Goal: Information Seeking & Learning: Check status

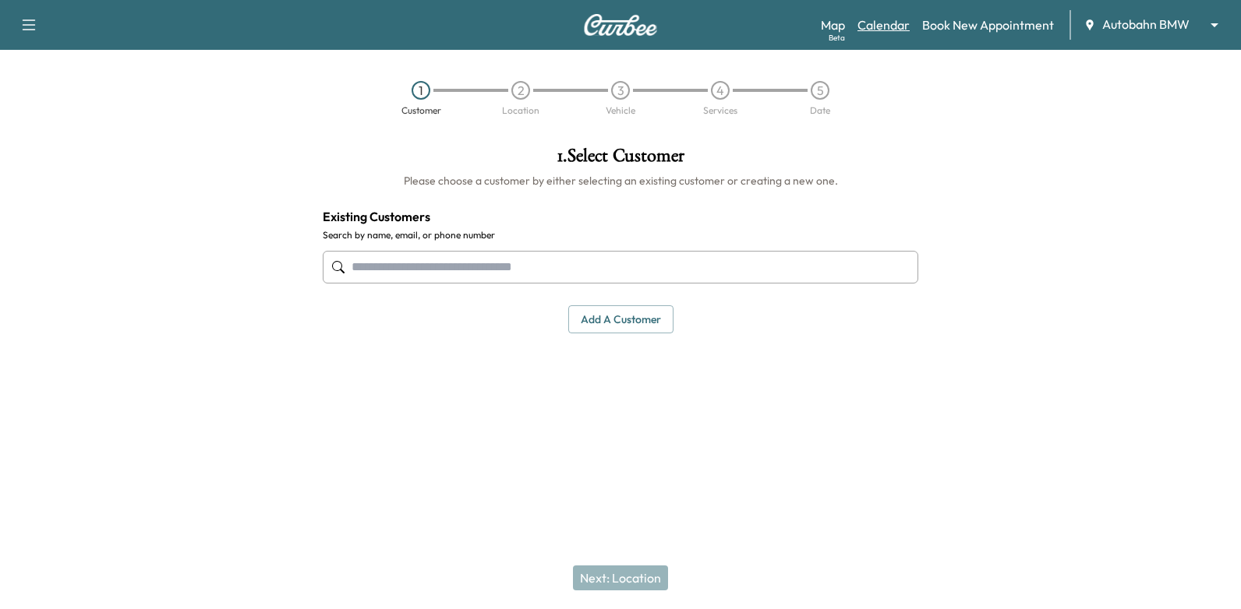
click at [888, 25] on link "Calendar" at bounding box center [883, 25] width 52 height 19
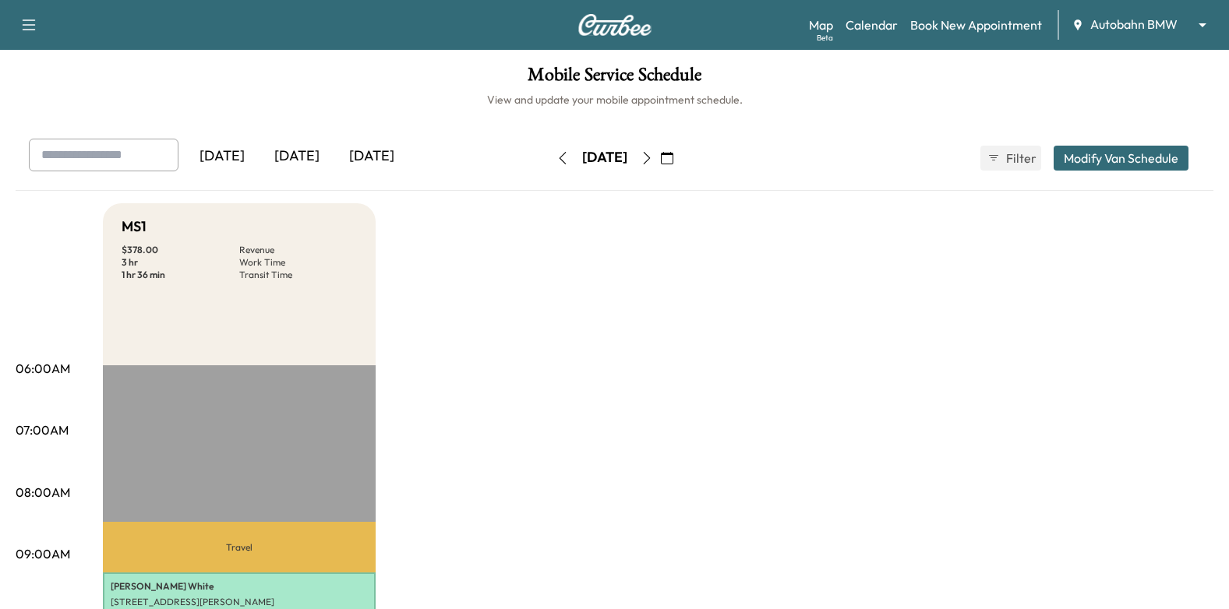
click at [680, 153] on button "button" at bounding box center [667, 158] width 26 height 25
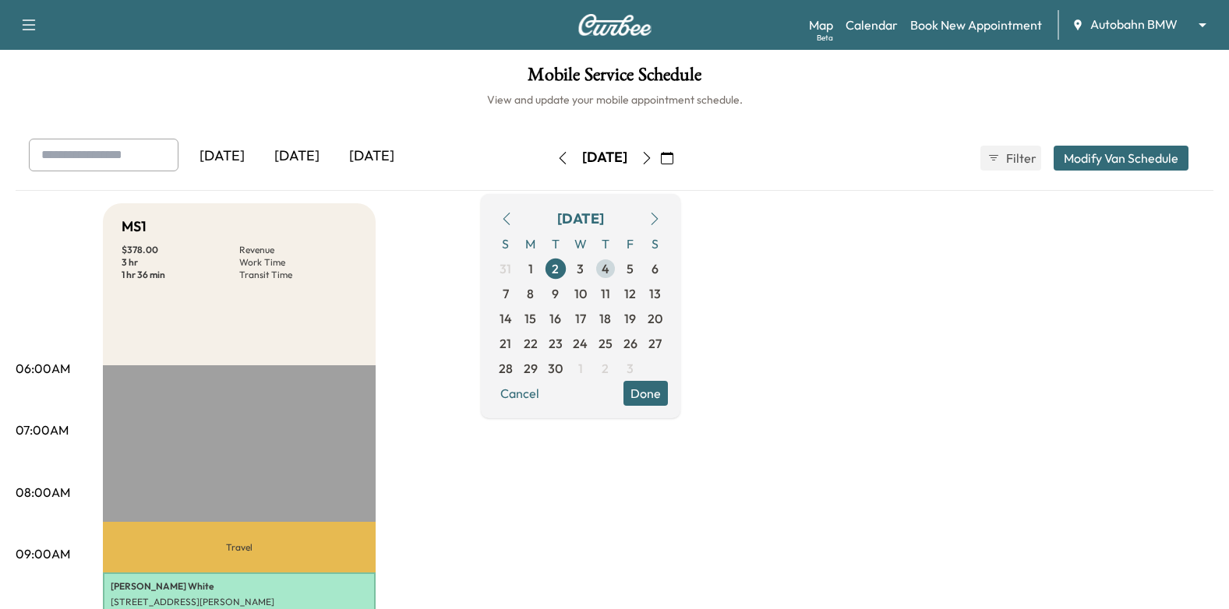
click at [618, 271] on span "4" at bounding box center [605, 268] width 25 height 25
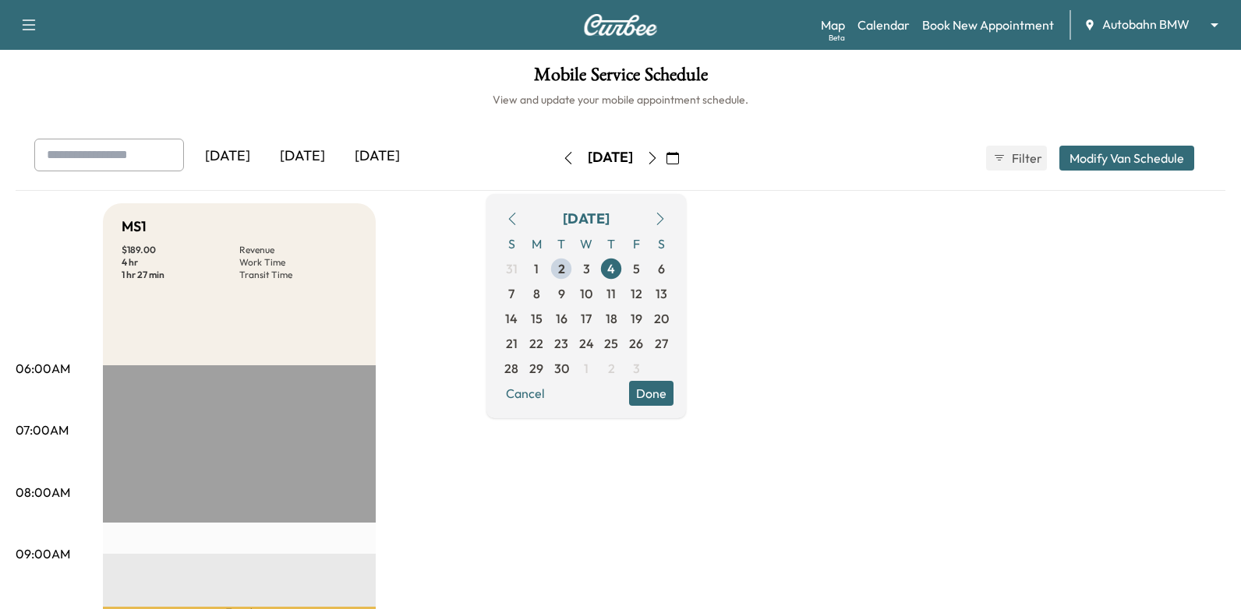
click at [673, 396] on button "Done" at bounding box center [651, 393] width 44 height 25
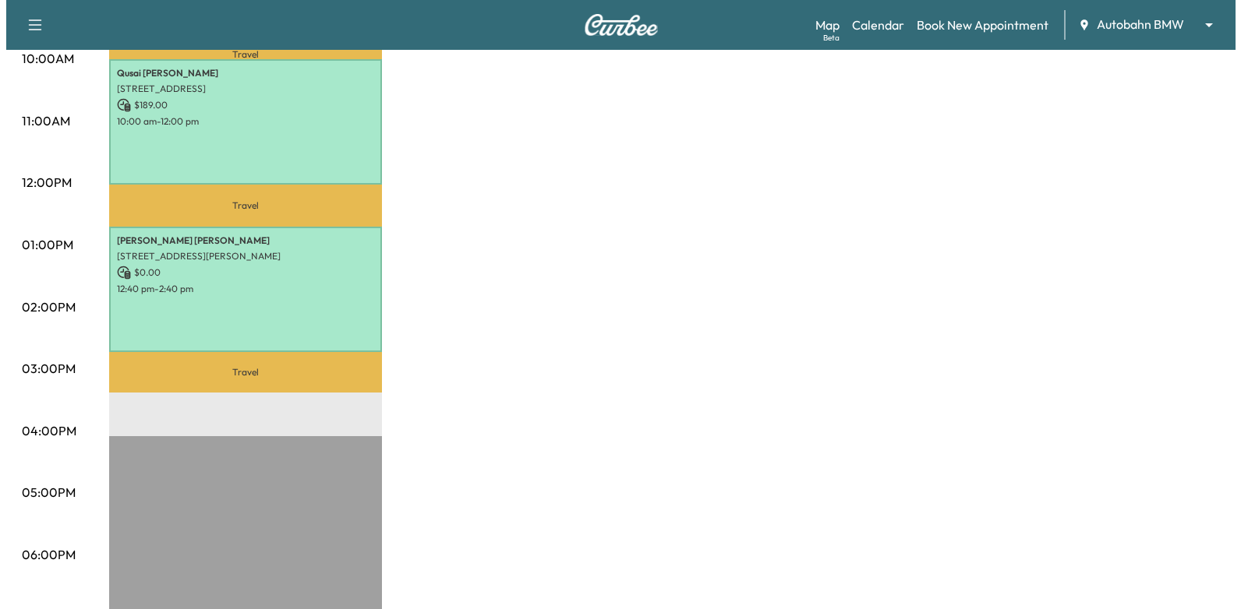
scroll to position [468, 0]
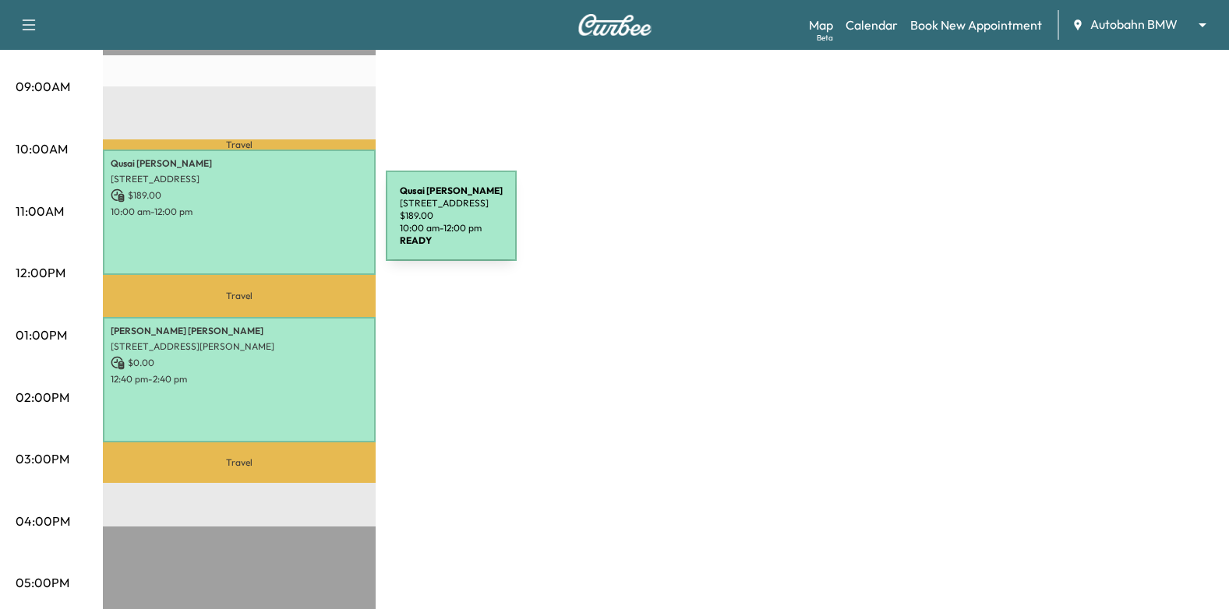
click at [256, 221] on div "[PERSON_NAME] [STREET_ADDRESS] $ 189.00 10:00 am - 12:00 pm" at bounding box center [239, 213] width 273 height 126
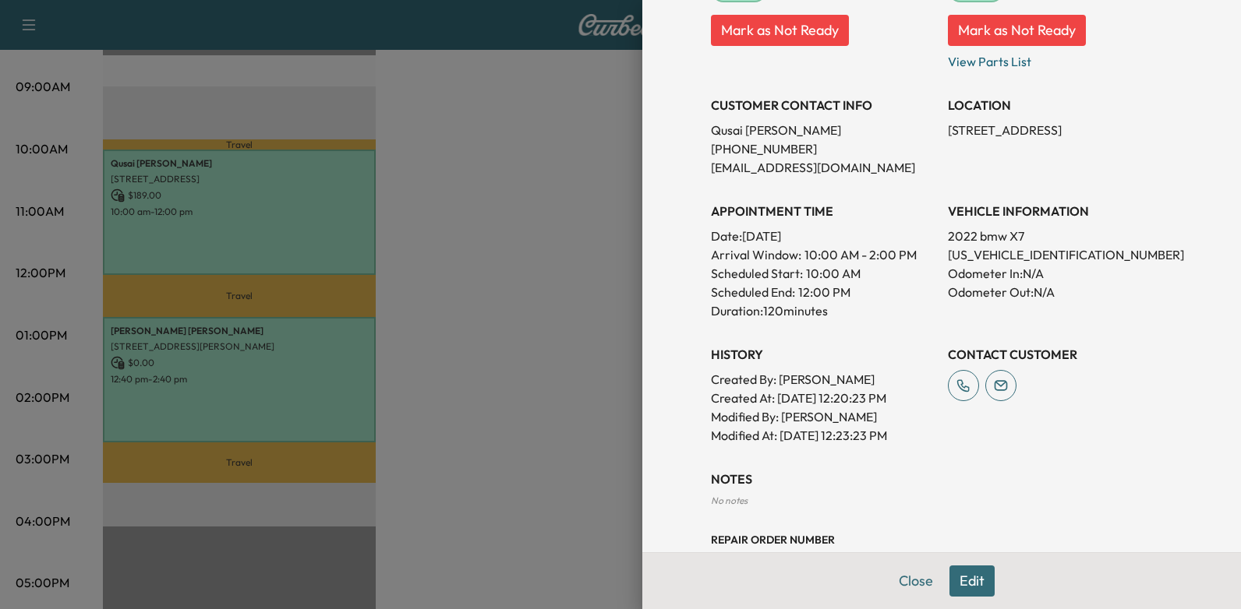
scroll to position [51, 0]
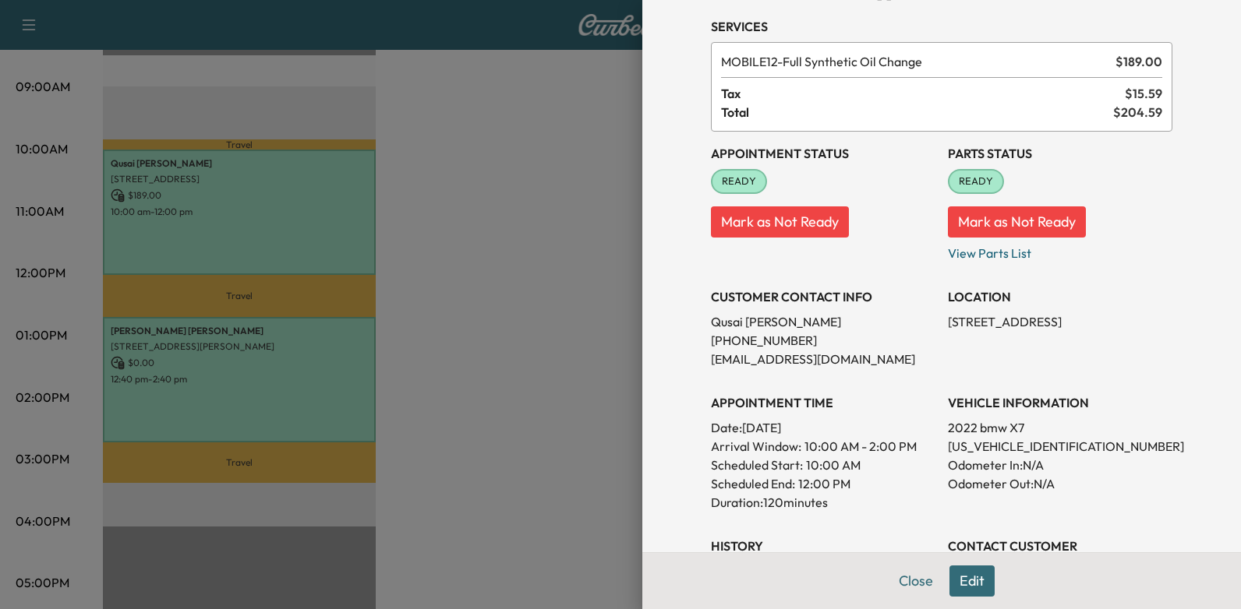
click at [1013, 446] on p "[US_VEHICLE_IDENTIFICATION_NUMBER]" at bounding box center [1060, 446] width 224 height 19
copy p "[US_VEHICLE_IDENTIFICATION_NUMBER]"
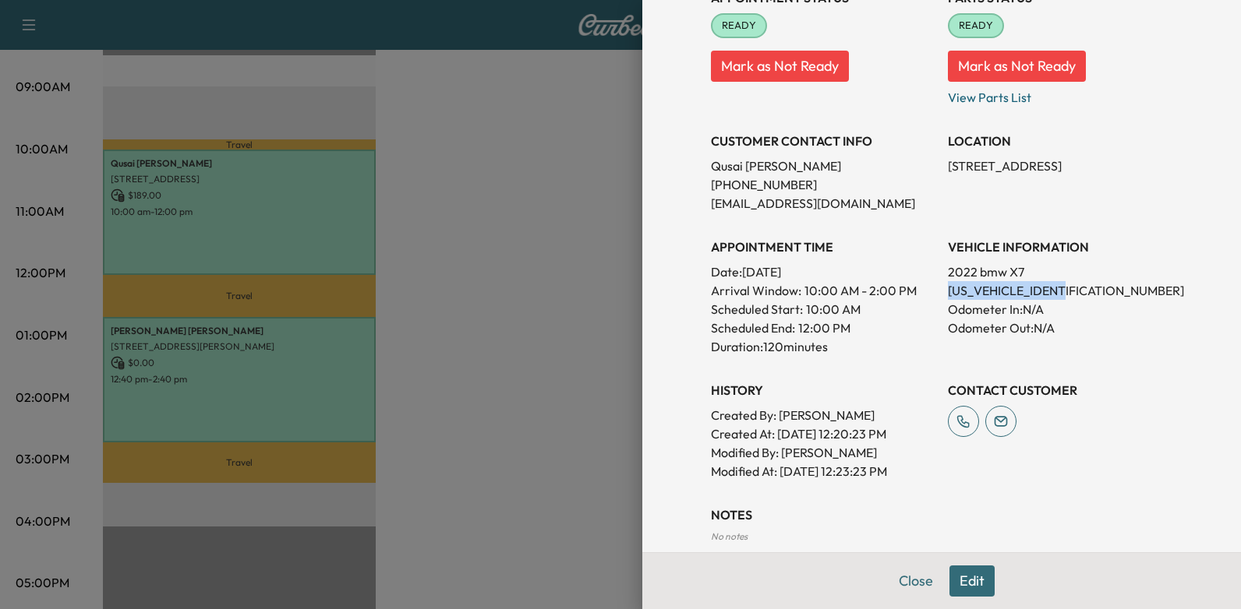
click at [959, 577] on button "Edit" at bounding box center [971, 581] width 45 height 31
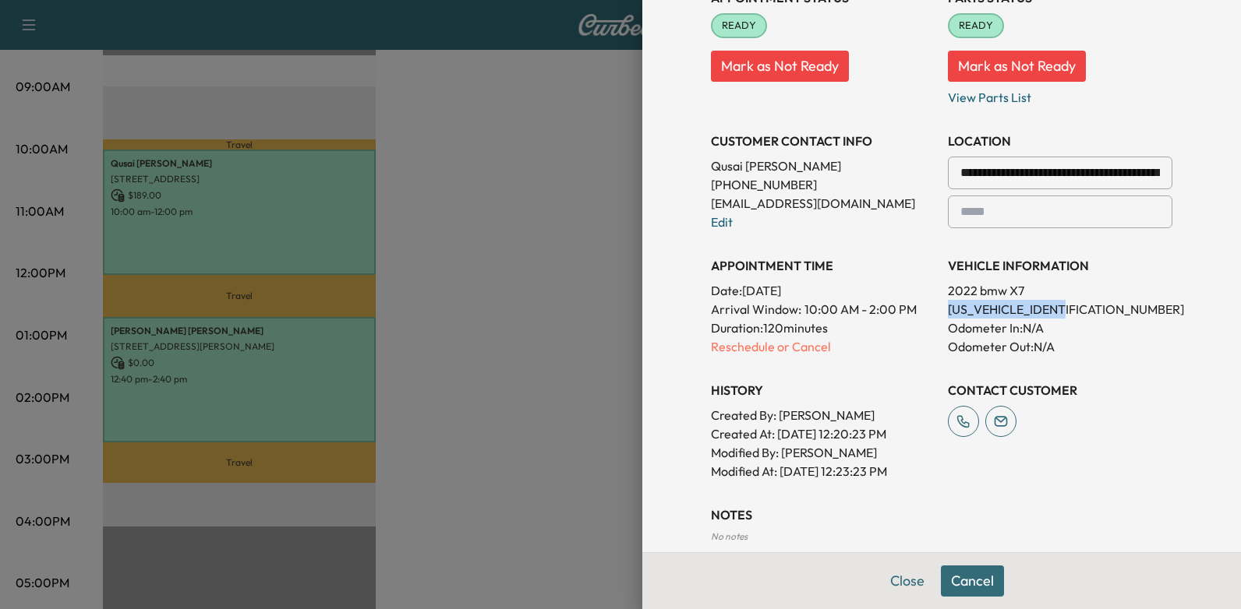
scroll to position [418, 0]
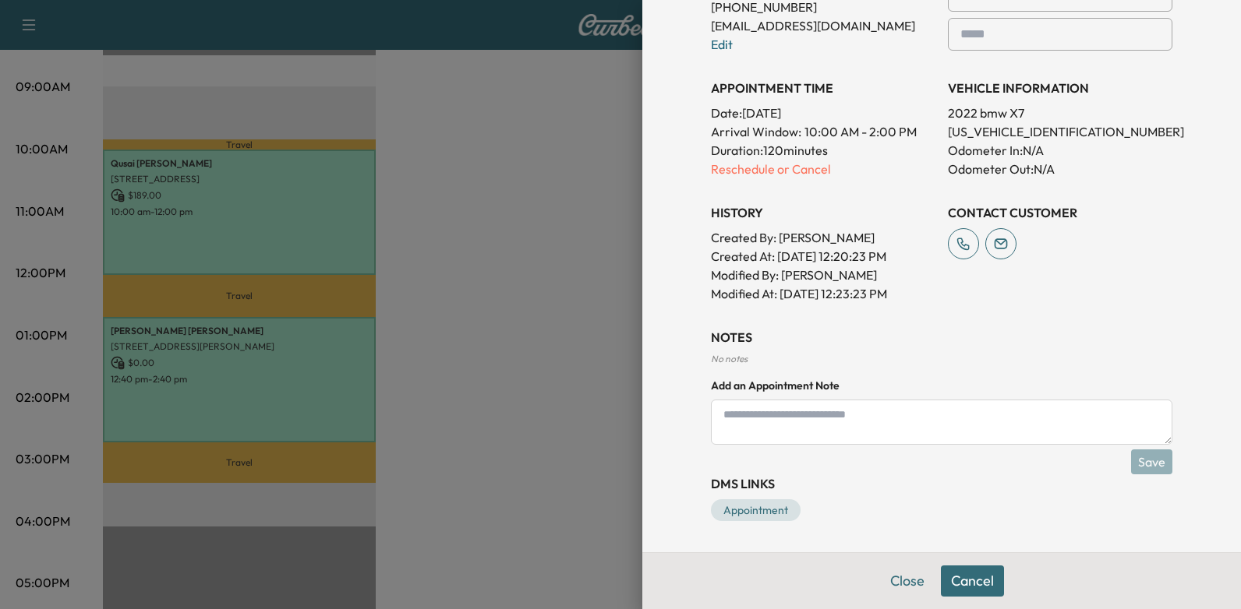
paste textarea "**********"
type textarea "**********"
click at [1131, 459] on button "Save" at bounding box center [1151, 462] width 41 height 25
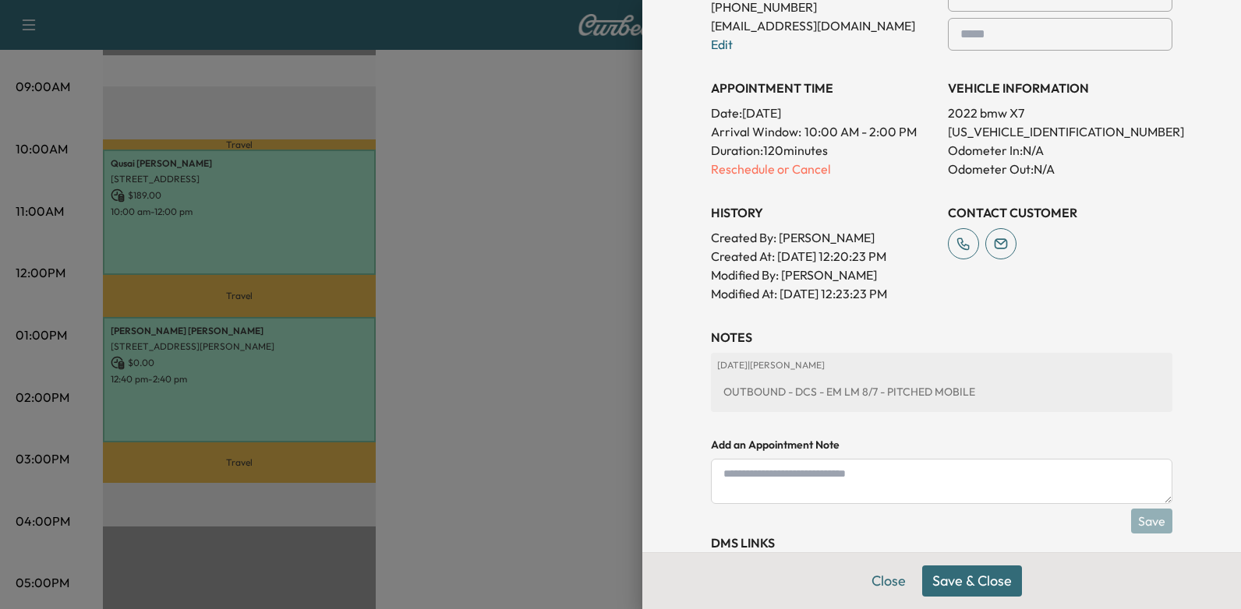
click at [975, 581] on button "Save & Close" at bounding box center [972, 581] width 100 height 31
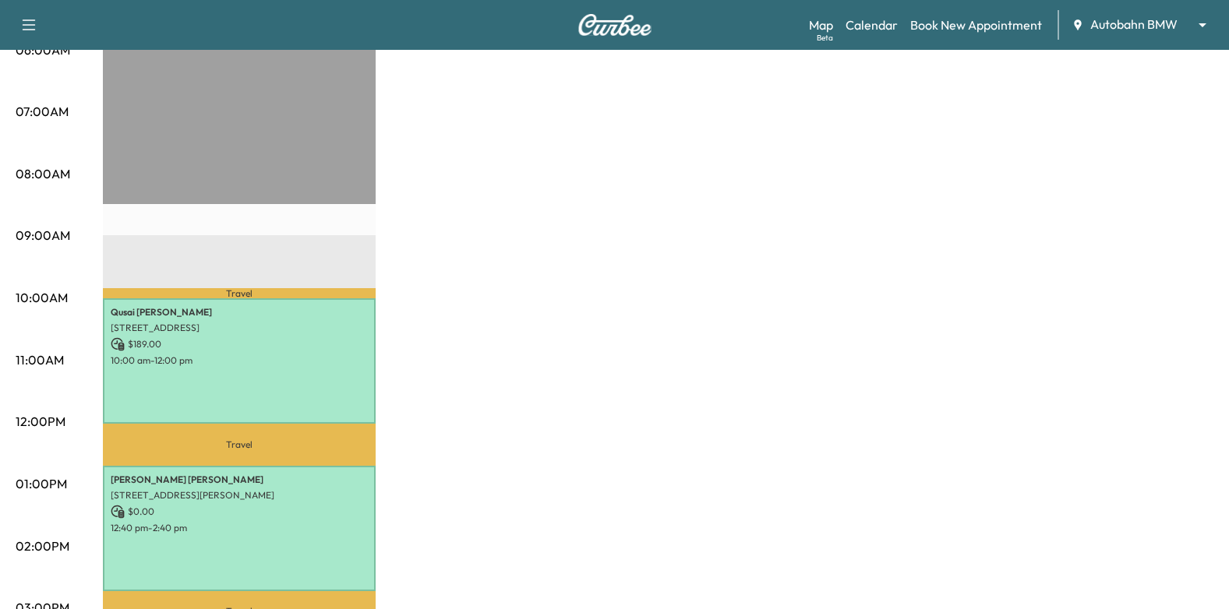
scroll to position [234, 0]
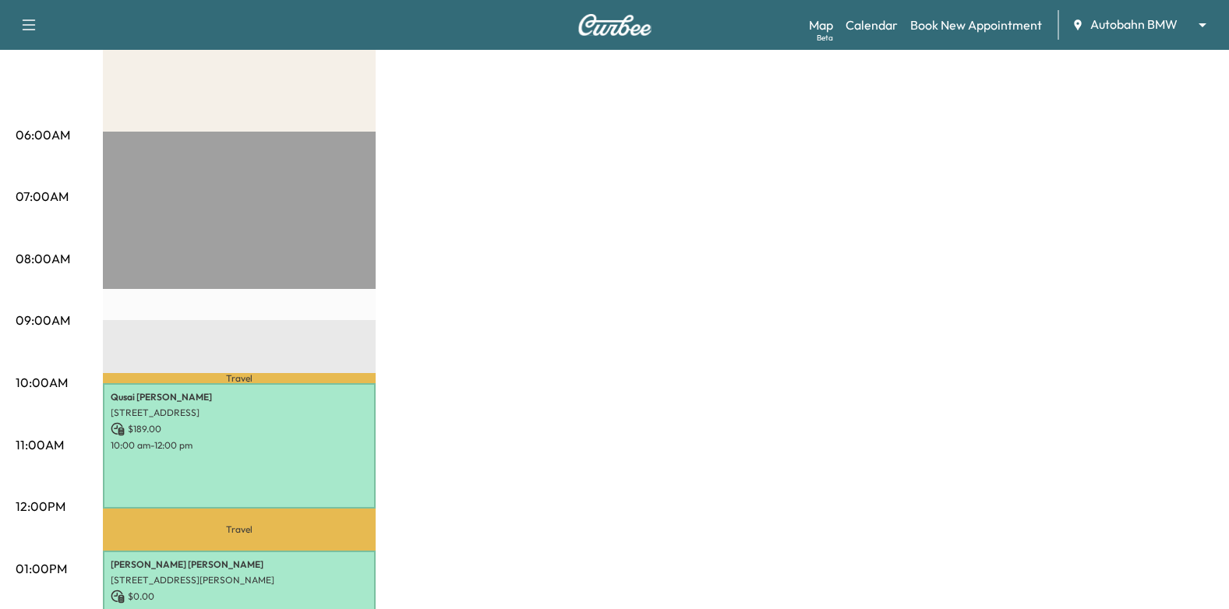
click at [1142, 26] on body "Support Log Out Map Beta Calendar Book New Appointment Autobahn BMW ******** ​ …" at bounding box center [614, 70] width 1229 height 609
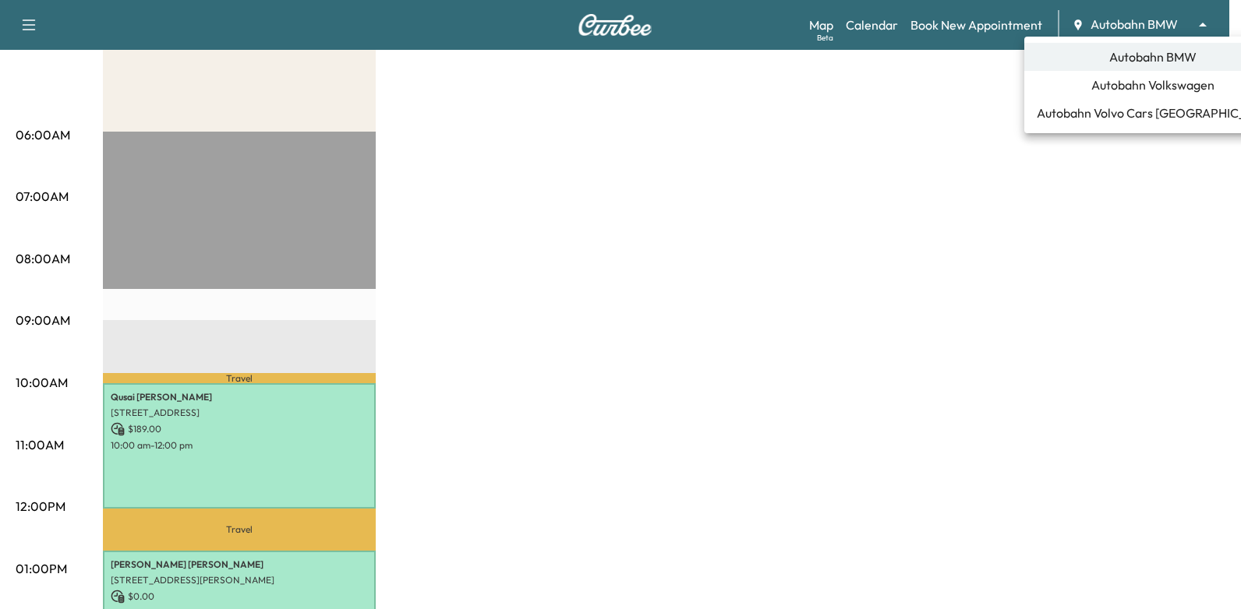
click at [1134, 58] on span "Autobahn BMW" at bounding box center [1152, 57] width 87 height 19
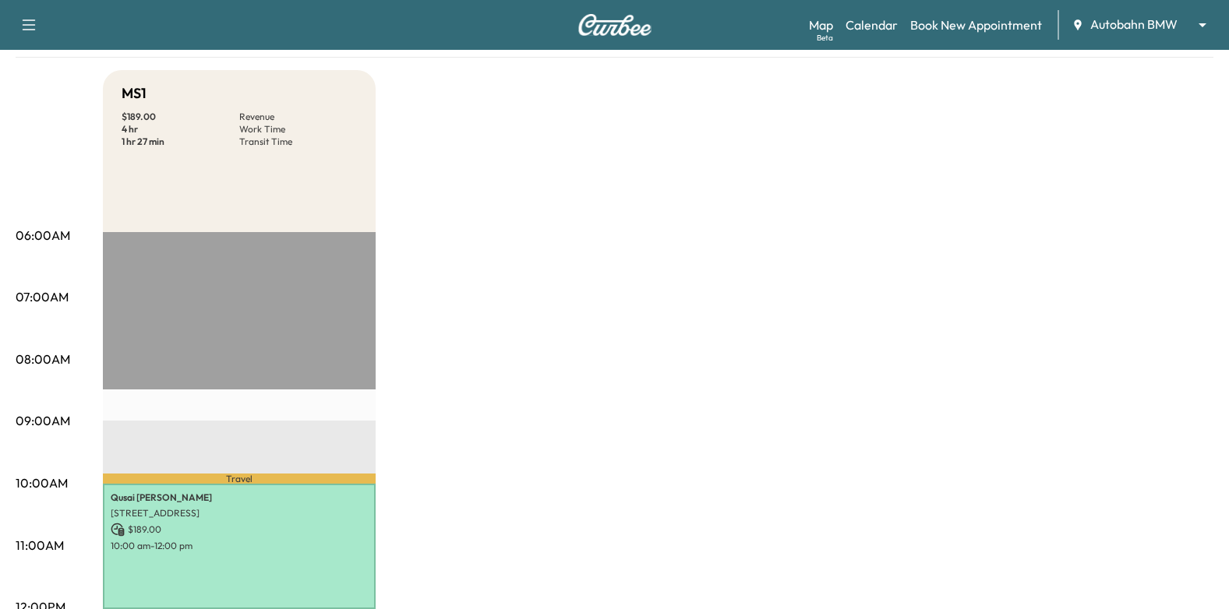
scroll to position [0, 0]
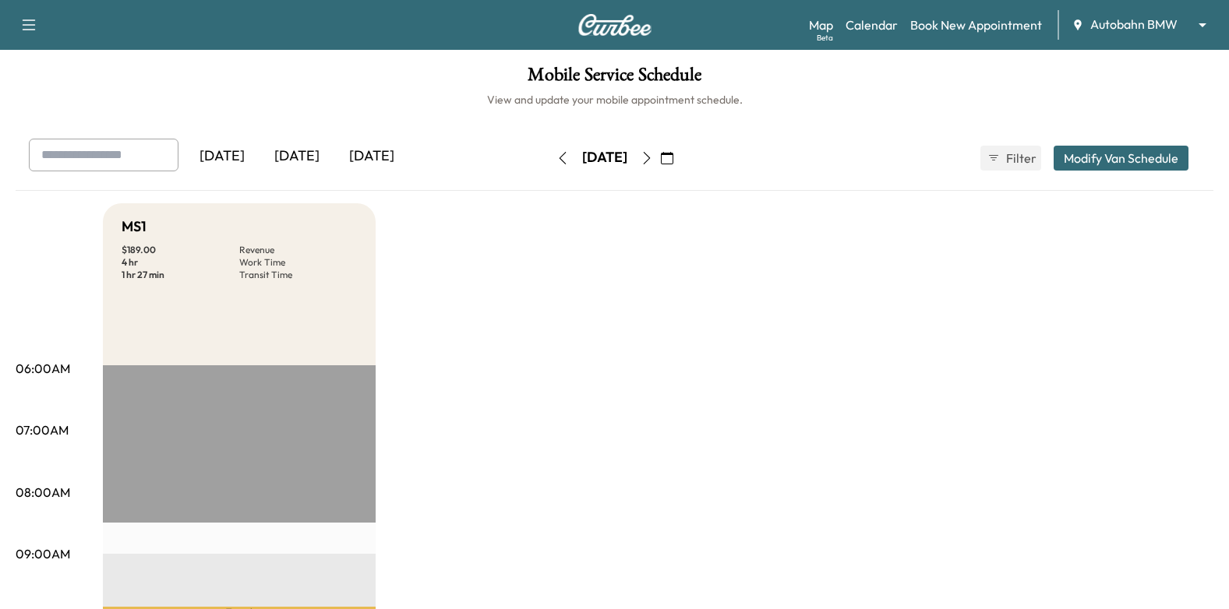
click at [673, 161] on icon "button" at bounding box center [667, 158] width 12 height 12
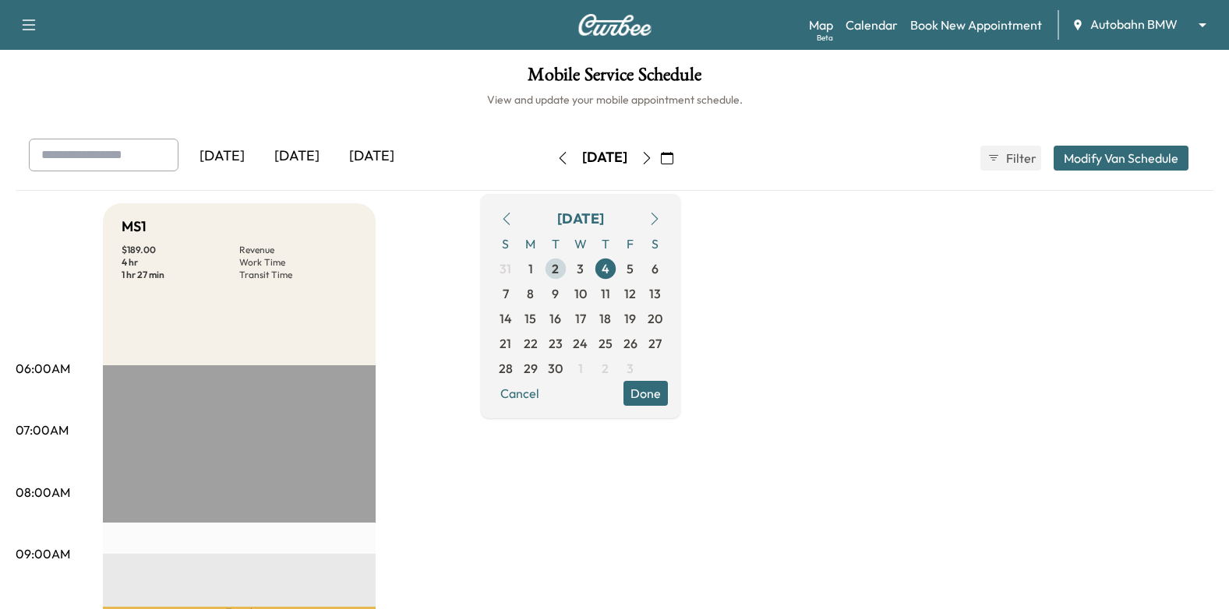
click at [559, 265] on span "2" at bounding box center [555, 269] width 7 height 19
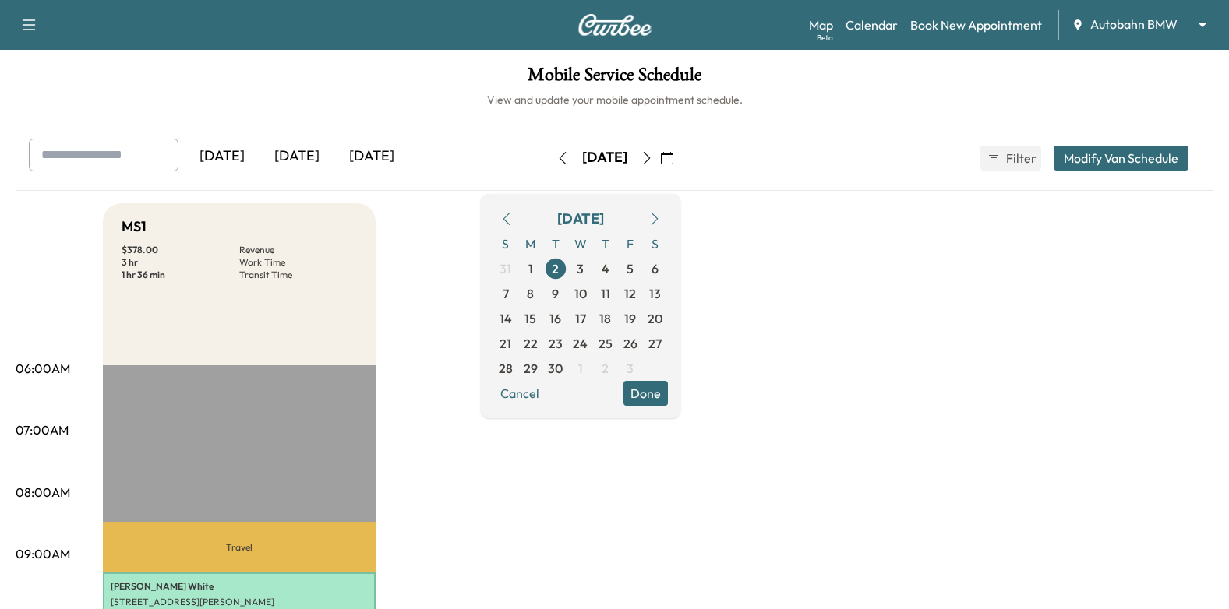
click at [668, 392] on button "Done" at bounding box center [645, 393] width 44 height 25
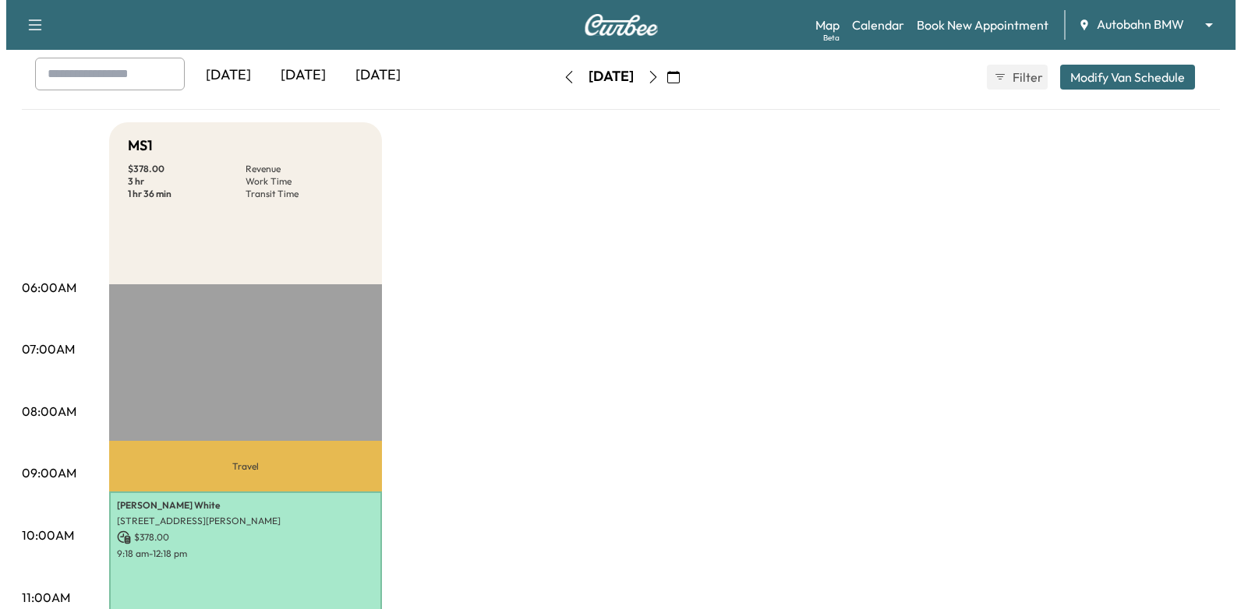
scroll to position [312, 0]
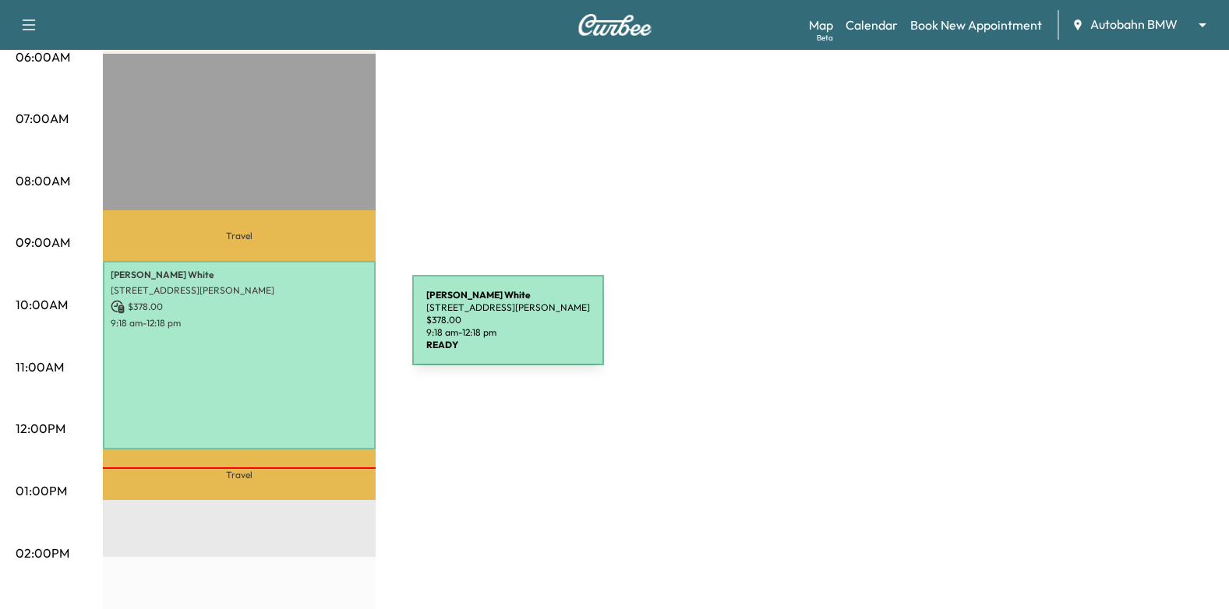
click at [267, 328] on div "[PERSON_NAME] [STREET_ADDRESS][PERSON_NAME] $ 378.00 9:18 am - 12:18 pm" at bounding box center [239, 355] width 273 height 189
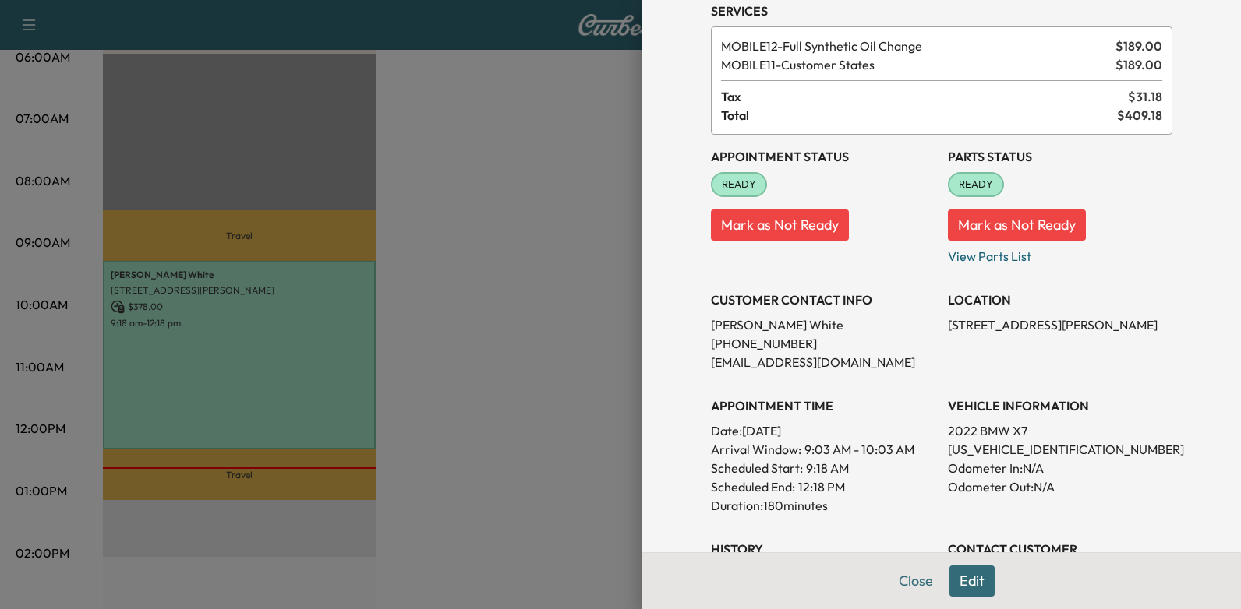
scroll to position [0, 0]
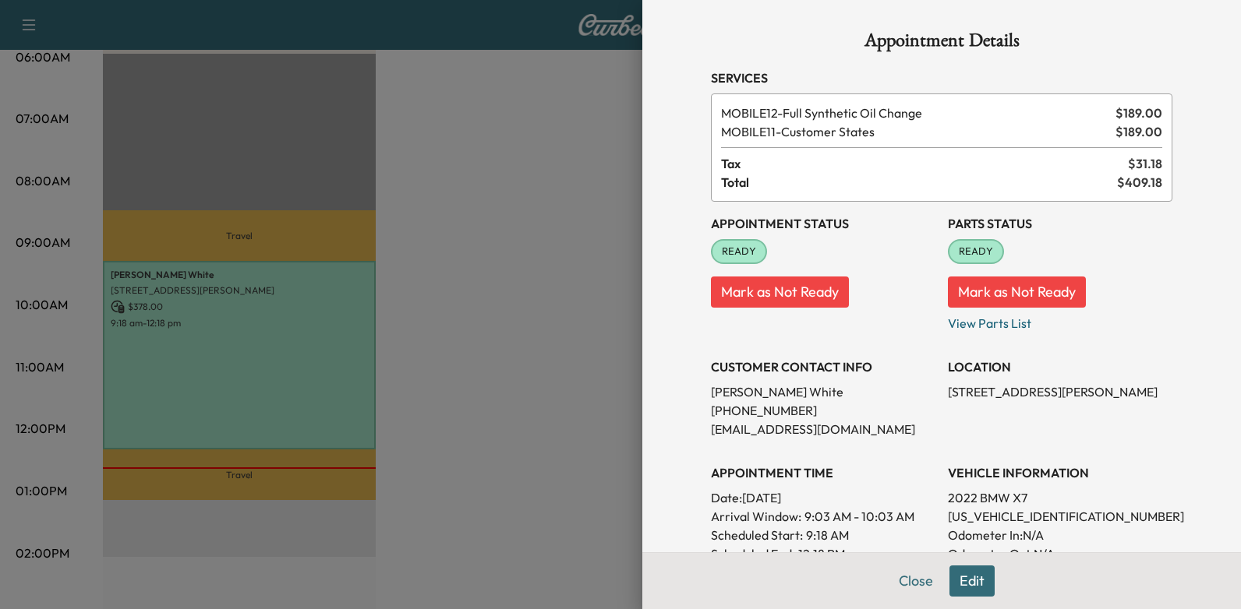
click at [1036, 515] on p "[US_VEHICLE_IDENTIFICATION_NUMBER]" at bounding box center [1060, 516] width 224 height 19
copy p "[US_VEHICLE_IDENTIFICATION_NUMBER]"
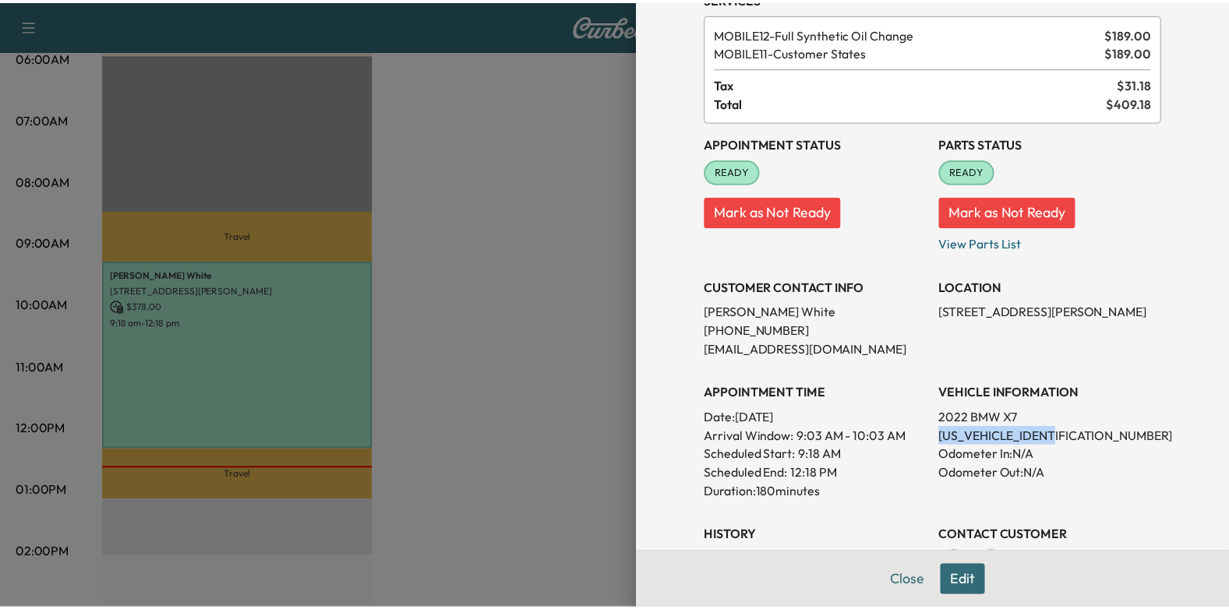
scroll to position [156, 0]
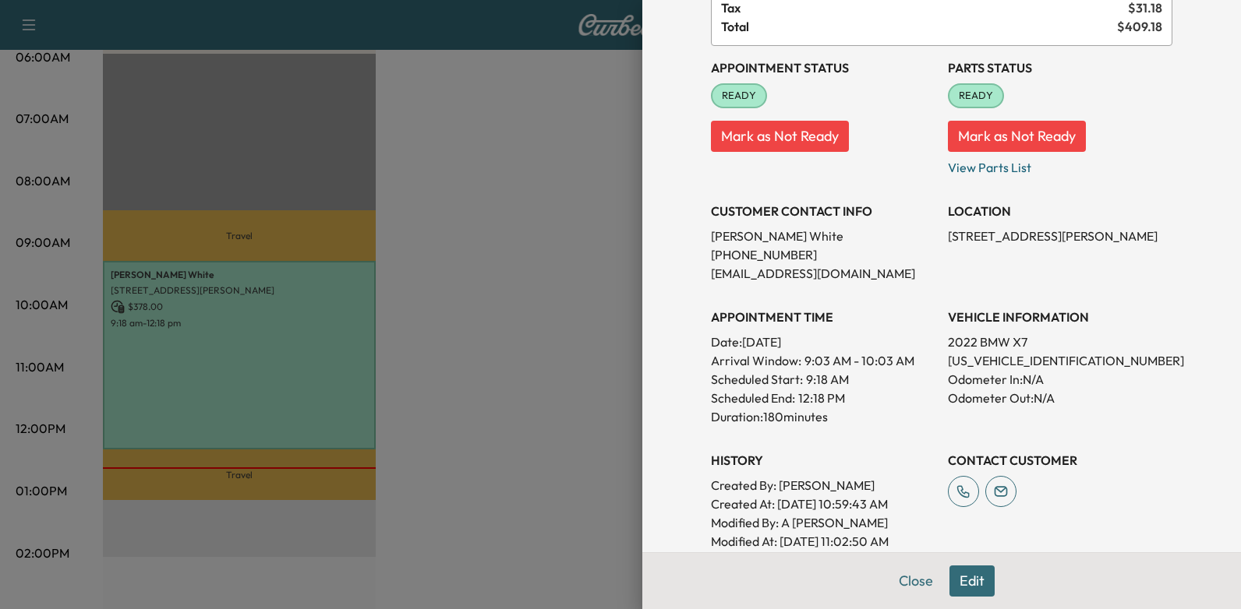
click at [528, 312] on div at bounding box center [620, 304] width 1241 height 609
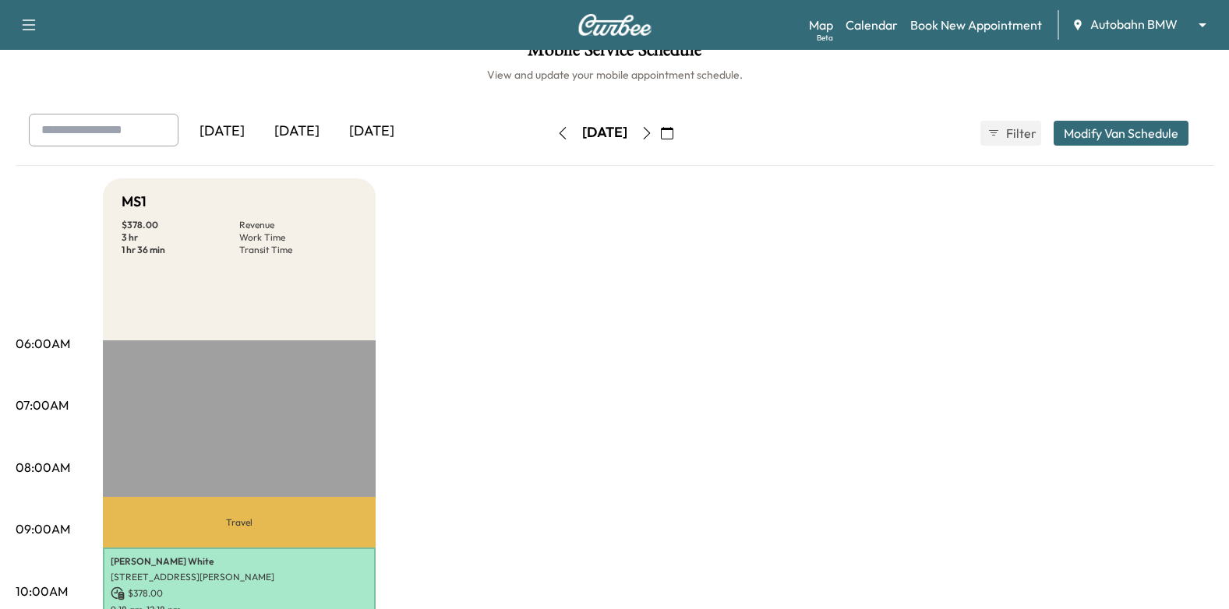
scroll to position [0, 0]
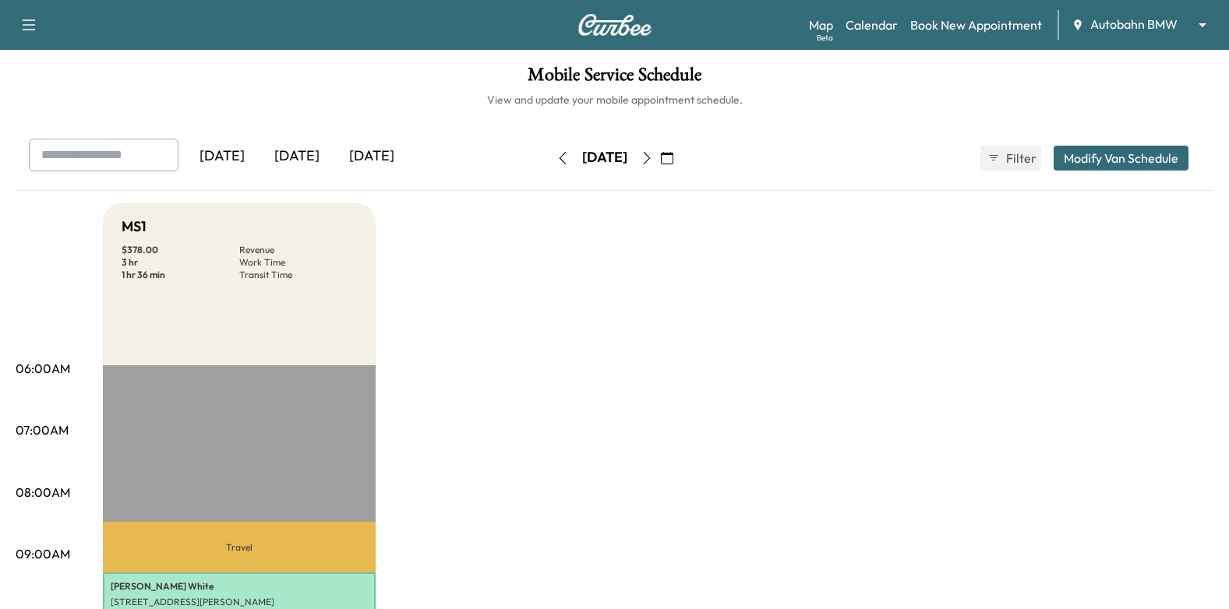
click at [653, 161] on icon "button" at bounding box center [647, 158] width 12 height 12
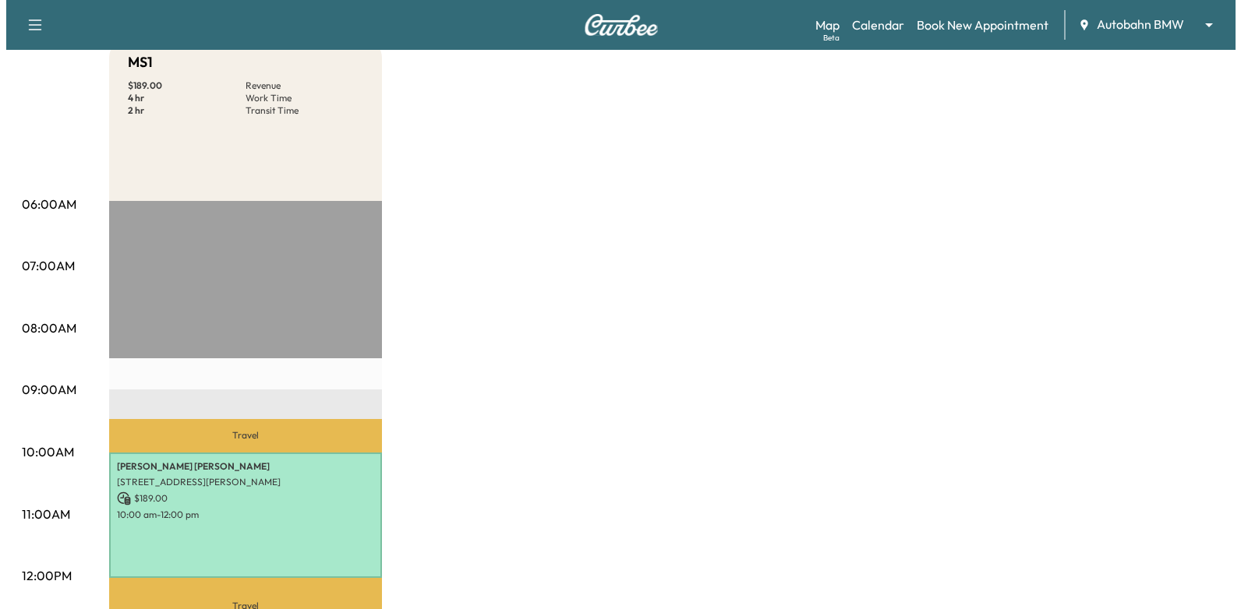
scroll to position [234, 0]
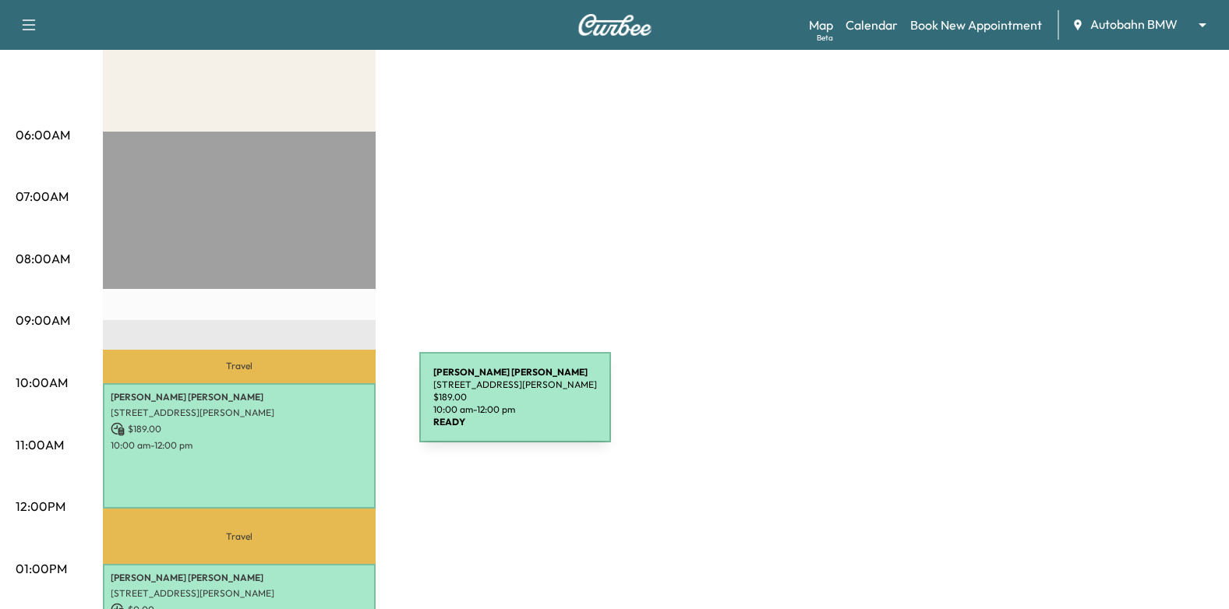
click at [303, 411] on p "[STREET_ADDRESS][PERSON_NAME]" at bounding box center [239, 413] width 257 height 12
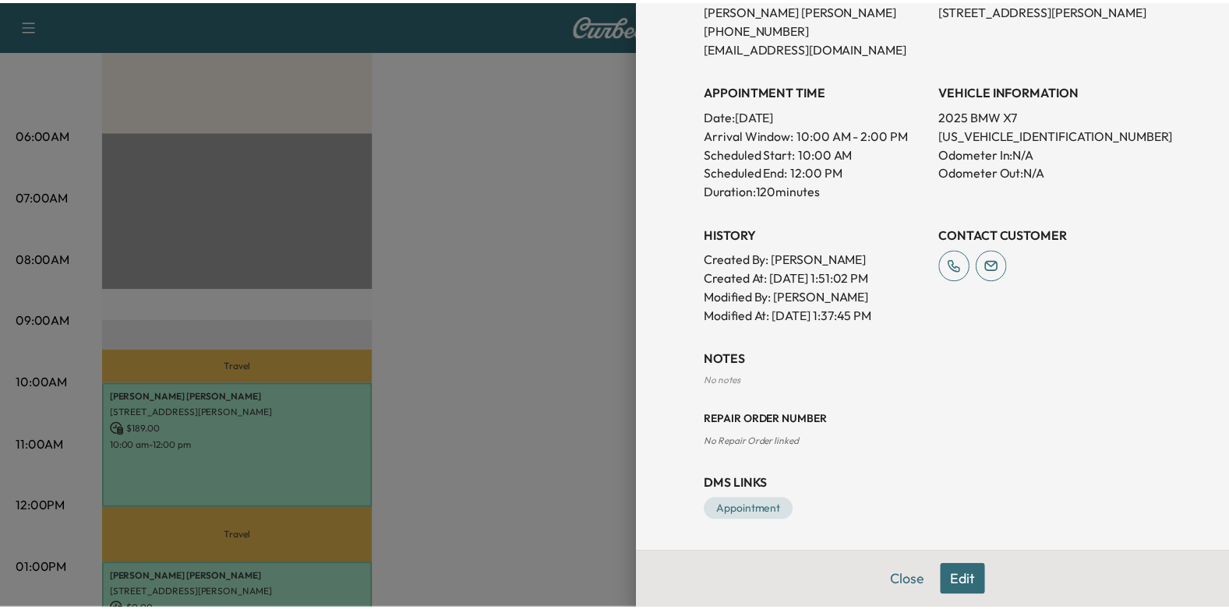
scroll to position [129, 0]
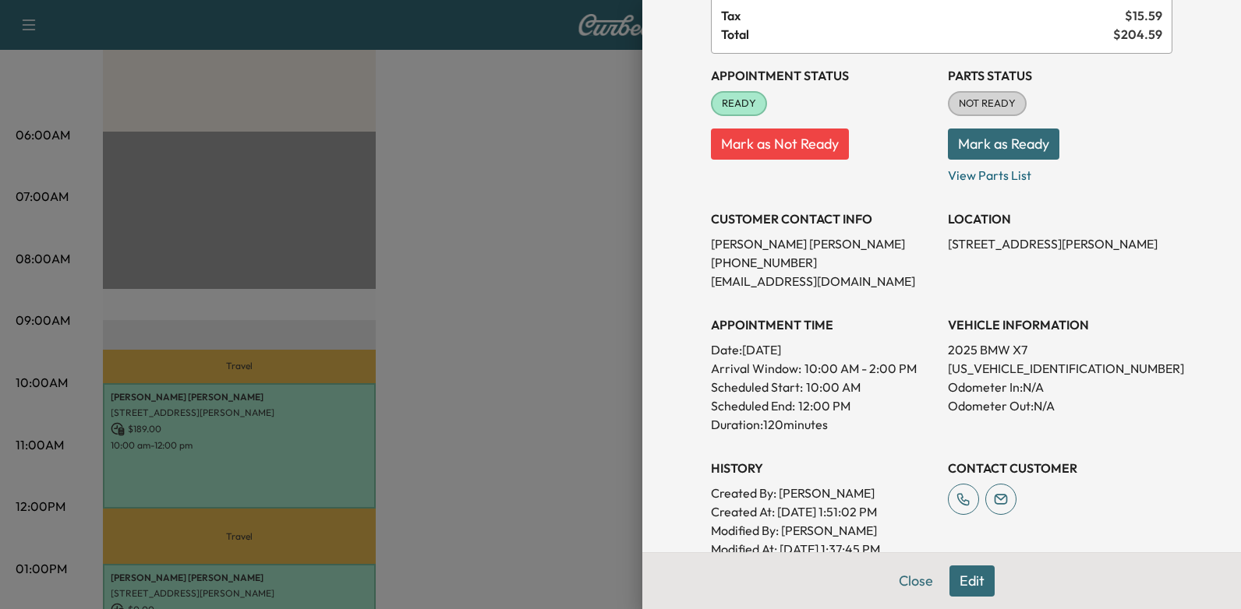
click at [1007, 367] on p "[US_VEHICLE_IDENTIFICATION_NUMBER]" at bounding box center [1060, 368] width 224 height 19
copy p "[US_VEHICLE_IDENTIFICATION_NUMBER]"
click at [472, 475] on div at bounding box center [620, 304] width 1241 height 609
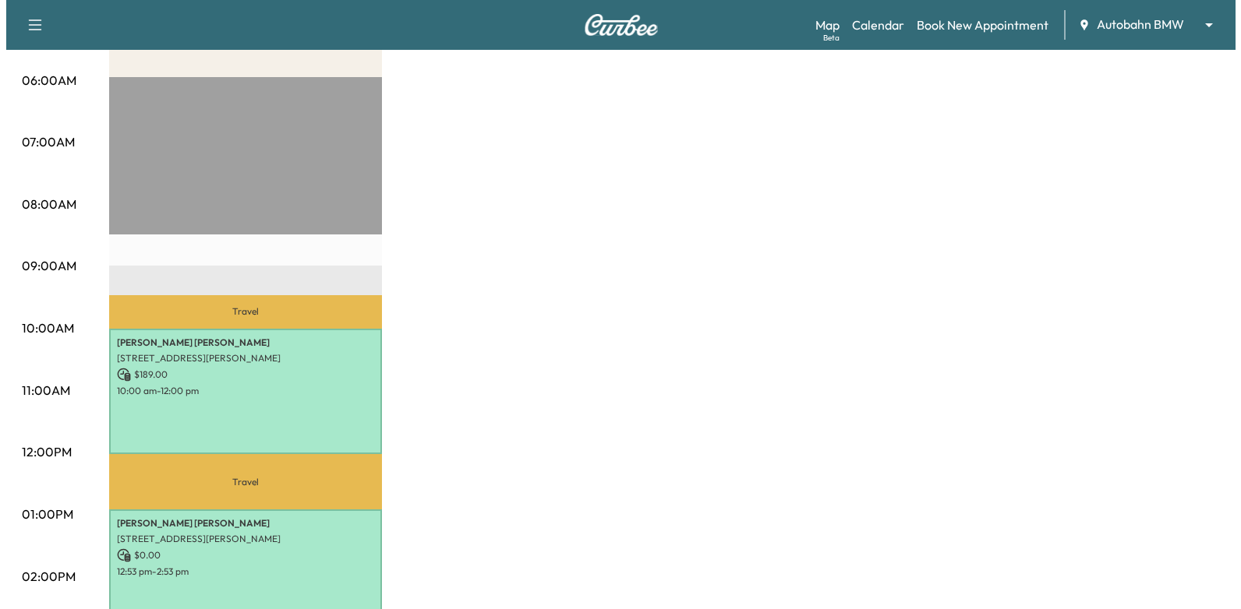
scroll to position [312, 0]
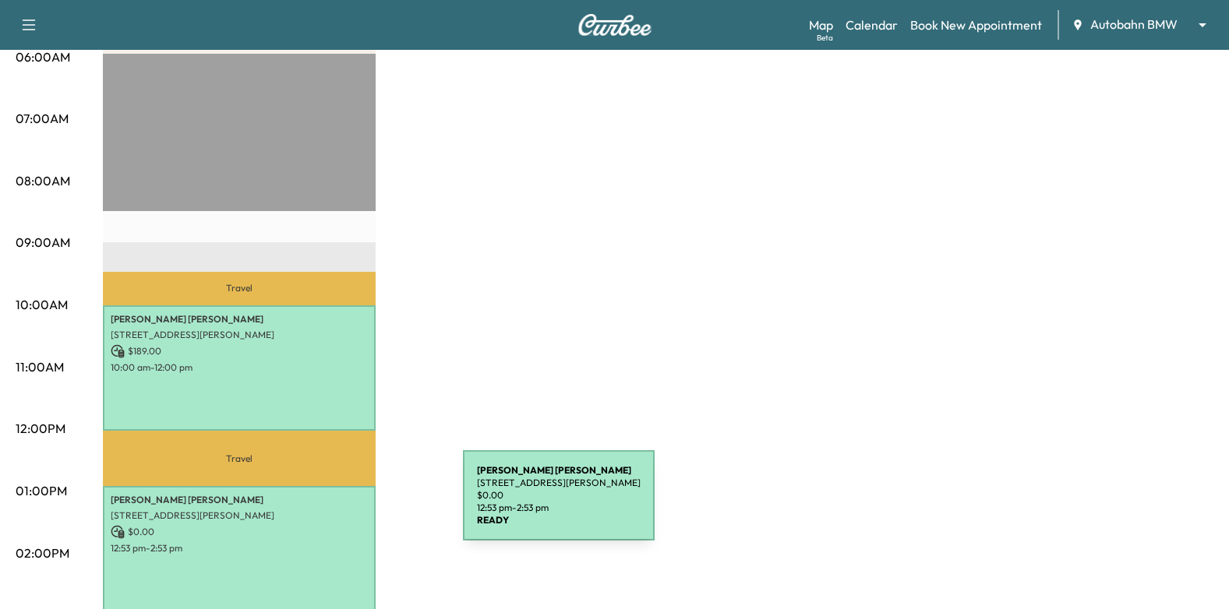
click at [323, 486] on div "[PERSON_NAME] [STREET_ADDRESS][PERSON_NAME] $ 0.00 12:53 pm - 2:53 pm" at bounding box center [239, 549] width 273 height 126
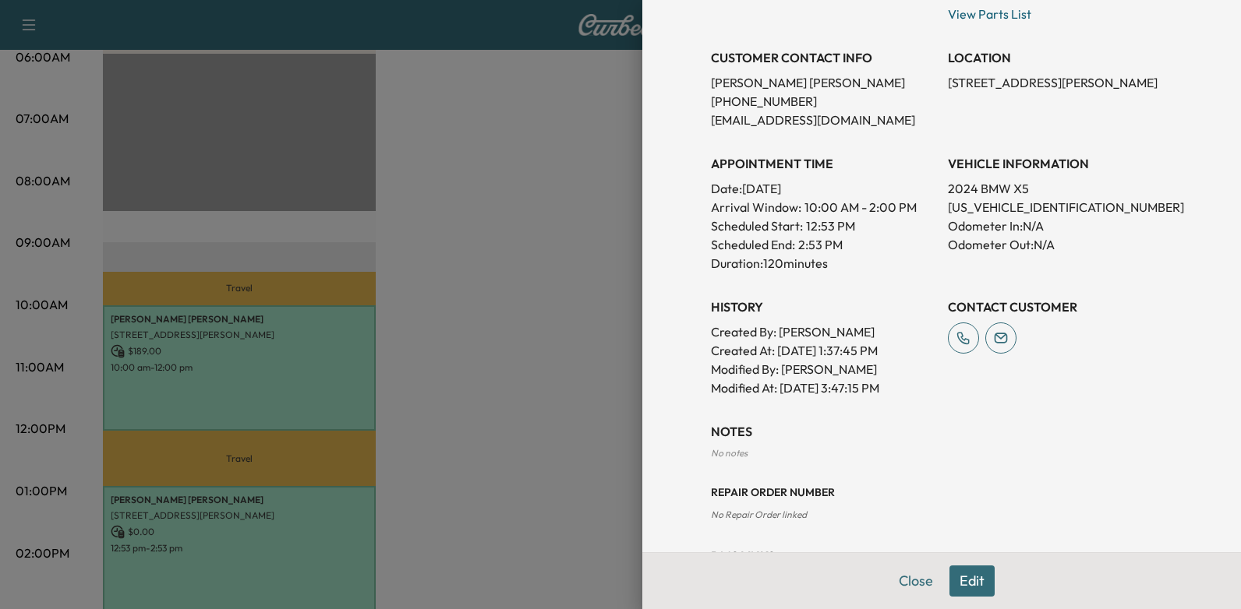
scroll to position [363, 0]
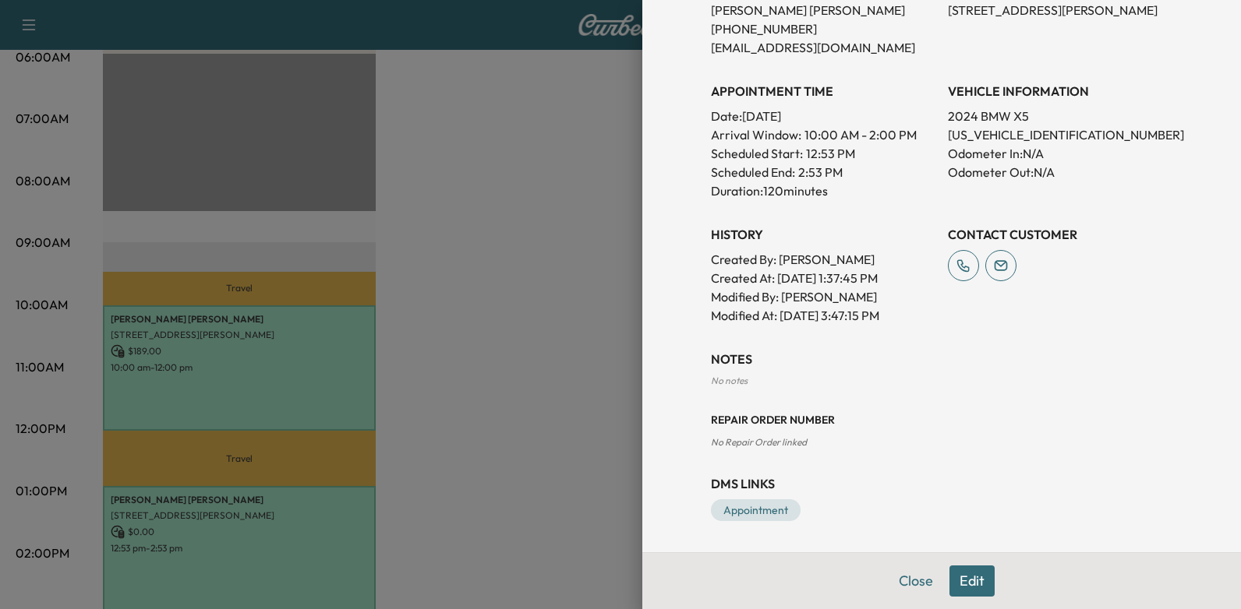
click at [999, 134] on p "[US_VEHICLE_IDENTIFICATION_NUMBER]" at bounding box center [1060, 134] width 224 height 19
copy p "[US_VEHICLE_IDENTIFICATION_NUMBER]"
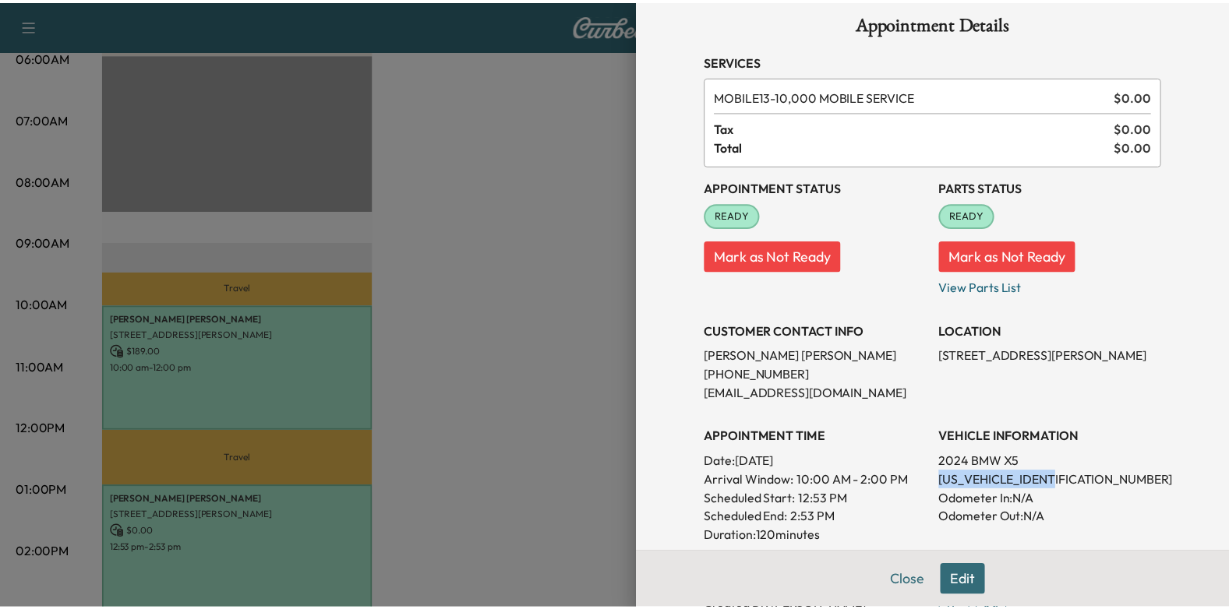
scroll to position [0, 0]
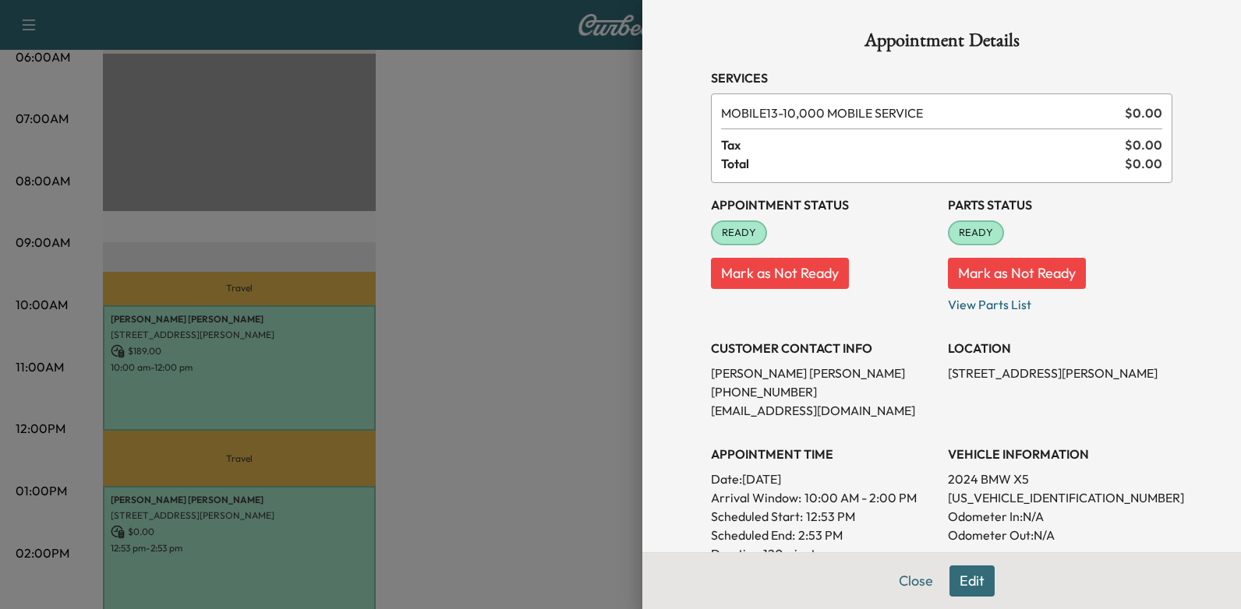
drag, startPoint x: 456, startPoint y: 222, endPoint x: 482, endPoint y: 226, distance: 26.0
click at [456, 221] on div at bounding box center [620, 304] width 1241 height 609
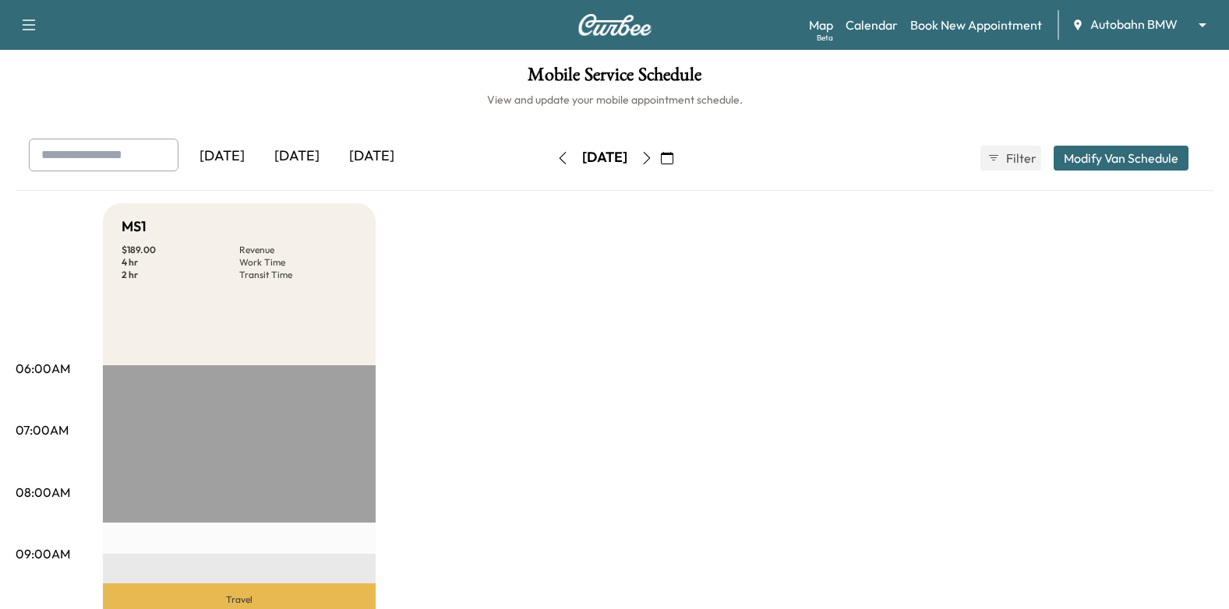
click at [653, 157] on icon "button" at bounding box center [647, 158] width 12 height 12
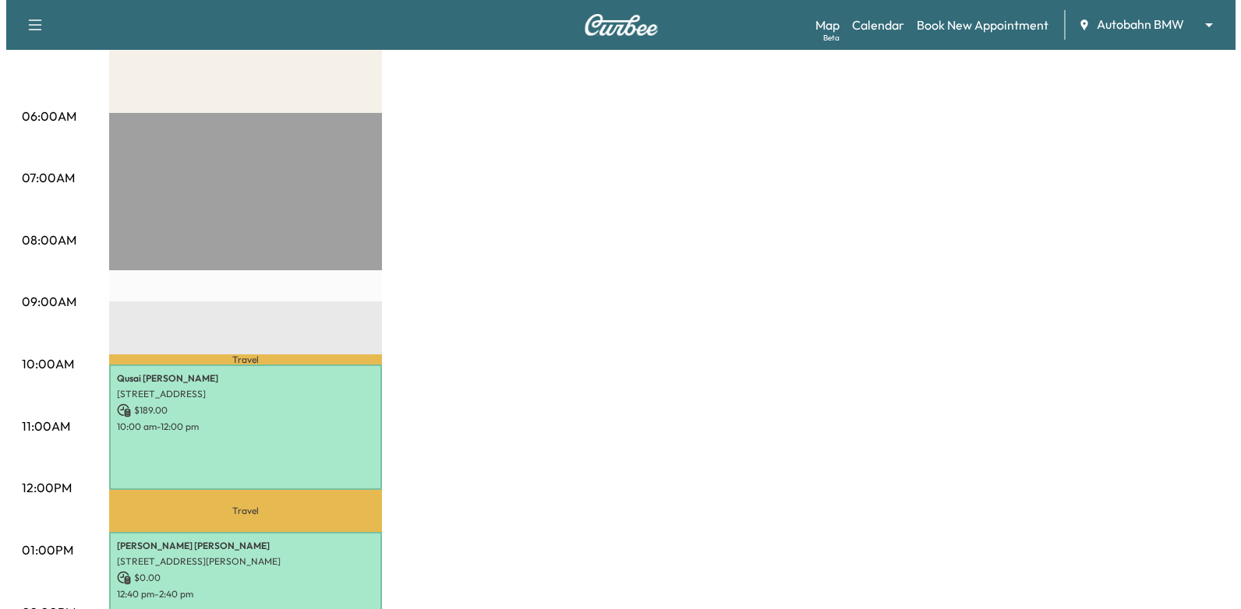
scroll to position [468, 0]
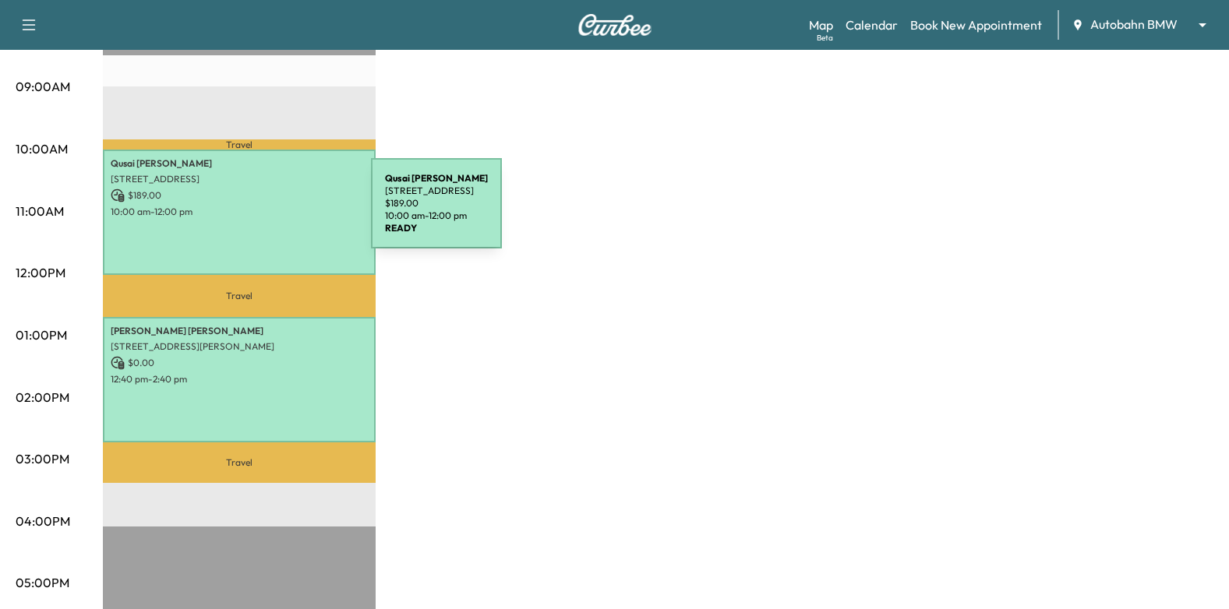
click at [254, 213] on p "10:00 am - 12:00 pm" at bounding box center [239, 212] width 257 height 12
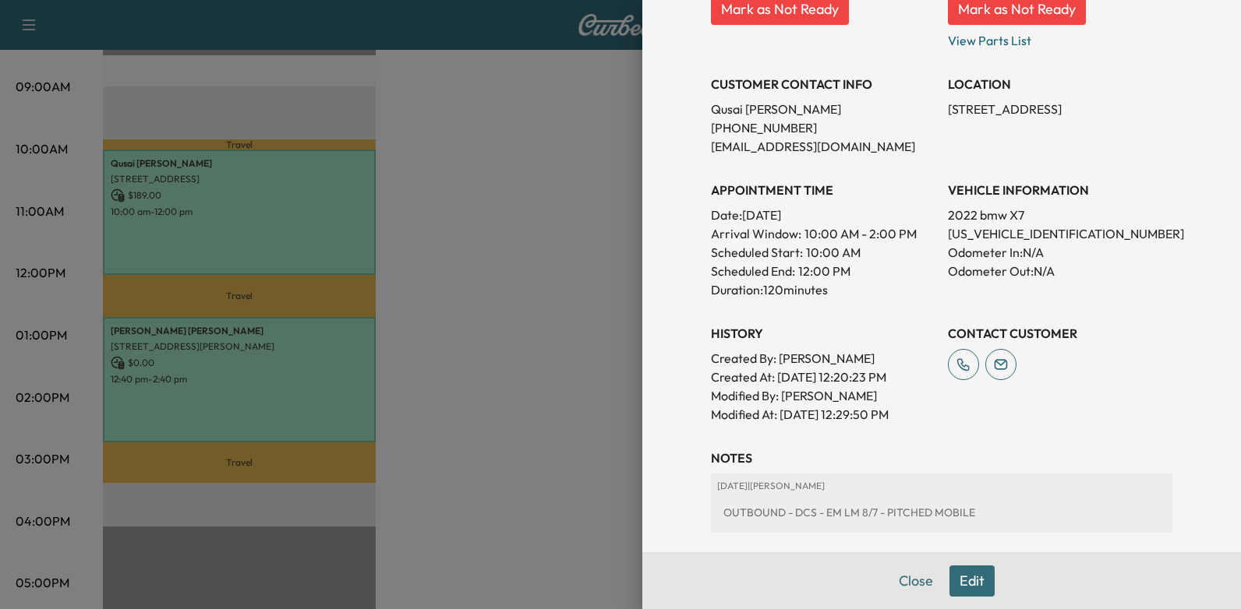
scroll to position [111, 0]
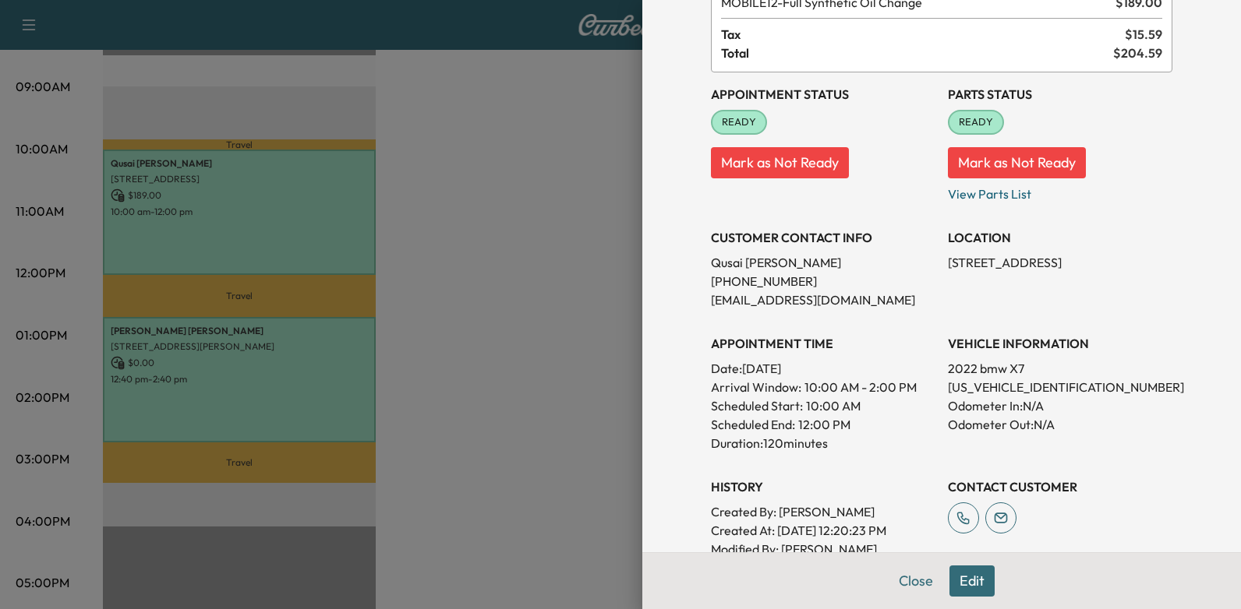
click at [257, 376] on div at bounding box center [620, 304] width 1241 height 609
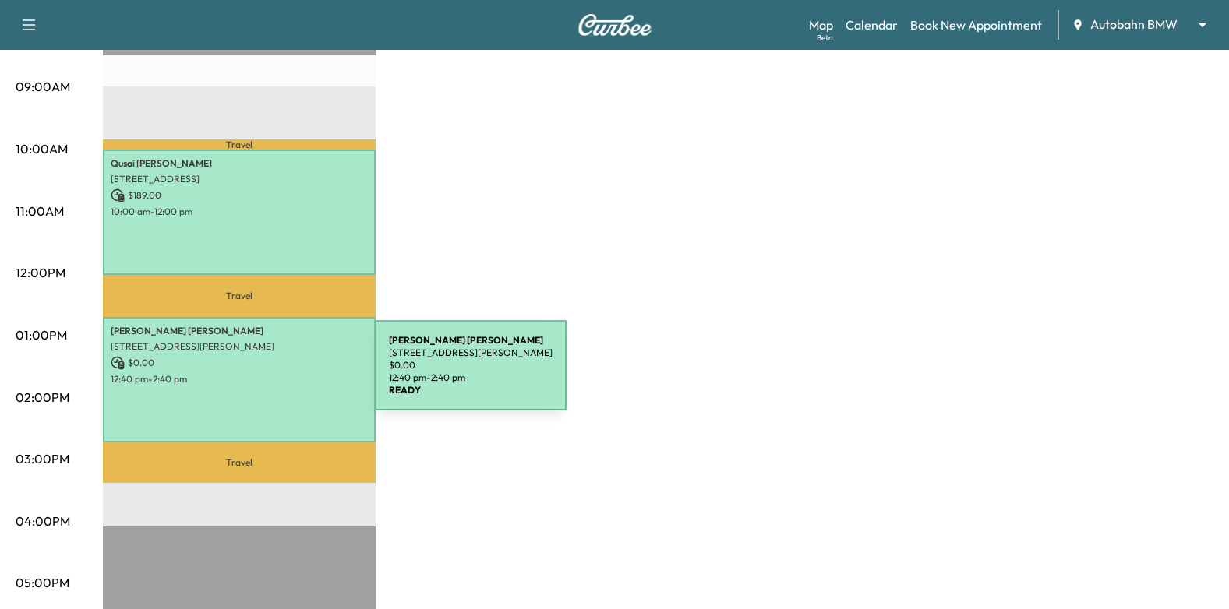
click at [258, 375] on p "12:40 pm - 2:40 pm" at bounding box center [239, 379] width 257 height 12
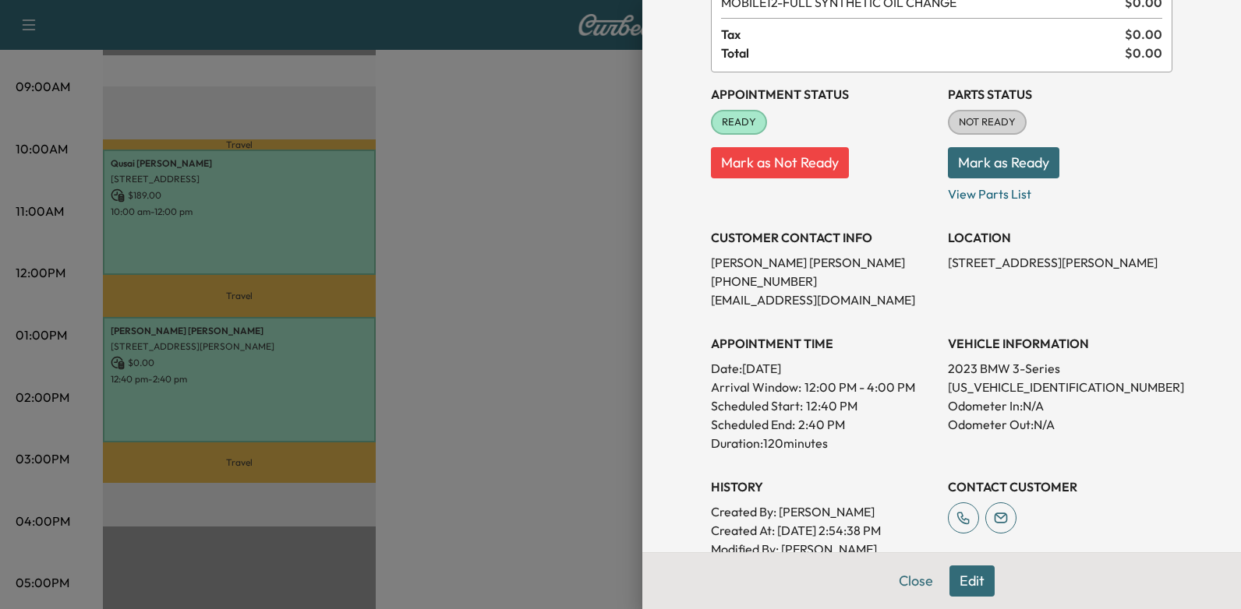
click at [1045, 391] on p "[US_VEHICLE_IDENTIFICATION_NUMBER]" at bounding box center [1060, 387] width 224 height 19
copy p "[US_VEHICLE_IDENTIFICATION_NUMBER]"
click at [565, 339] on div at bounding box center [620, 304] width 1241 height 609
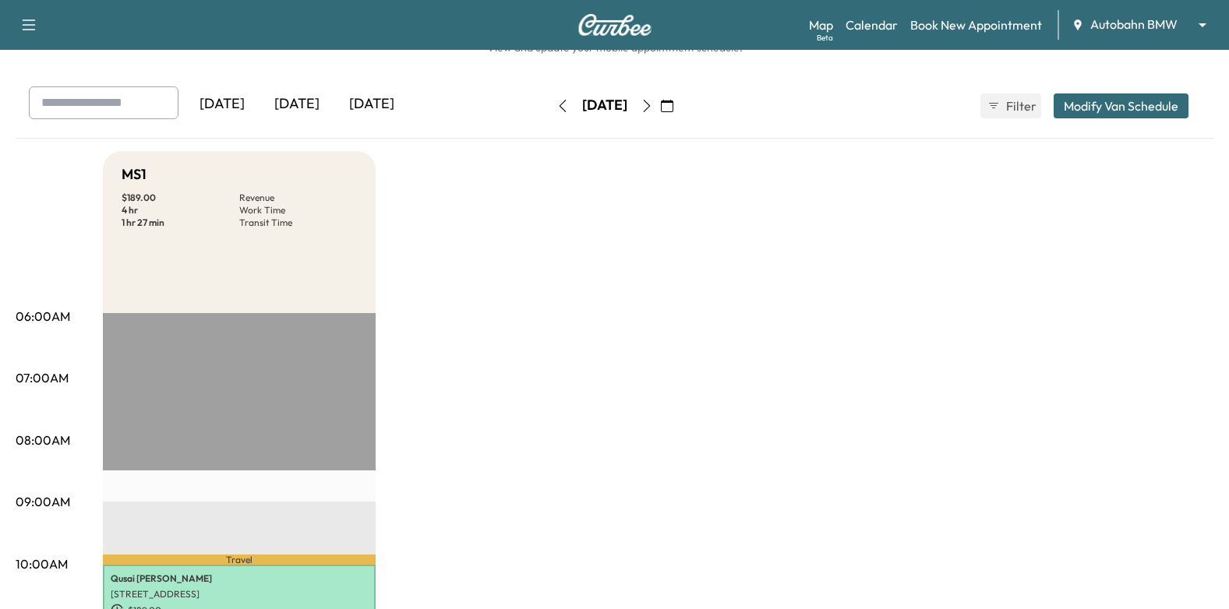
scroll to position [0, 0]
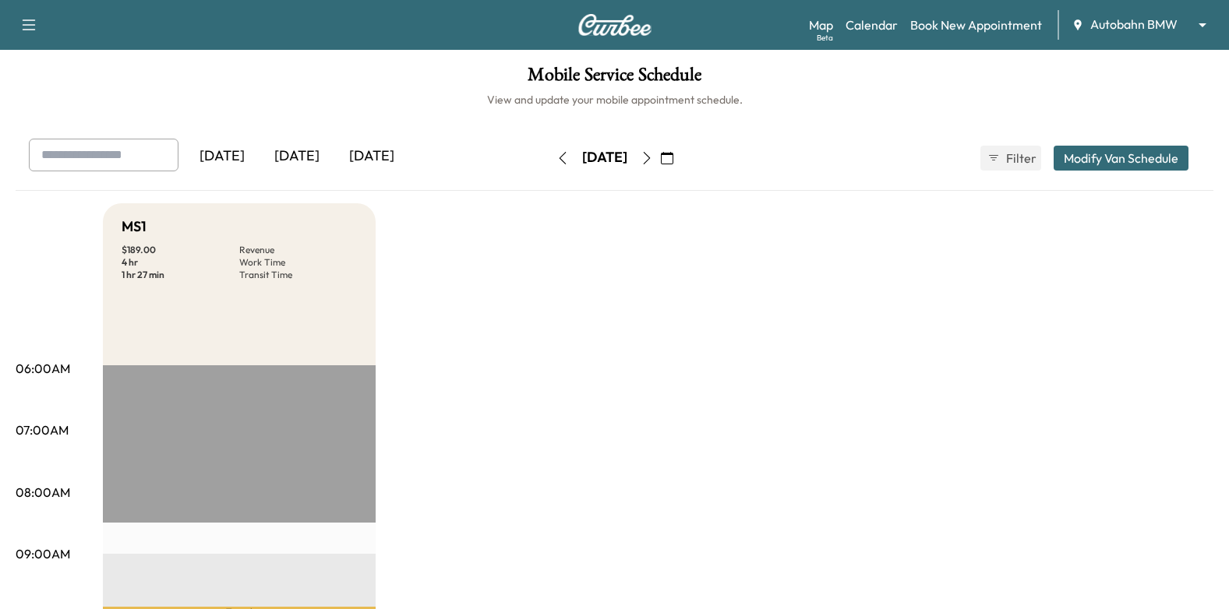
click at [556, 158] on icon "button" at bounding box center [562, 158] width 12 height 12
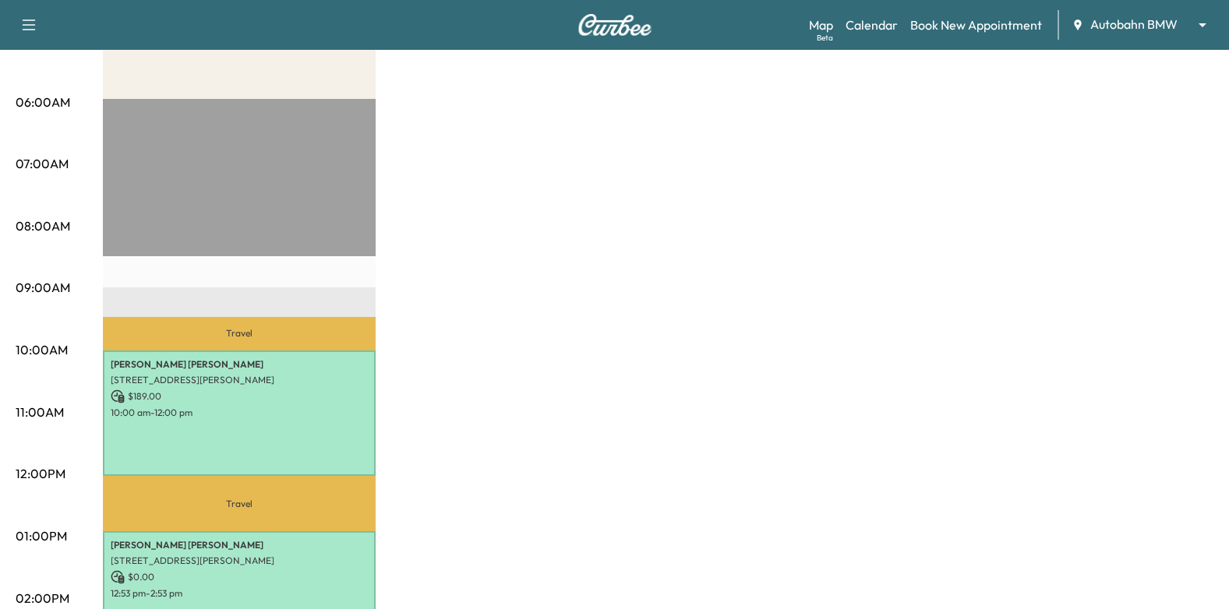
scroll to position [78, 0]
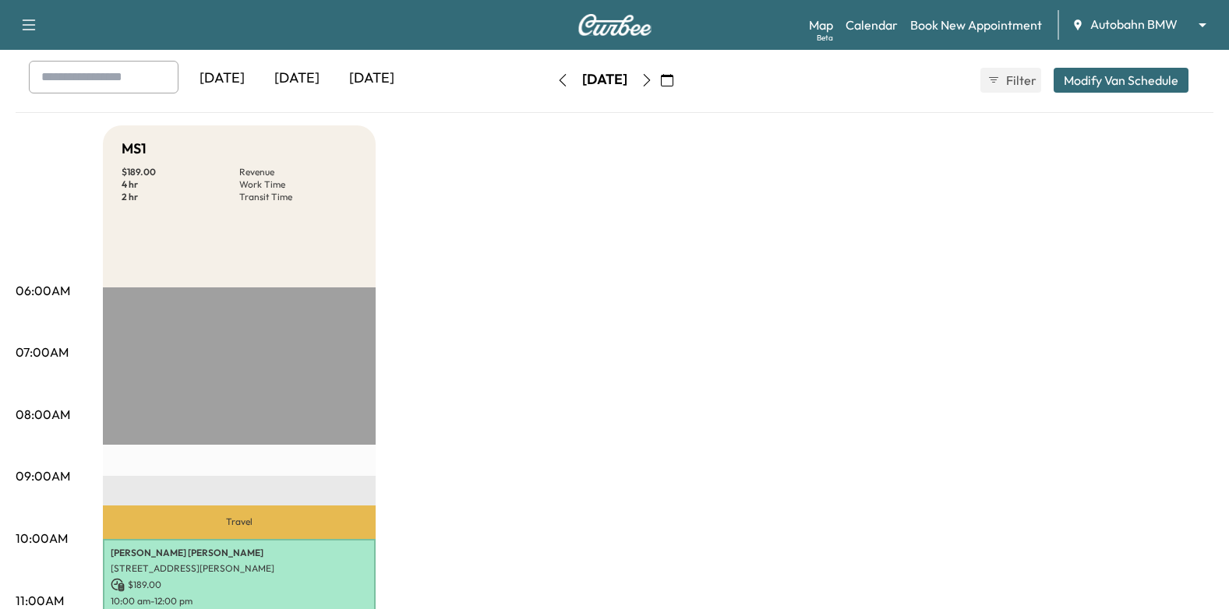
click at [556, 85] on icon "button" at bounding box center [562, 80] width 12 height 12
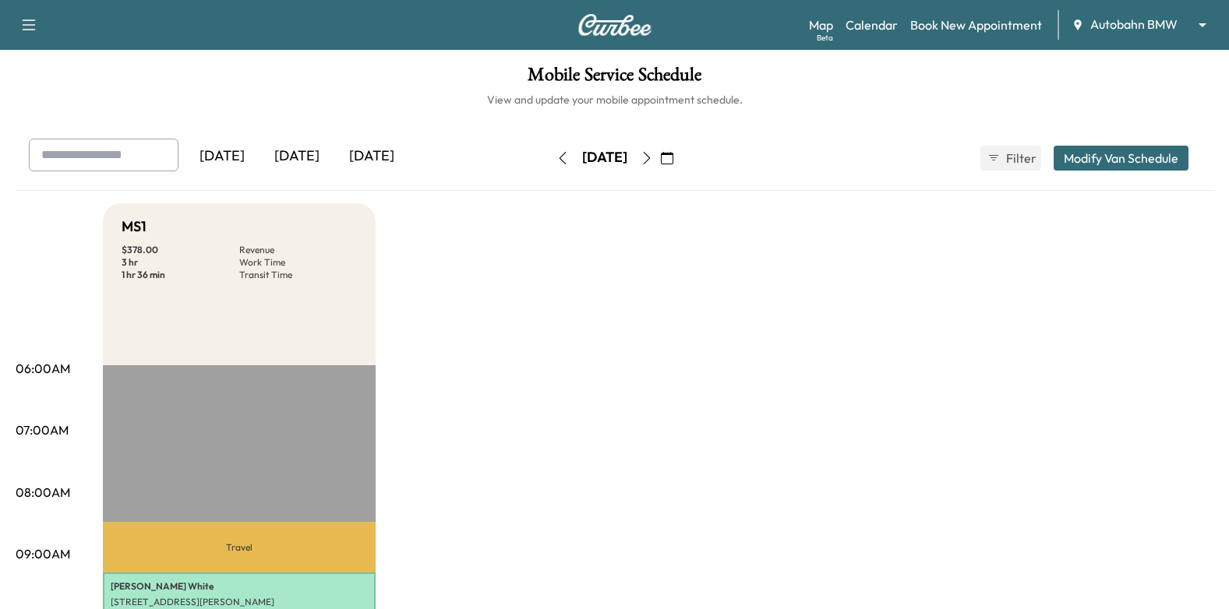
click at [653, 155] on icon "button" at bounding box center [647, 158] width 12 height 12
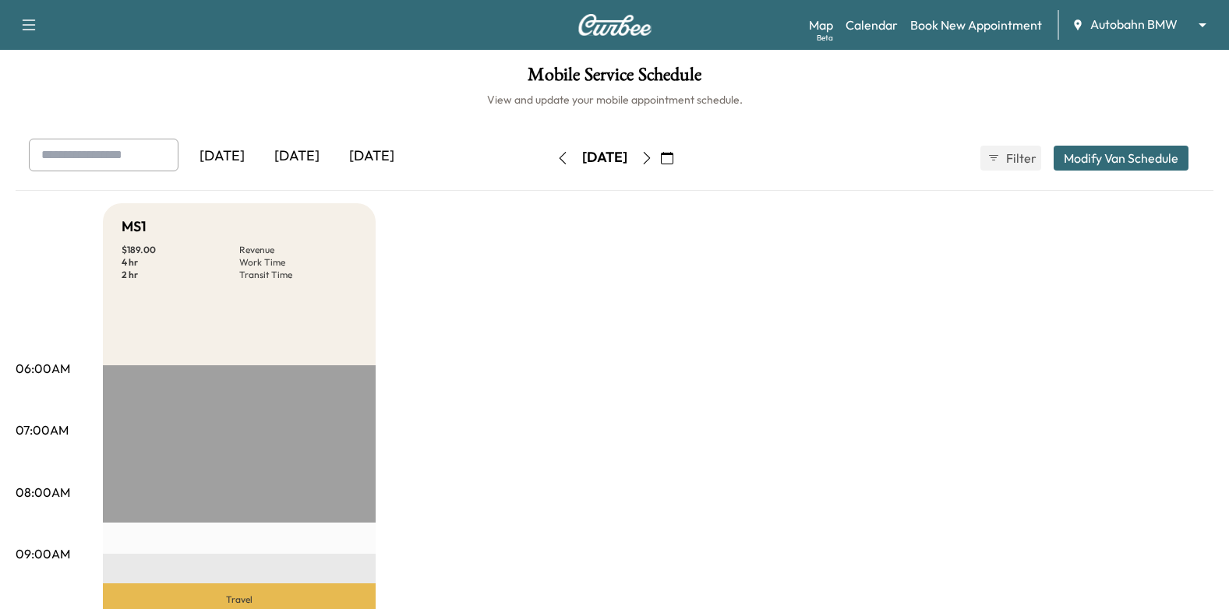
click at [653, 155] on icon "button" at bounding box center [647, 158] width 12 height 12
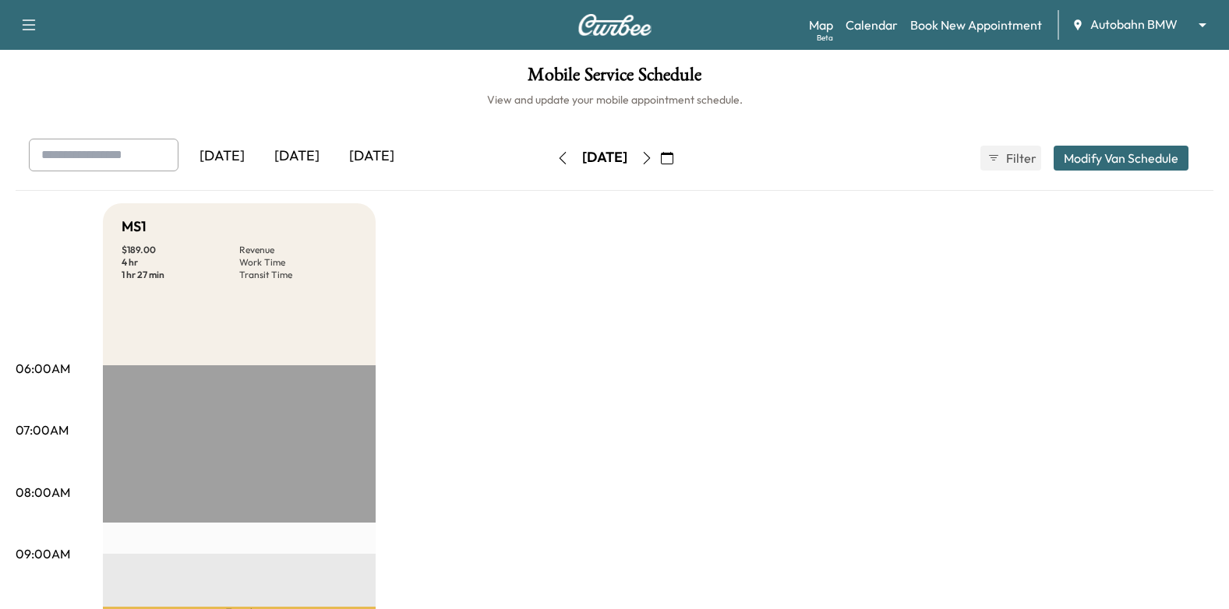
drag, startPoint x: 698, startPoint y: 150, endPoint x: 690, endPoint y: 181, distance: 32.3
click at [660, 150] on button "button" at bounding box center [647, 158] width 26 height 25
click at [673, 161] on icon "button" at bounding box center [667, 158] width 12 height 12
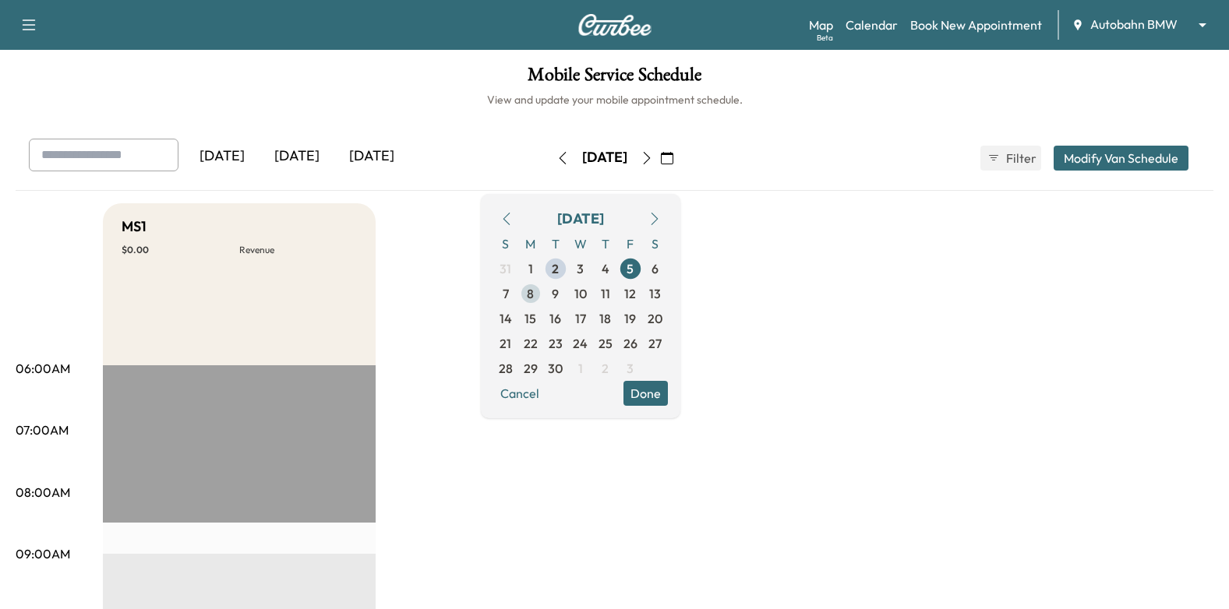
click at [543, 298] on span "8" at bounding box center [530, 293] width 25 height 25
click at [668, 397] on button "Done" at bounding box center [645, 393] width 44 height 25
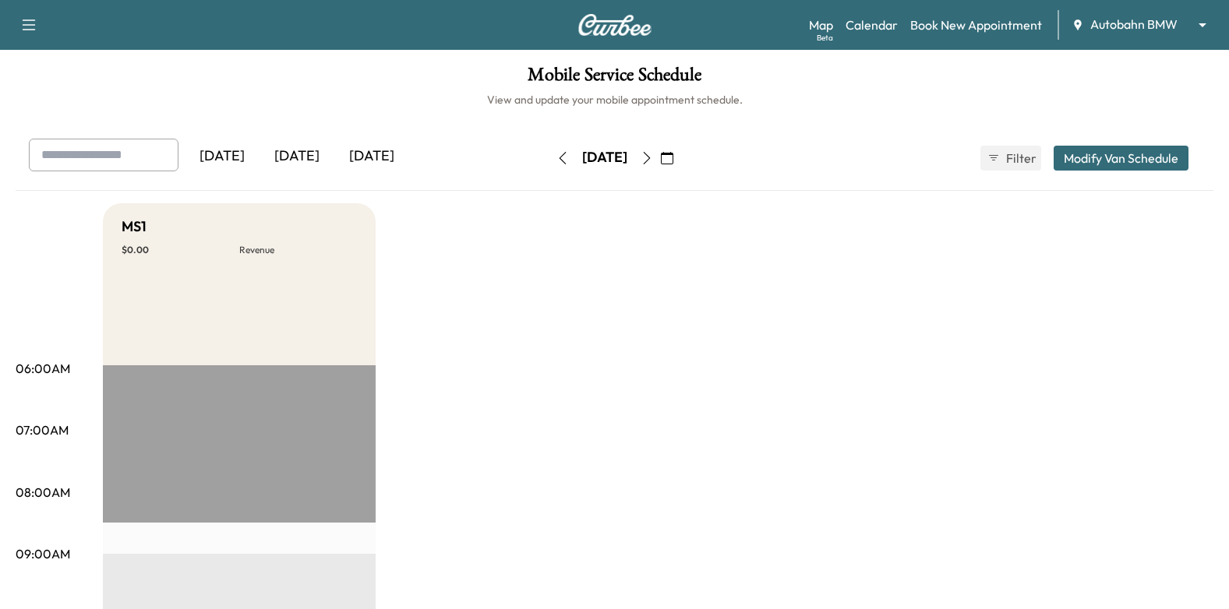
click at [653, 160] on icon "button" at bounding box center [647, 158] width 12 height 12
click at [653, 156] on icon "button" at bounding box center [647, 158] width 12 height 12
click at [653, 155] on icon "button" at bounding box center [647, 158] width 12 height 12
click at [653, 157] on icon "button" at bounding box center [647, 158] width 12 height 12
click at [673, 154] on icon "button" at bounding box center [667, 158] width 12 height 12
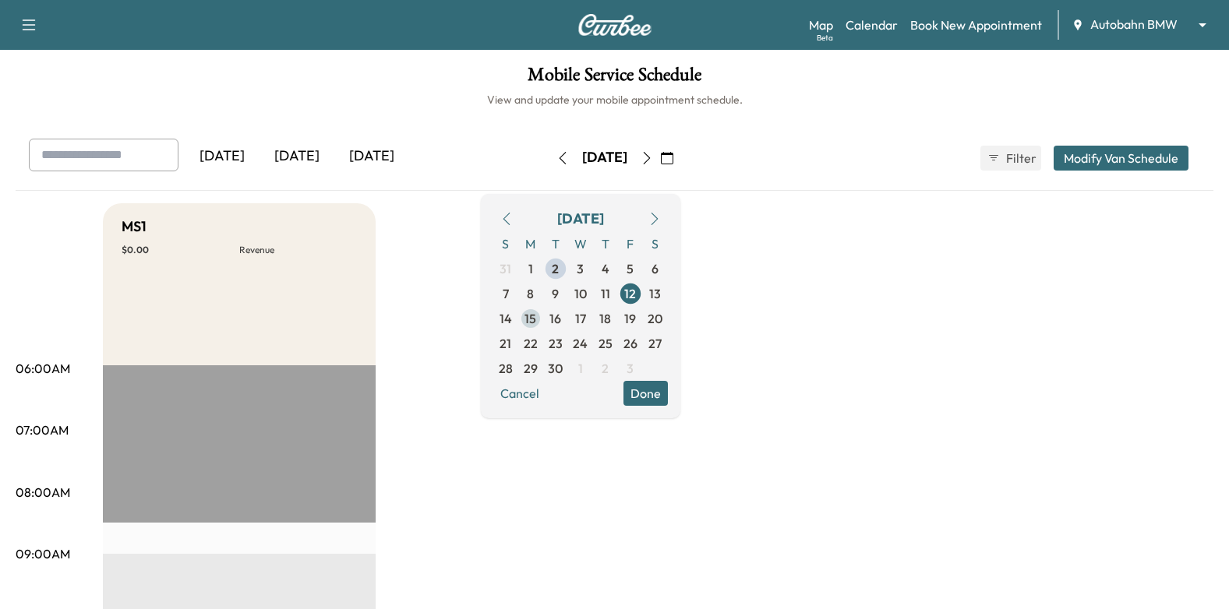
click at [536, 321] on span "15" at bounding box center [531, 318] width 12 height 19
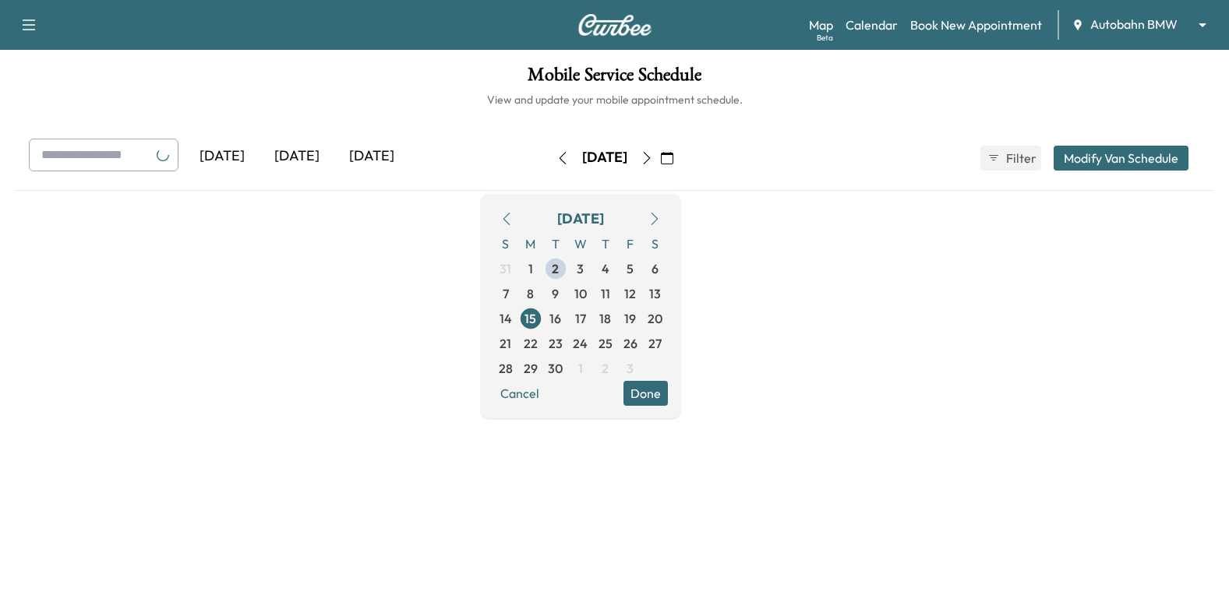
click at [668, 391] on button "Done" at bounding box center [645, 393] width 44 height 25
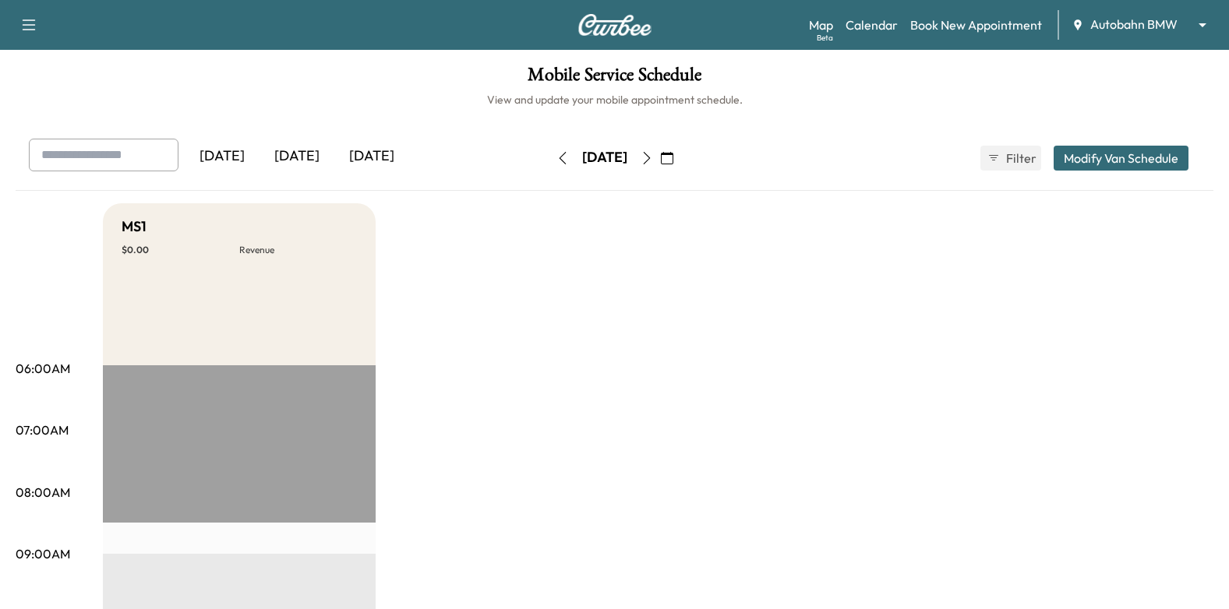
click at [660, 149] on button "button" at bounding box center [647, 158] width 26 height 25
click at [653, 163] on icon "button" at bounding box center [647, 158] width 12 height 12
click at [653, 161] on icon "button" at bounding box center [647, 158] width 12 height 12
click at [653, 155] on icon "button" at bounding box center [647, 158] width 12 height 12
click at [673, 160] on icon "button" at bounding box center [667, 158] width 12 height 12
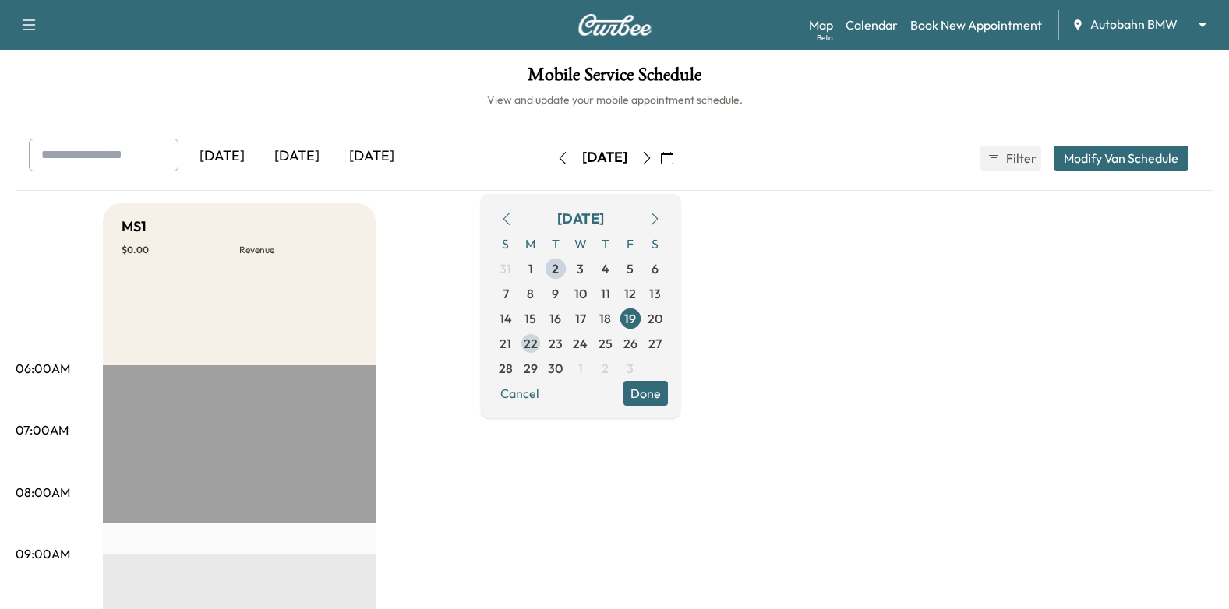
click at [538, 343] on span "22" at bounding box center [531, 343] width 14 height 19
click at [668, 390] on button "Done" at bounding box center [645, 393] width 44 height 25
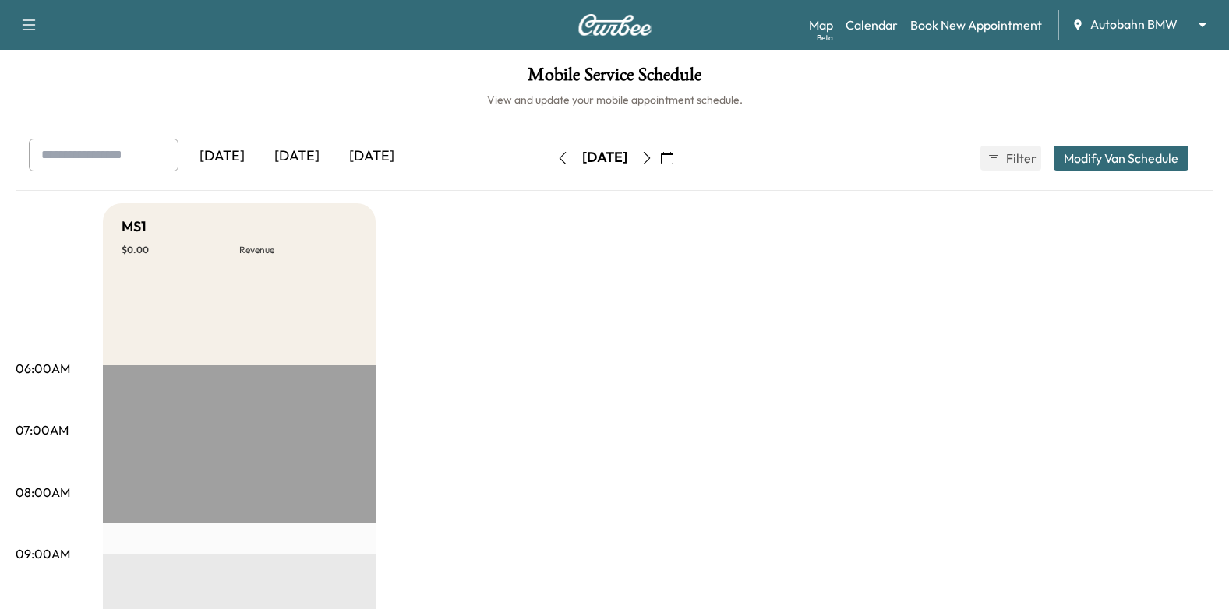
click at [653, 154] on icon "button" at bounding box center [647, 158] width 12 height 12
click at [660, 150] on button "button" at bounding box center [647, 158] width 26 height 25
click at [650, 161] on icon "button" at bounding box center [646, 158] width 7 height 12
click at [650, 157] on icon "button" at bounding box center [646, 158] width 7 height 12
click at [680, 156] on button "button" at bounding box center [667, 158] width 26 height 25
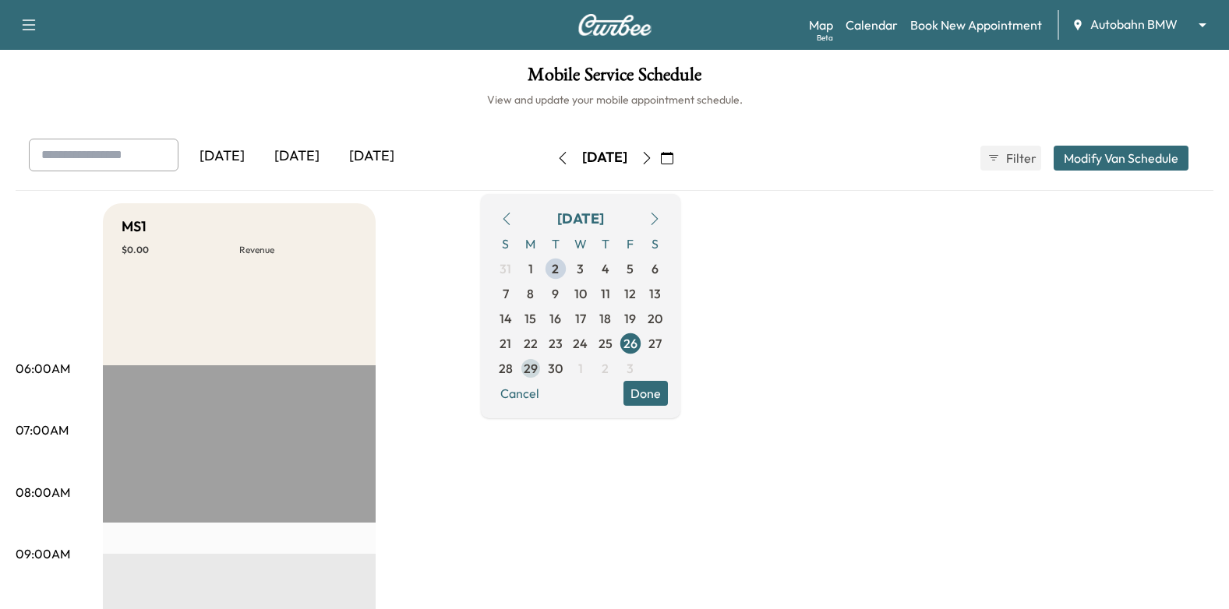
click at [538, 373] on span "29" at bounding box center [531, 368] width 14 height 19
click at [668, 399] on button "Done" at bounding box center [645, 393] width 44 height 25
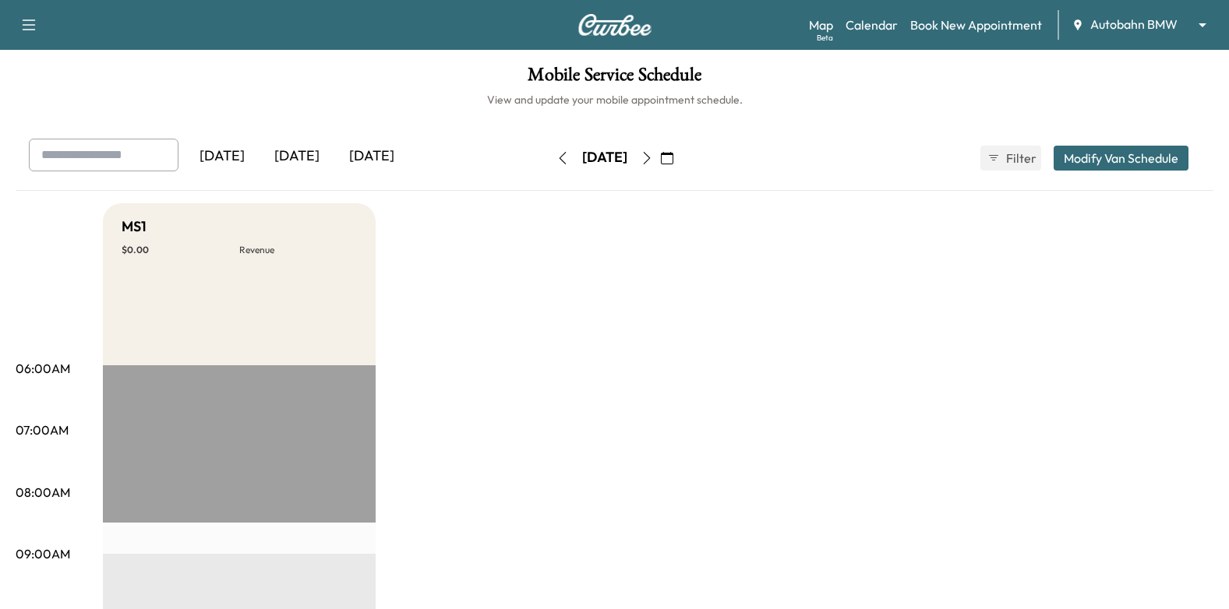
click at [653, 159] on icon "button" at bounding box center [647, 158] width 12 height 12
click at [673, 161] on icon "button" at bounding box center [667, 158] width 12 height 12
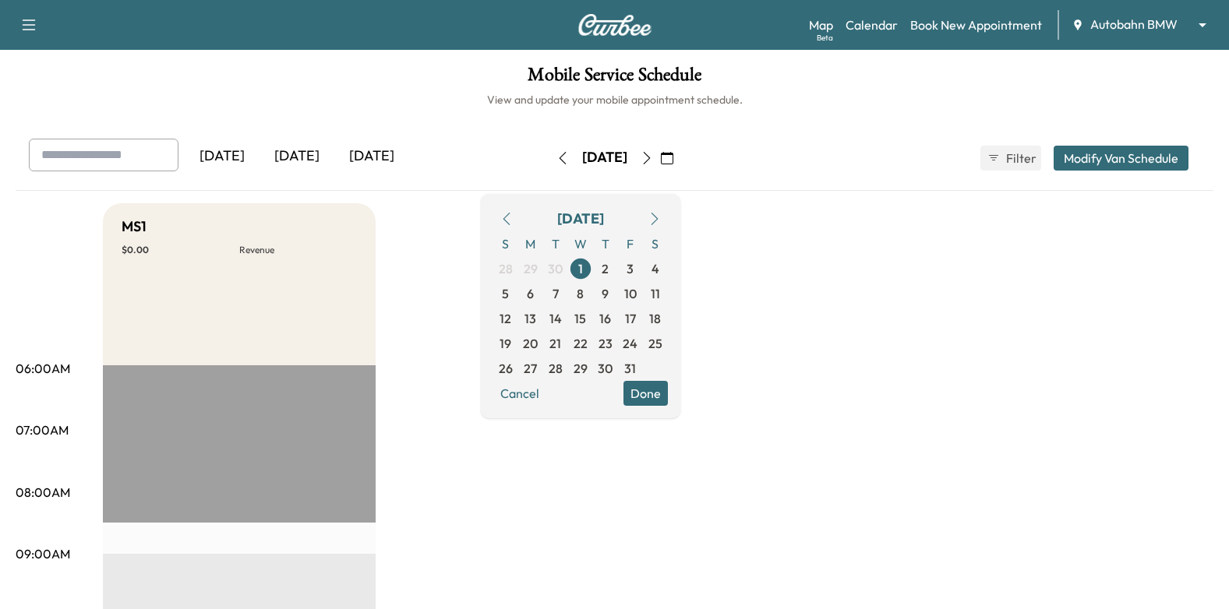
click at [513, 218] on icon "button" at bounding box center [506, 219] width 12 height 12
click at [584, 270] on span "3" at bounding box center [580, 269] width 7 height 19
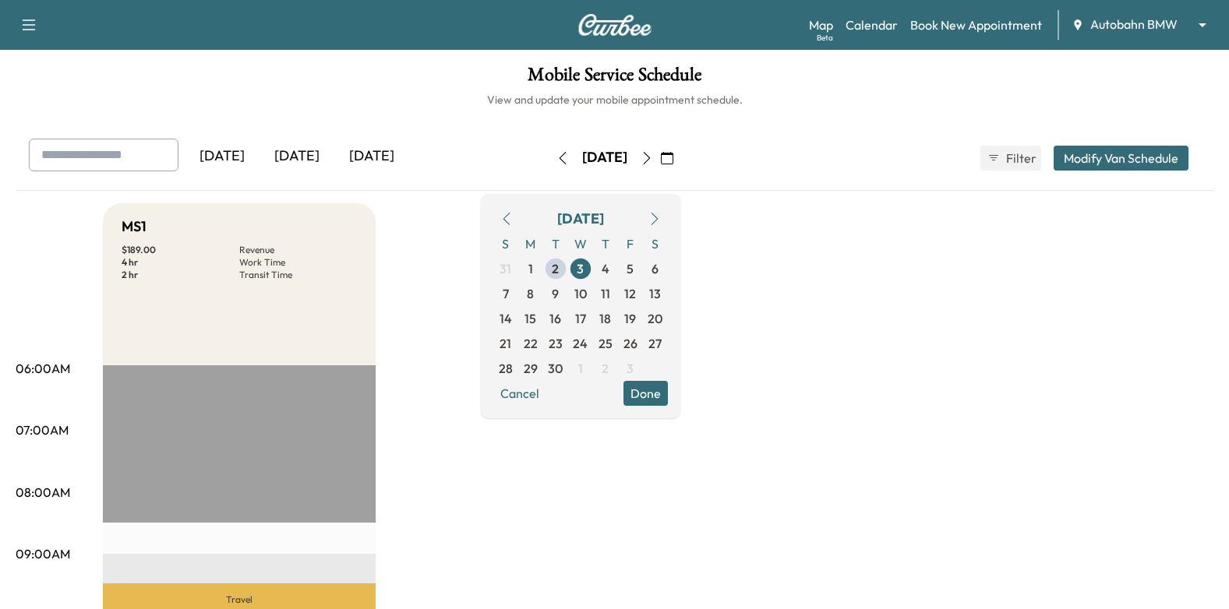
click at [668, 387] on button "Done" at bounding box center [645, 393] width 44 height 25
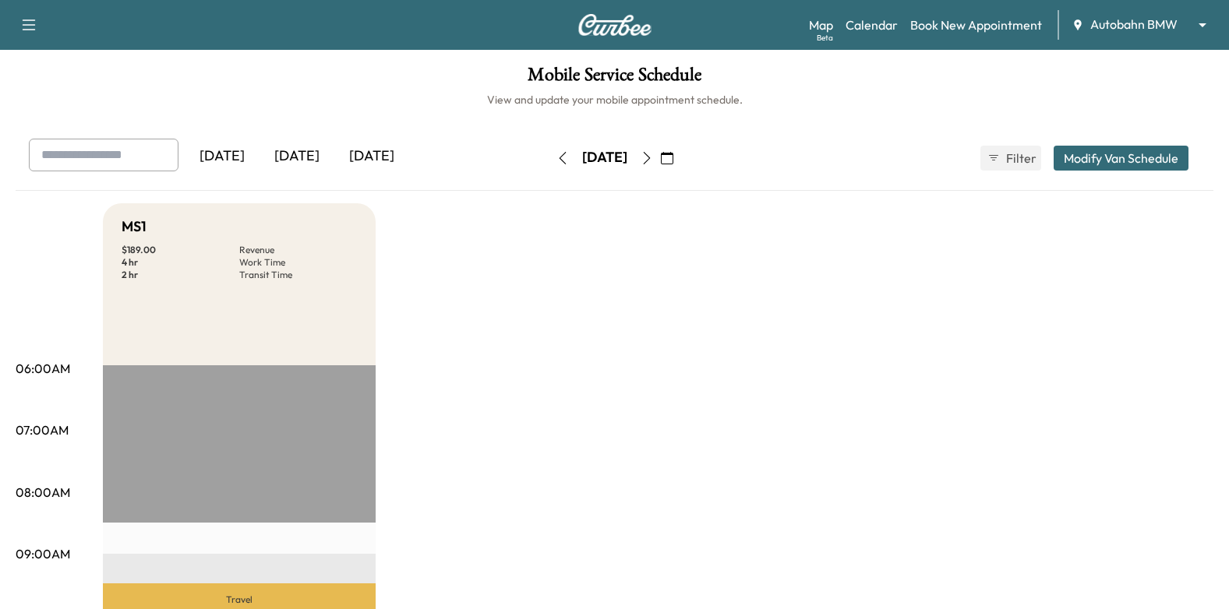
click at [653, 157] on icon "button" at bounding box center [647, 158] width 12 height 12
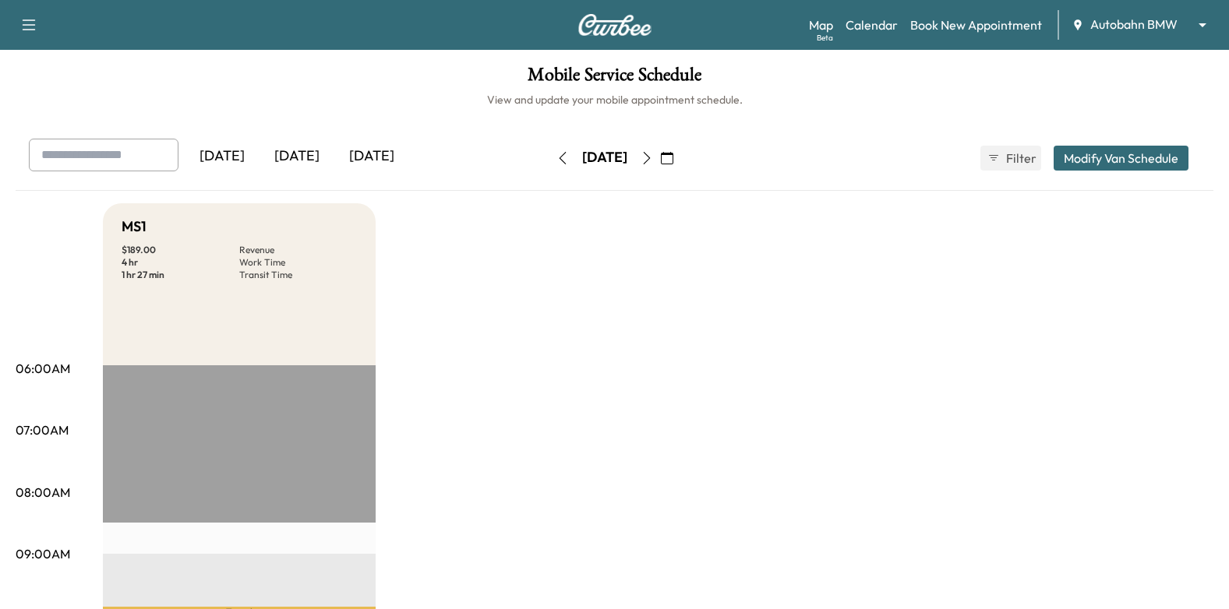
click at [650, 160] on icon "button" at bounding box center [646, 158] width 7 height 12
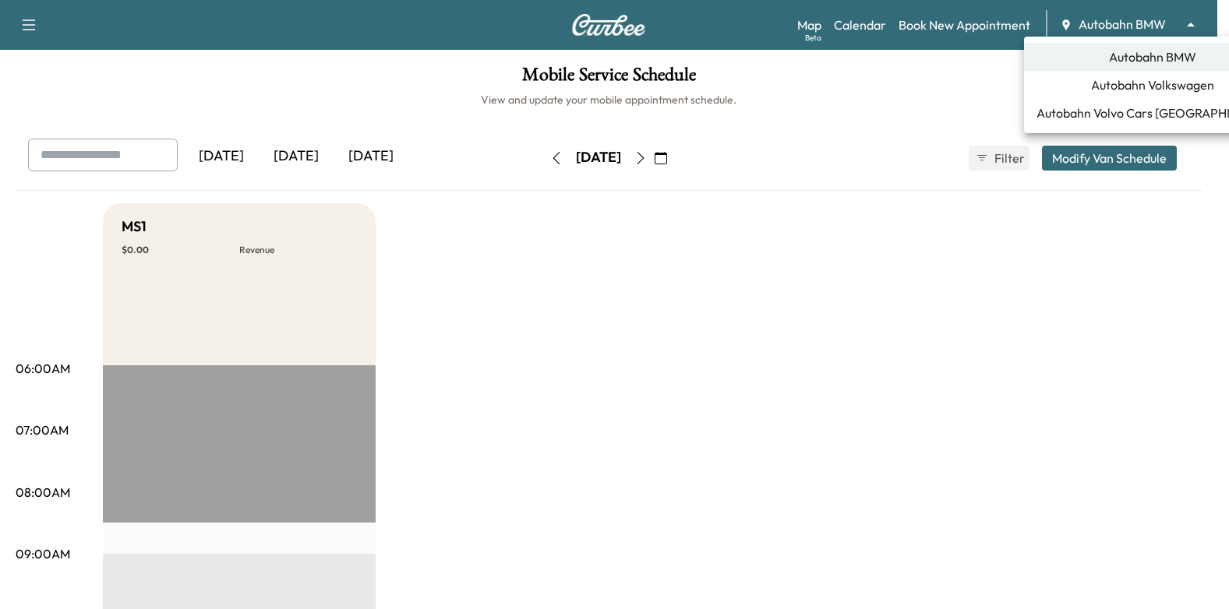
click at [1111, 26] on body "Support Log Out Map Beta Calendar Book New Appointment Autobahn BMW ******** ​ …" at bounding box center [614, 304] width 1229 height 609
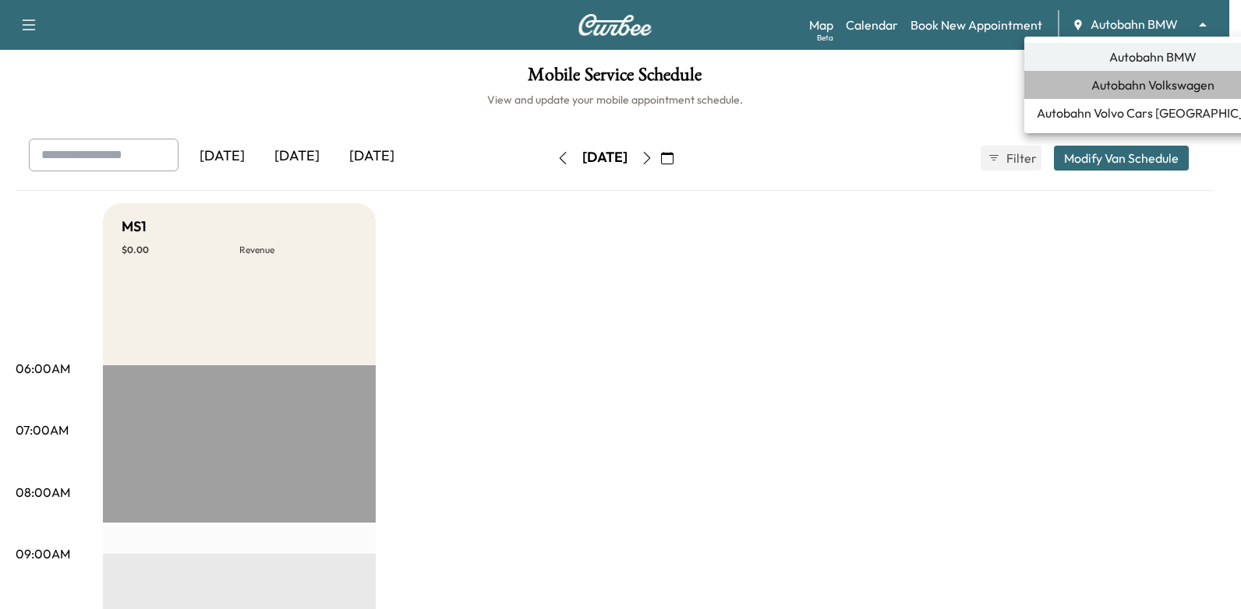
click at [1145, 85] on span "Autobahn Volkswagen" at bounding box center [1152, 85] width 123 height 19
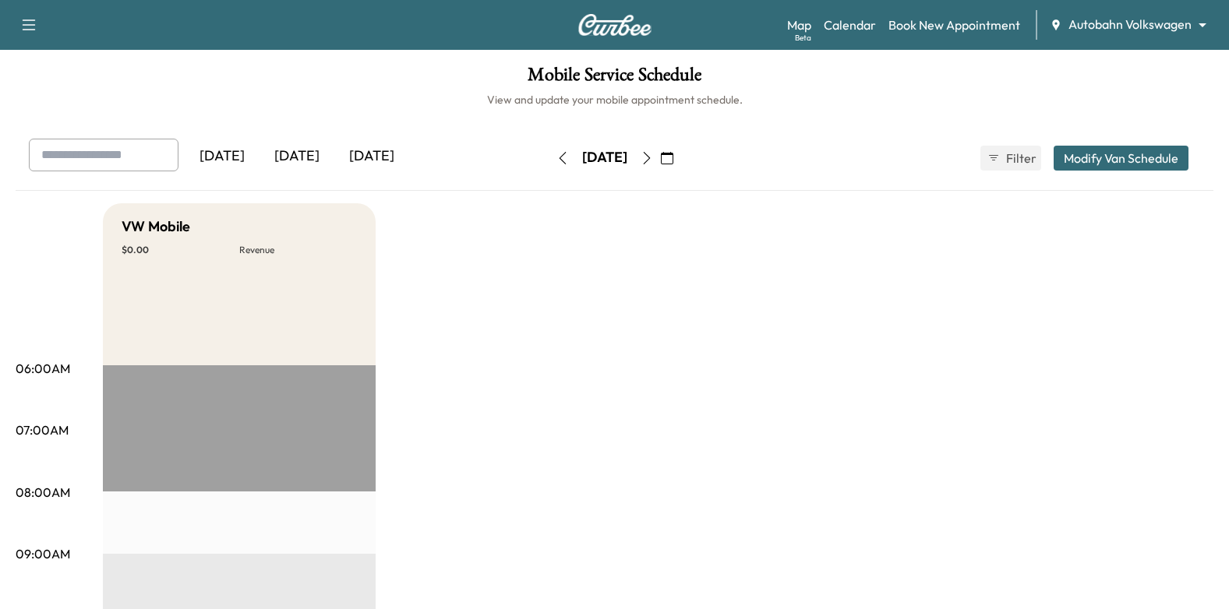
click at [673, 162] on icon "button" at bounding box center [667, 158] width 12 height 12
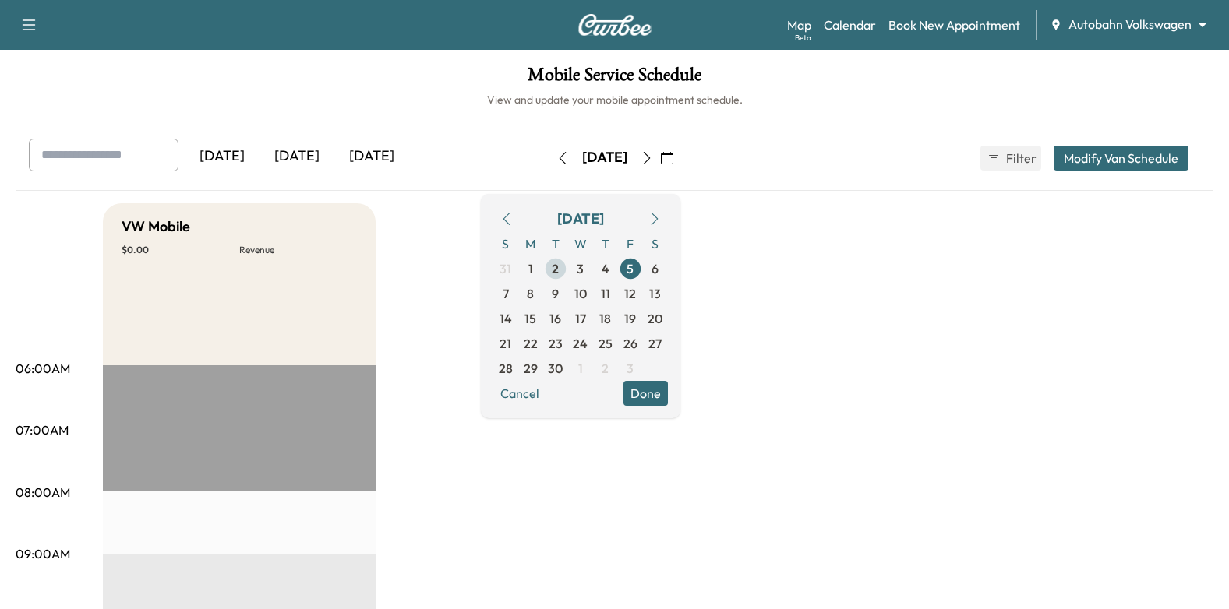
click at [568, 268] on span "2" at bounding box center [555, 268] width 25 height 25
click at [668, 390] on button "Done" at bounding box center [645, 393] width 44 height 25
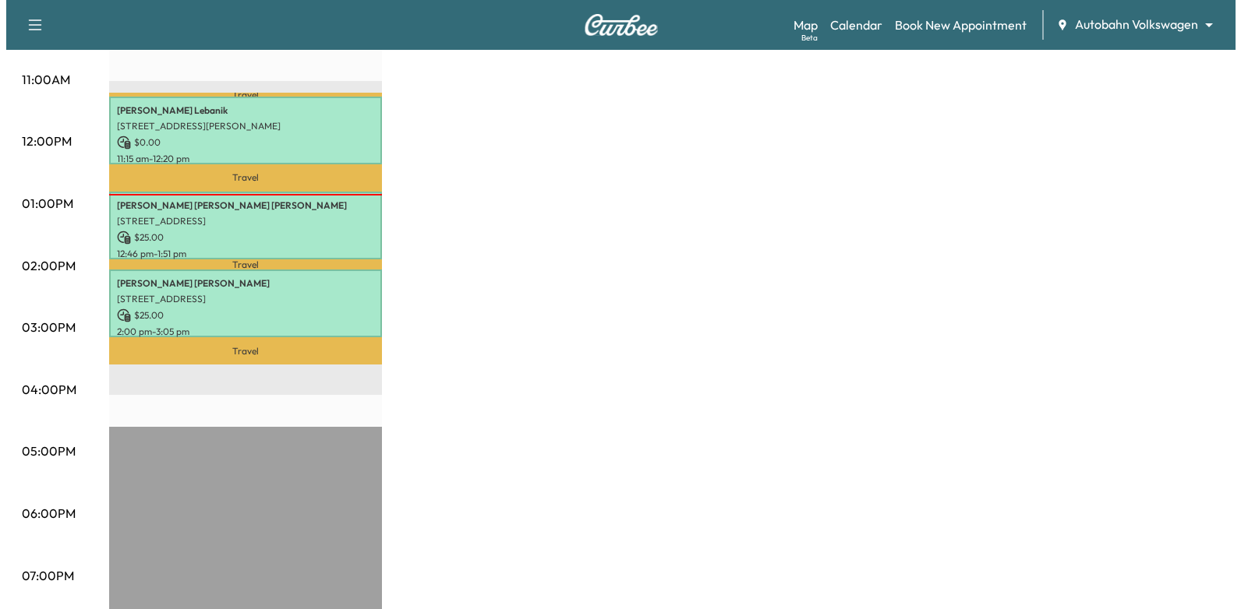
scroll to position [467, 0]
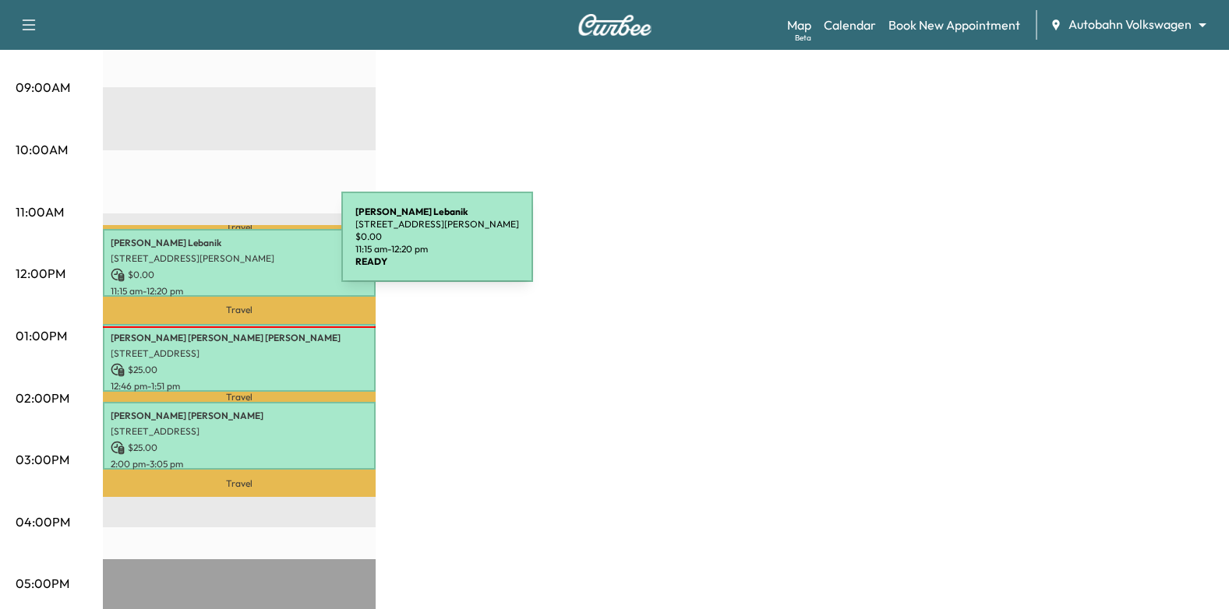
click at [227, 241] on p "[PERSON_NAME]" at bounding box center [239, 243] width 257 height 12
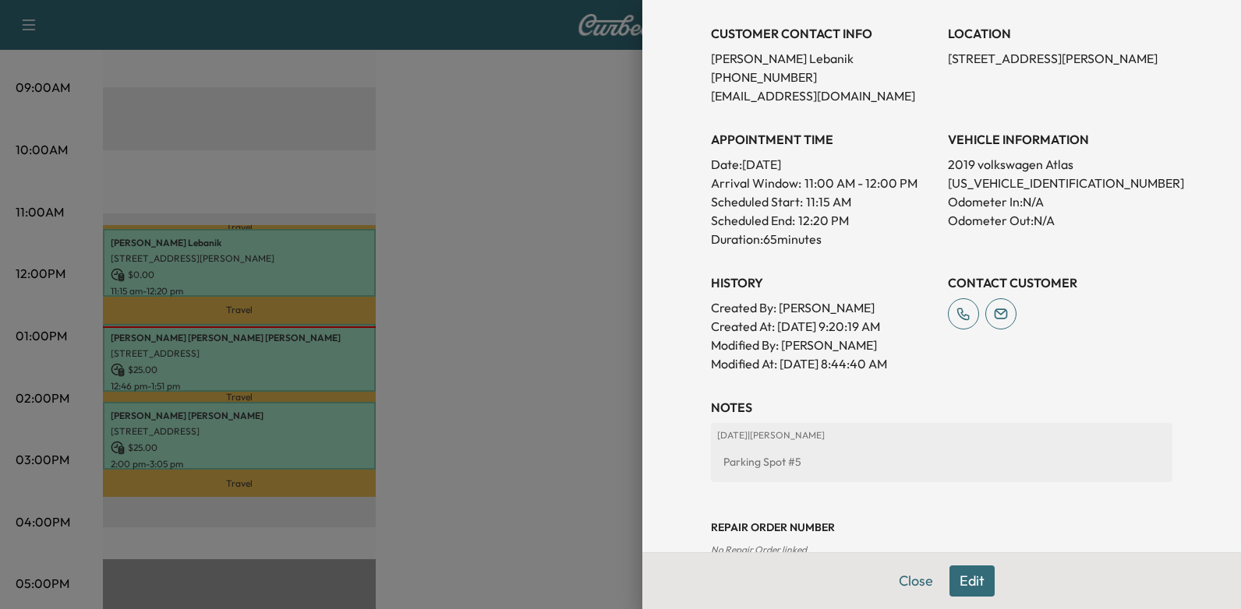
scroll to position [207, 0]
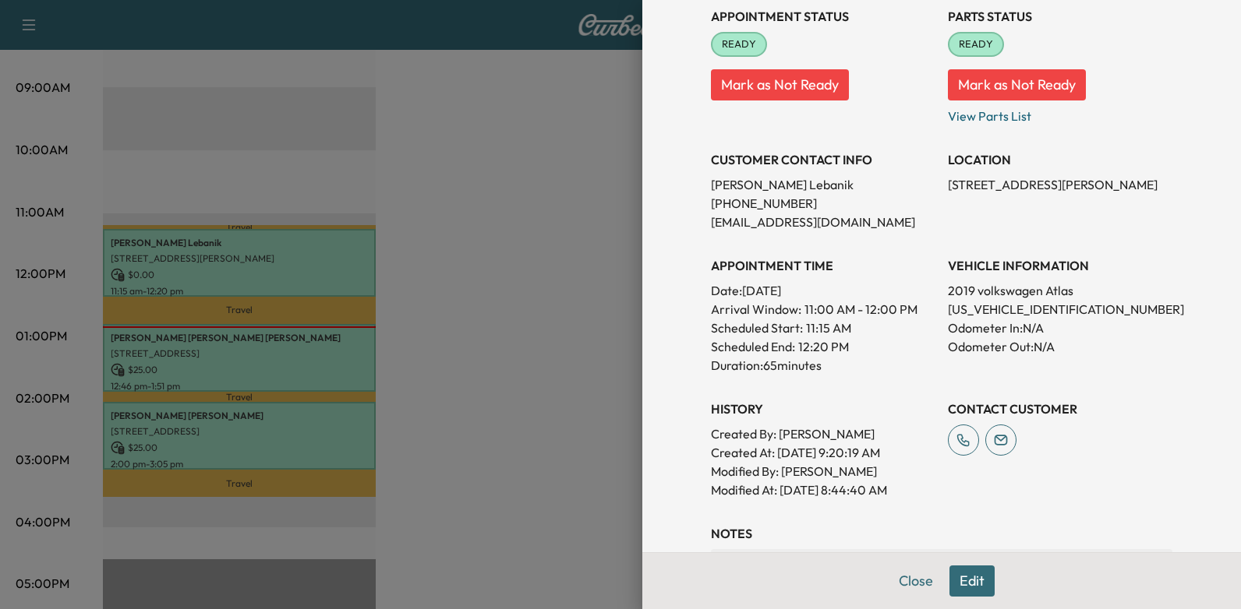
click at [988, 306] on p "[US_VEHICLE_IDENTIFICATION_NUMBER]" at bounding box center [1060, 309] width 224 height 19
copy p "[US_VEHICLE_IDENTIFICATION_NUMBER]"
click at [319, 380] on div at bounding box center [620, 304] width 1241 height 609
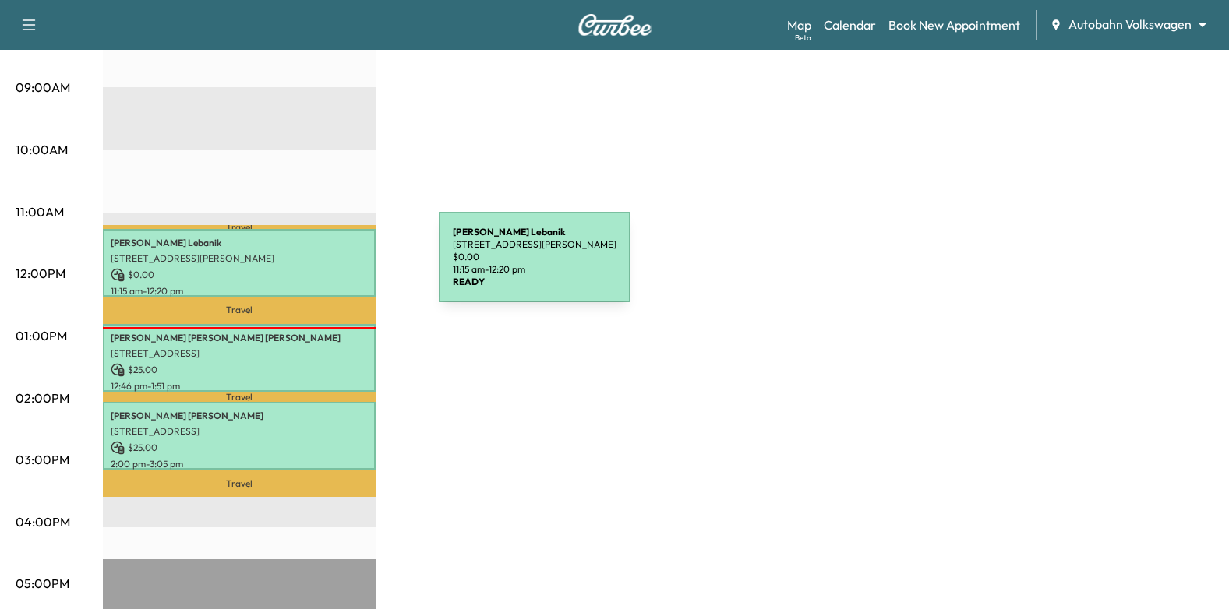
click at [316, 259] on p "[STREET_ADDRESS][PERSON_NAME]" at bounding box center [239, 259] width 257 height 12
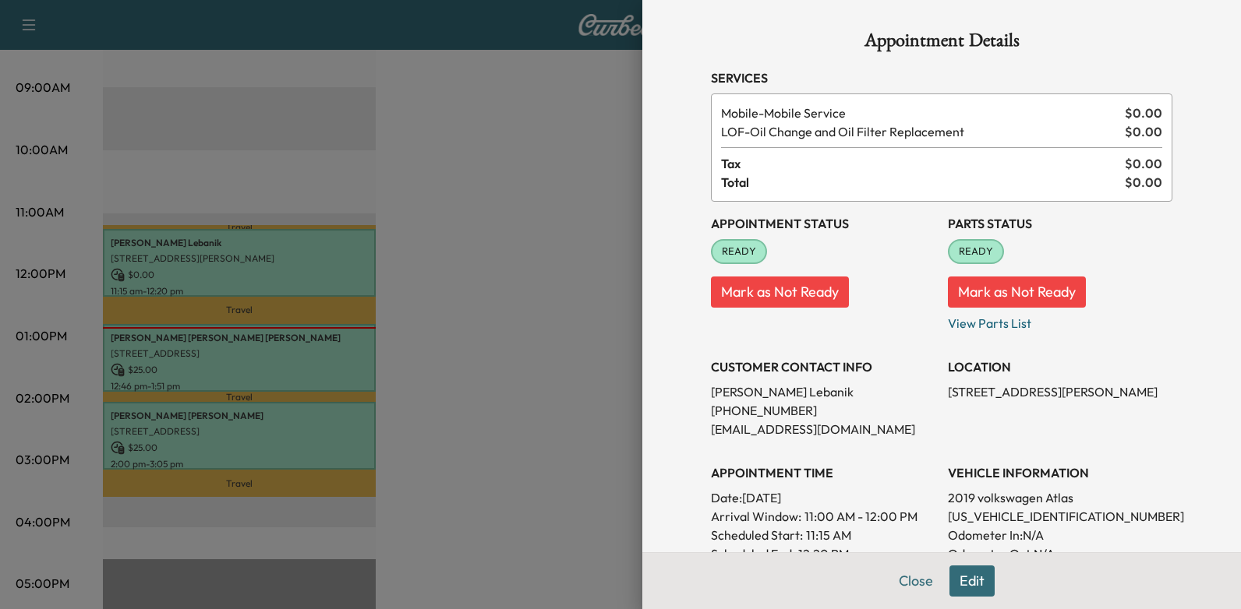
click at [999, 516] on p "[US_VEHICLE_IDENTIFICATION_NUMBER]" at bounding box center [1060, 516] width 224 height 19
copy p "[US_VEHICLE_IDENTIFICATION_NUMBER]"
drag, startPoint x: 461, startPoint y: 320, endPoint x: 390, endPoint y: 323, distance: 71.8
click at [458, 320] on div at bounding box center [620, 304] width 1241 height 609
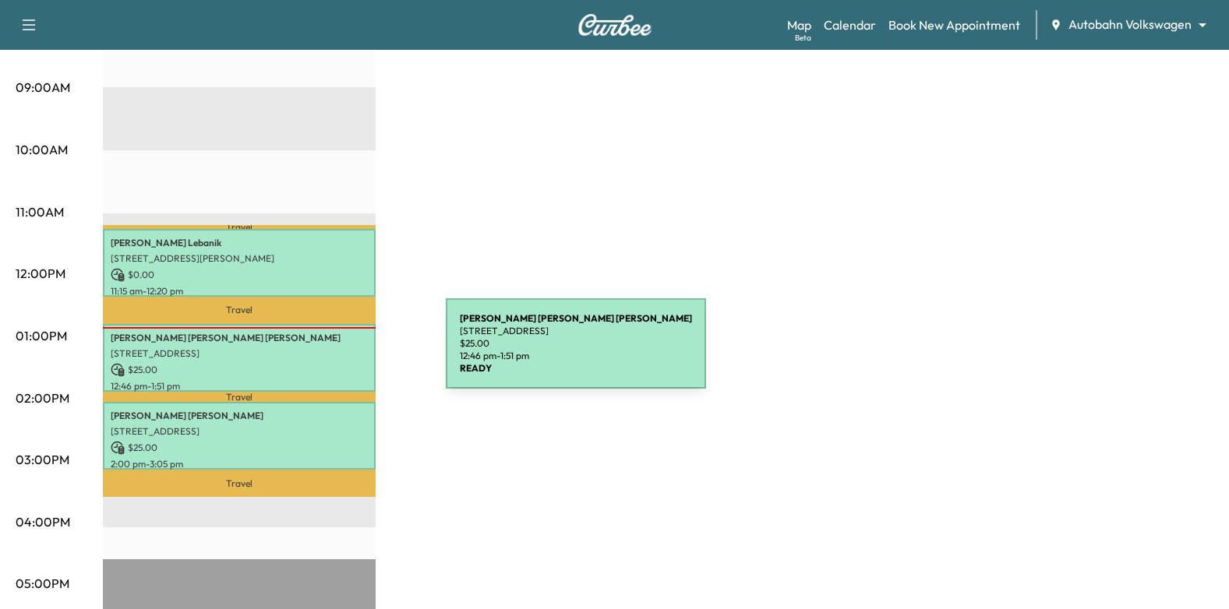
click at [329, 353] on p "[STREET_ADDRESS]" at bounding box center [239, 354] width 257 height 12
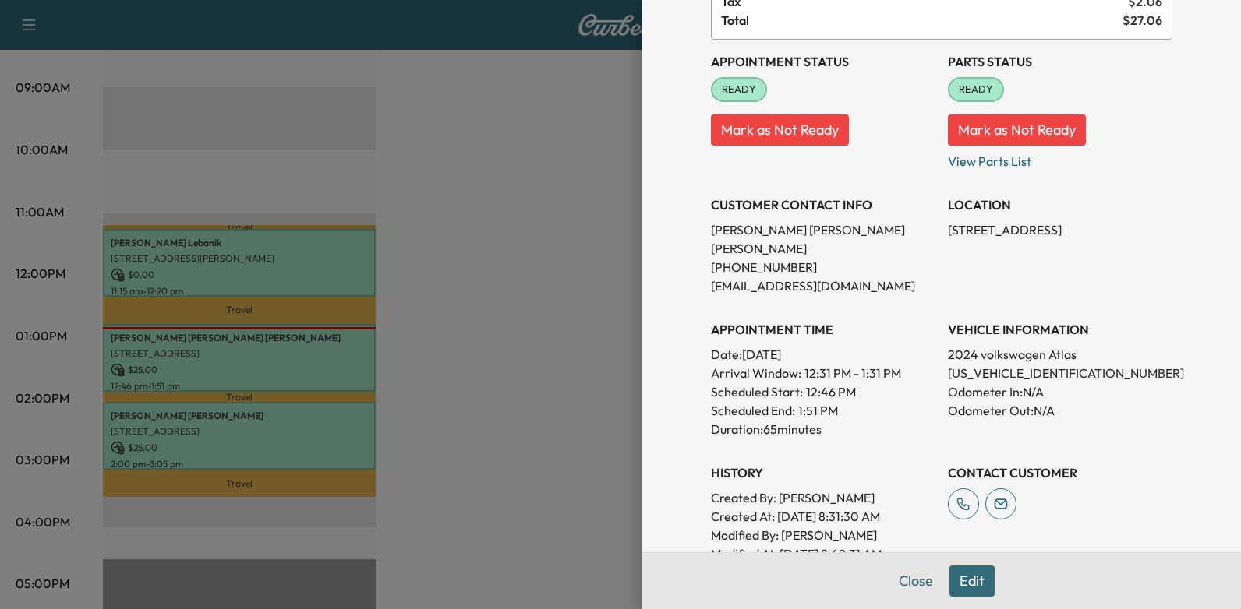
scroll to position [70, 0]
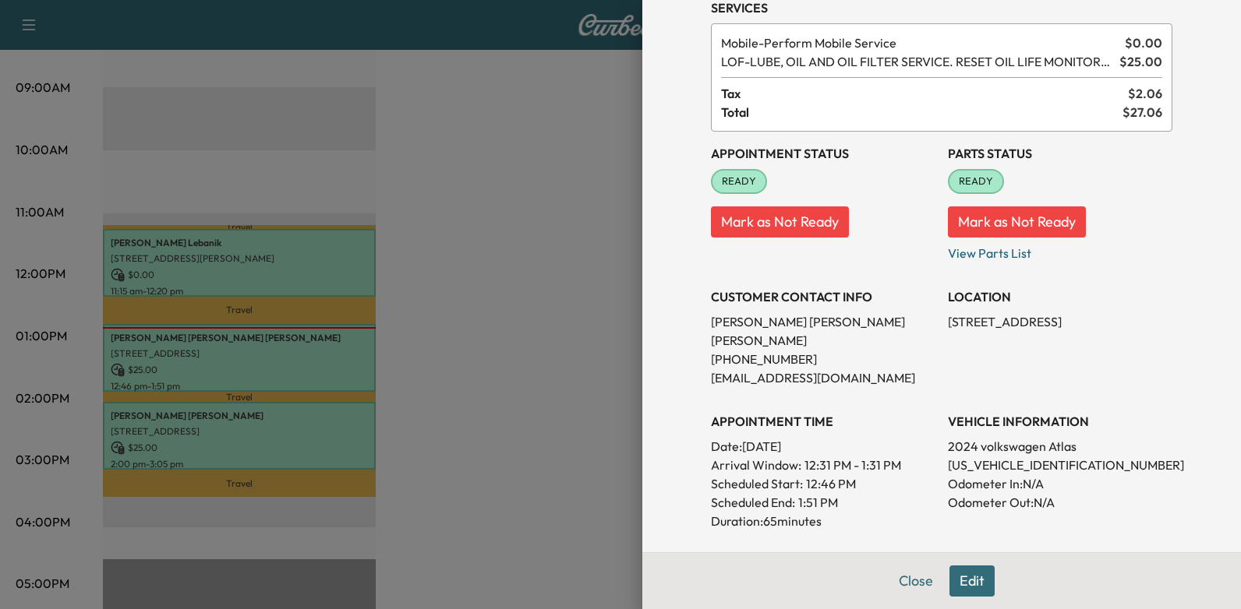
click at [981, 456] on p "[US_VEHICLE_IDENTIFICATION_NUMBER]" at bounding box center [1060, 465] width 224 height 19
copy p "[US_VEHICLE_IDENTIFICATION_NUMBER]"
drag, startPoint x: 460, startPoint y: 417, endPoint x: 339, endPoint y: 417, distance: 120.8
click at [459, 417] on div at bounding box center [620, 304] width 1241 height 609
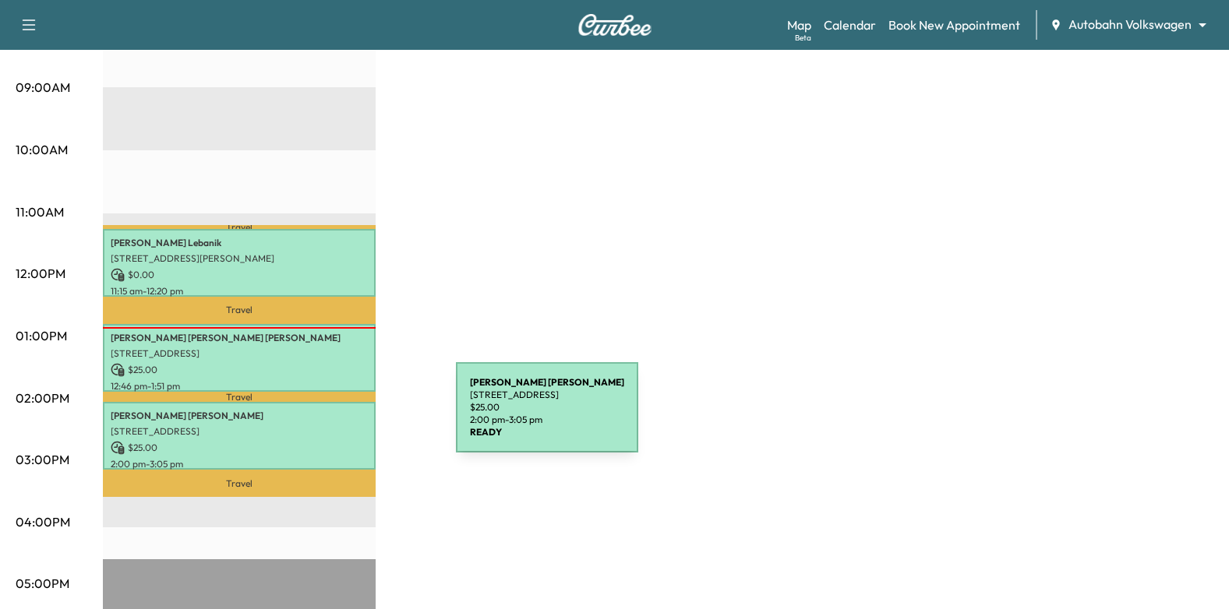
click at [330, 426] on p "[STREET_ADDRESS]" at bounding box center [239, 432] width 257 height 12
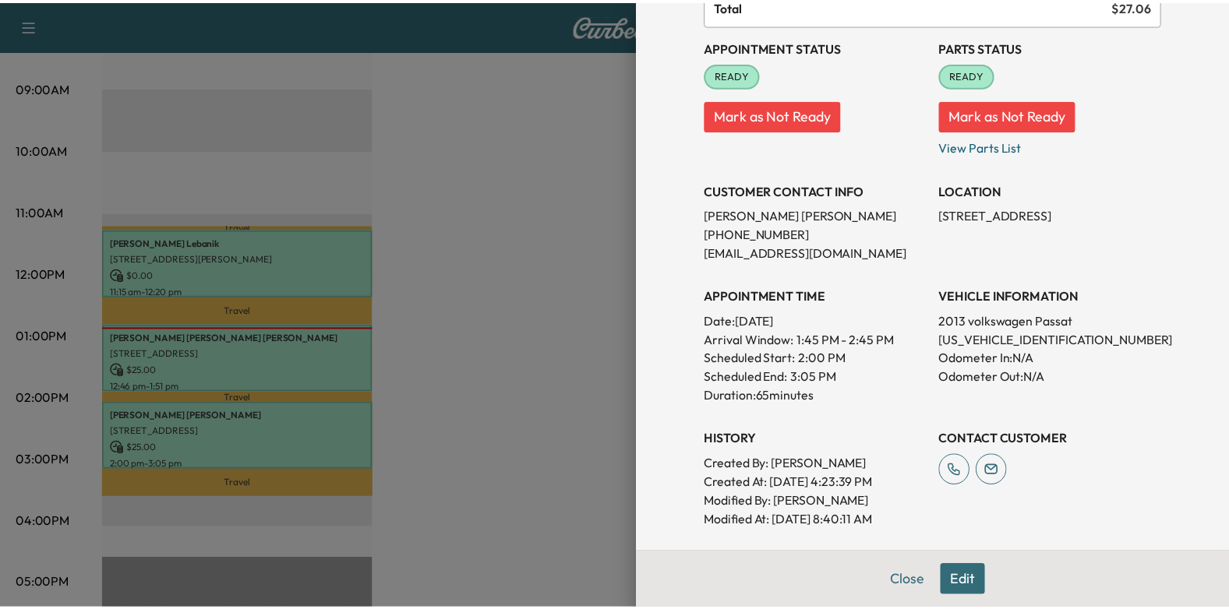
scroll to position [156, 0]
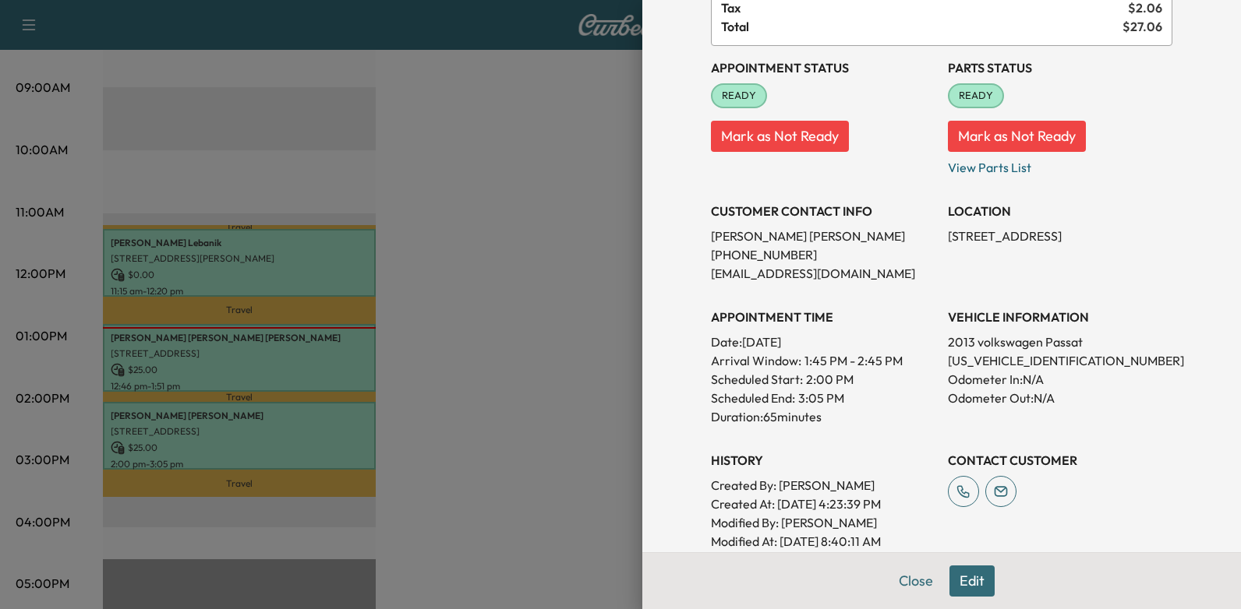
click at [1020, 359] on p "[US_VEHICLE_IDENTIFICATION_NUMBER]" at bounding box center [1060, 360] width 224 height 19
copy p "[US_VEHICLE_IDENTIFICATION_NUMBER]"
click at [534, 289] on div at bounding box center [620, 304] width 1241 height 609
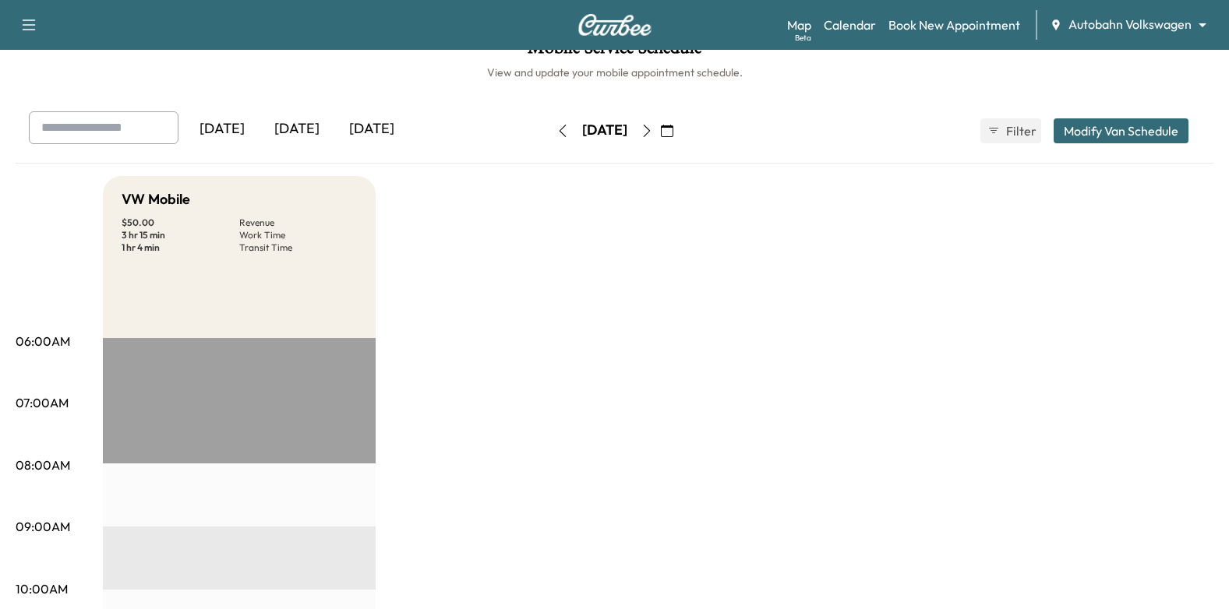
scroll to position [0, 0]
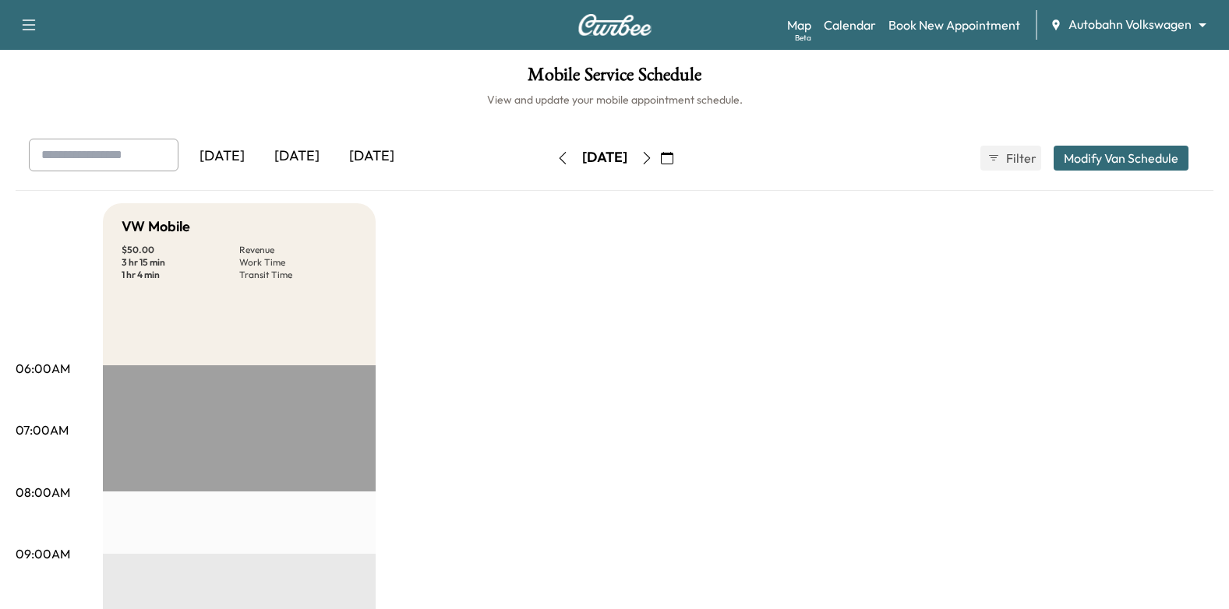
click at [653, 157] on icon "button" at bounding box center [647, 158] width 12 height 12
click at [650, 158] on icon "button" at bounding box center [646, 158] width 7 height 12
click at [650, 161] on icon "button" at bounding box center [646, 158] width 7 height 12
click at [680, 164] on button "button" at bounding box center [667, 158] width 26 height 25
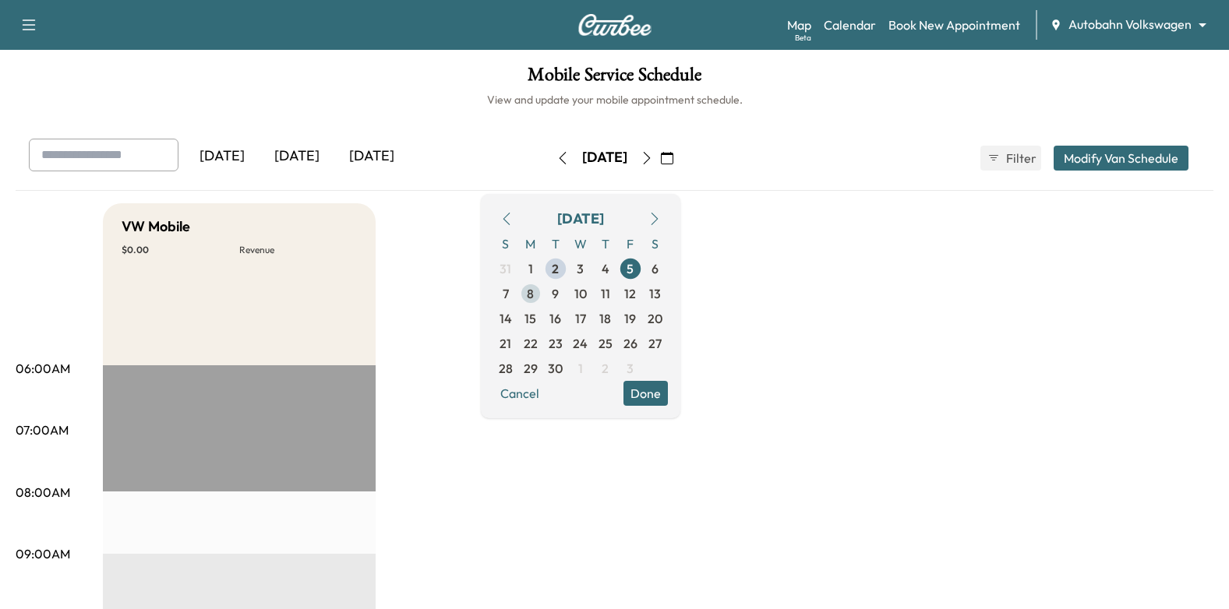
click at [543, 294] on span "8" at bounding box center [530, 293] width 25 height 25
click at [668, 398] on button "Done" at bounding box center [645, 393] width 44 height 25
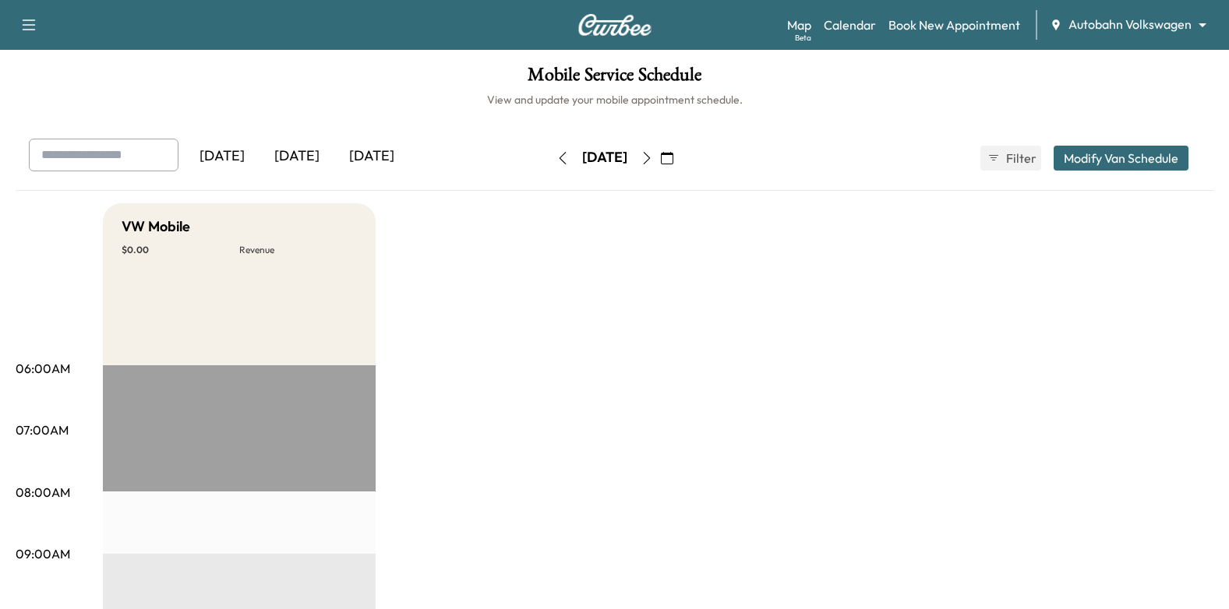
click at [660, 150] on button "button" at bounding box center [647, 158] width 26 height 25
click at [653, 158] on icon "button" at bounding box center [647, 158] width 12 height 12
click at [653, 156] on icon "button" at bounding box center [647, 158] width 12 height 12
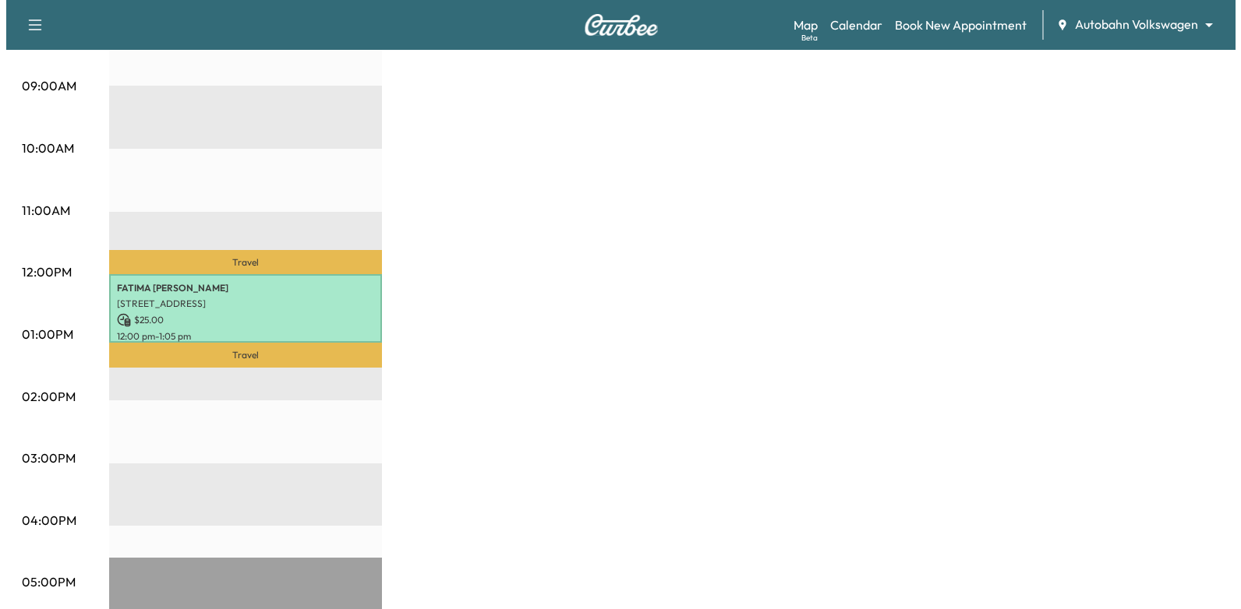
scroll to position [467, 0]
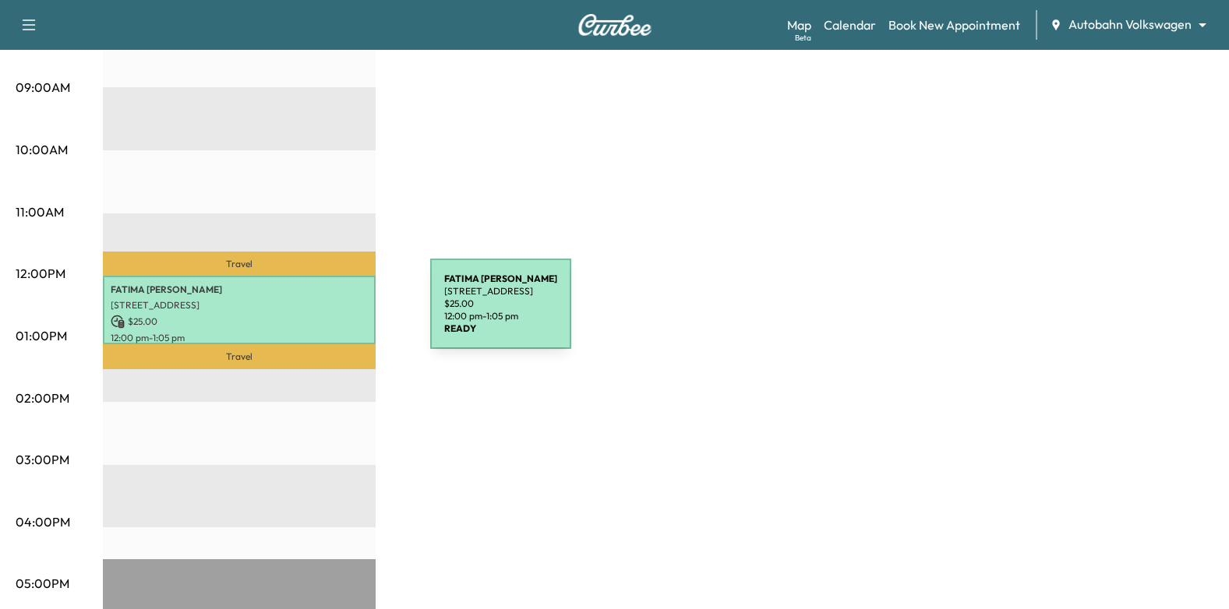
click at [313, 315] on p "$ 25.00" at bounding box center [239, 322] width 257 height 14
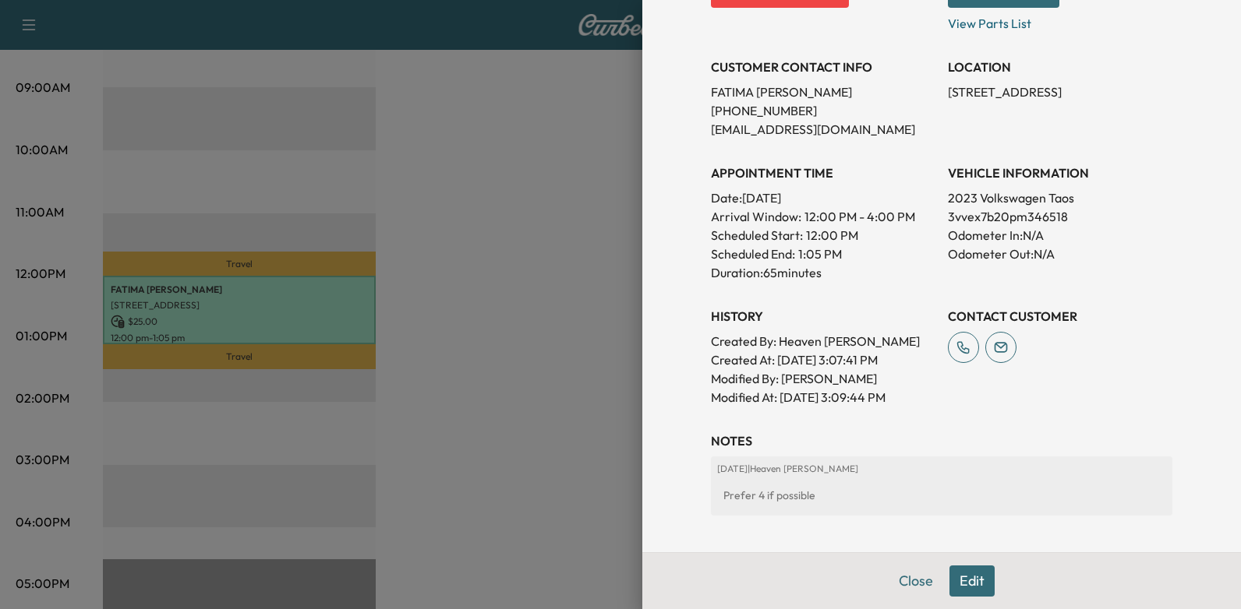
scroll to position [285, 0]
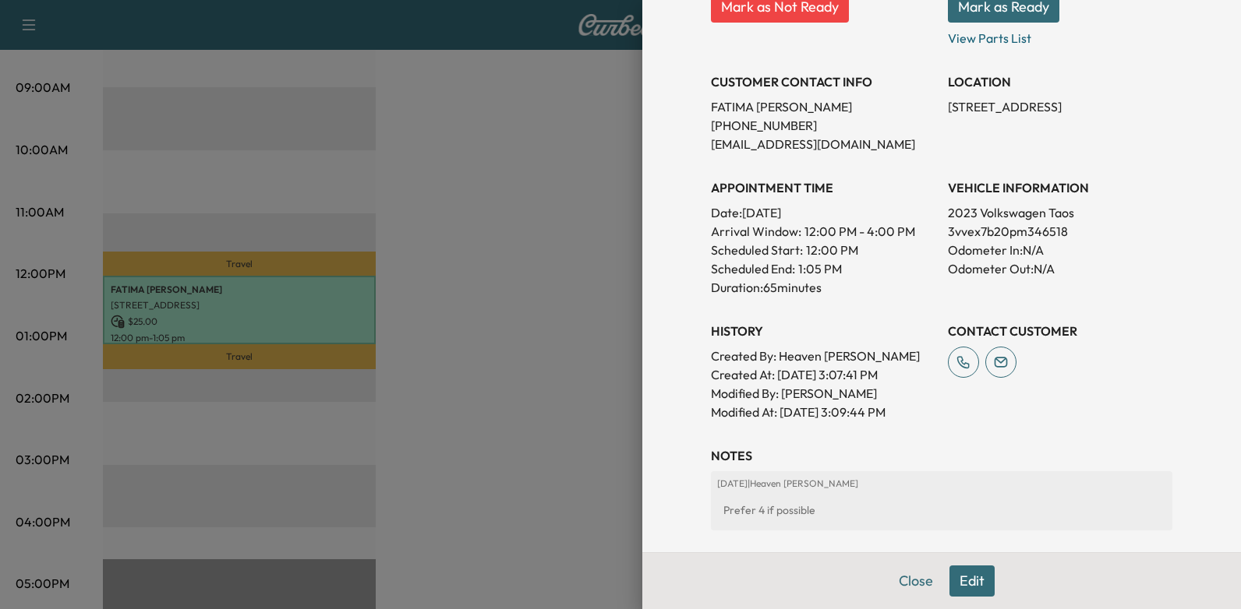
click at [955, 228] on p "3vvex7b20pm346518" at bounding box center [1060, 231] width 224 height 19
copy p "3vvex7b20pm346518"
drag, startPoint x: 698, startPoint y: 125, endPoint x: 791, endPoint y: 129, distance: 92.8
click at [791, 129] on div "Appointment Details Services Mobile - Perform Mobile Service $ 0.00 LOF - LUBE,…" at bounding box center [941, 212] width 499 height 994
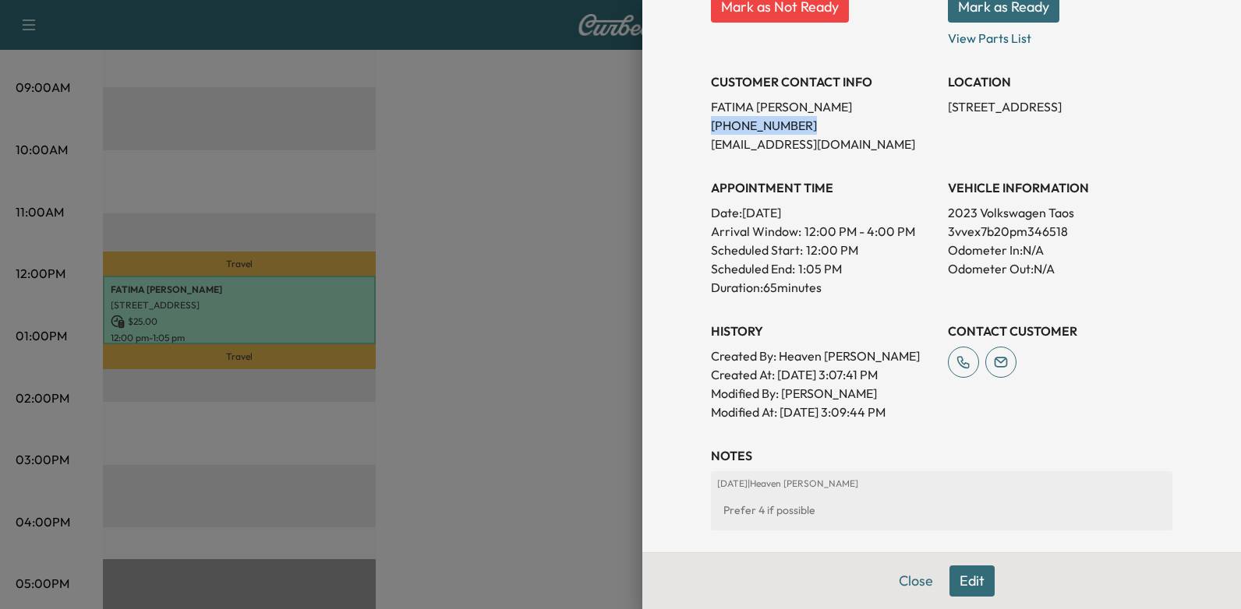
drag, startPoint x: 791, startPoint y: 129, endPoint x: 768, endPoint y: 129, distance: 22.6
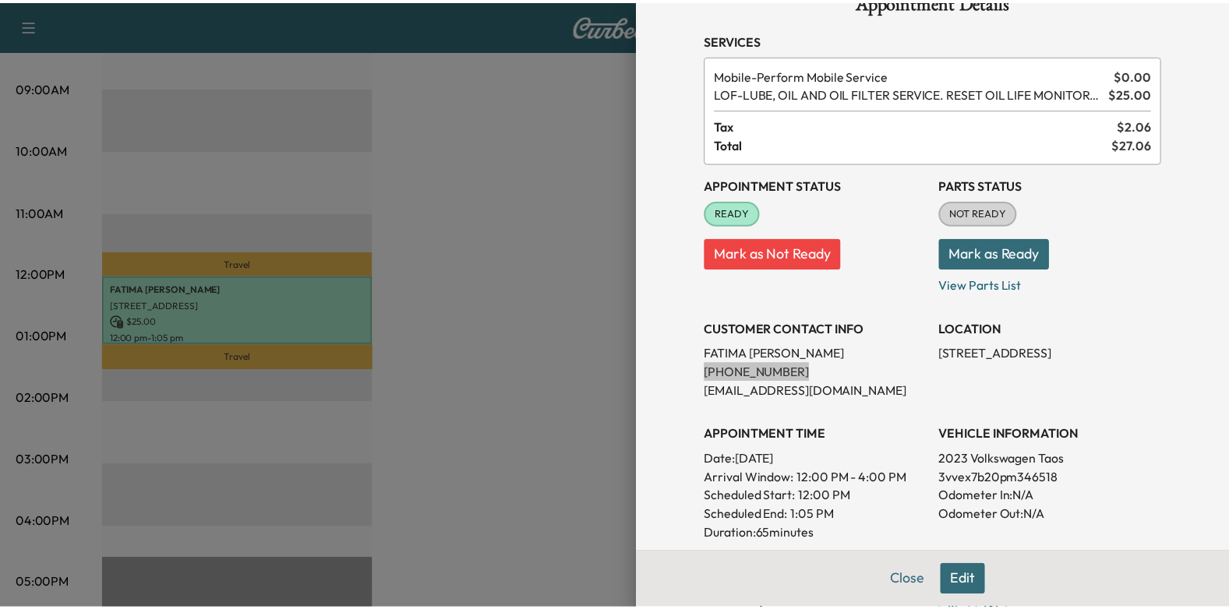
scroll to position [0, 0]
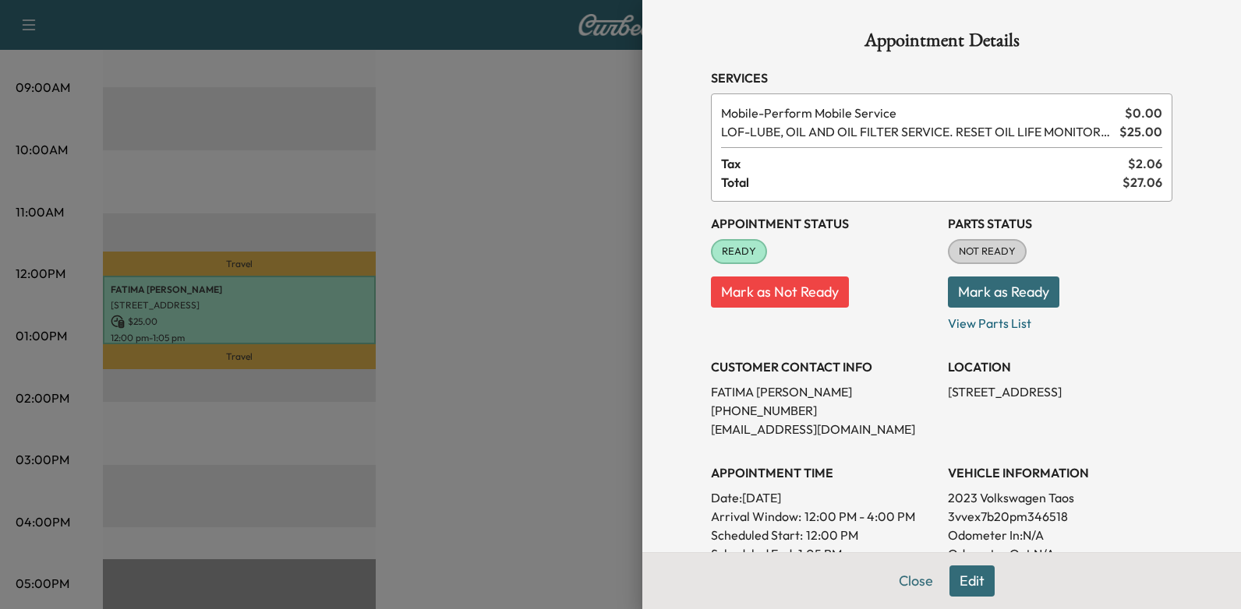
click at [472, 208] on div at bounding box center [620, 304] width 1241 height 609
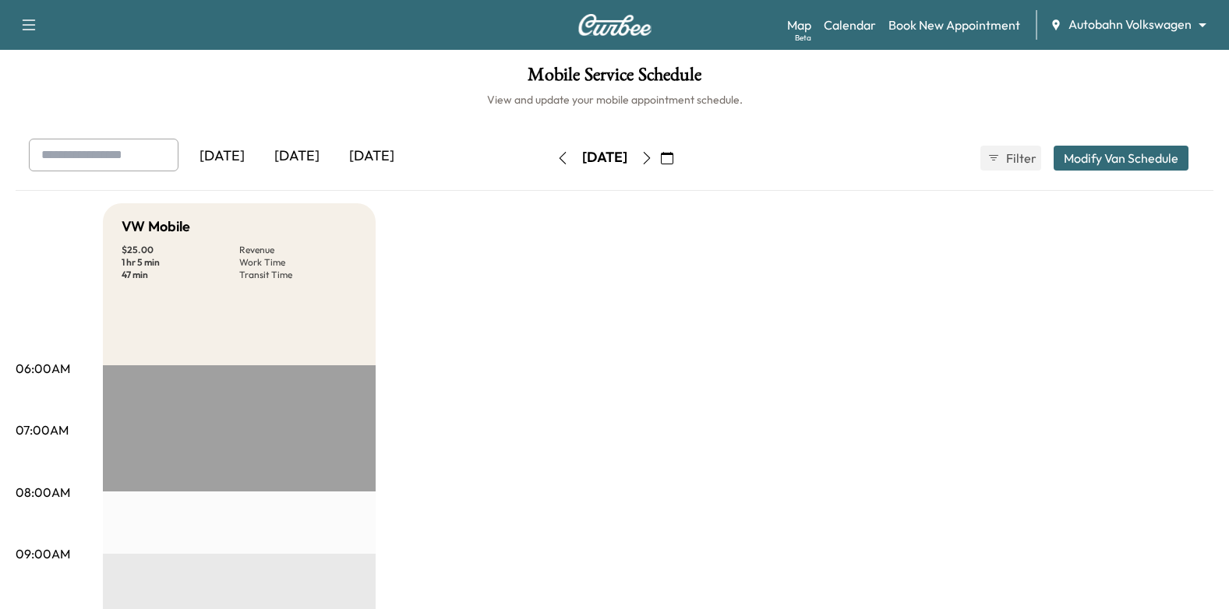
click at [653, 157] on icon "button" at bounding box center [647, 158] width 12 height 12
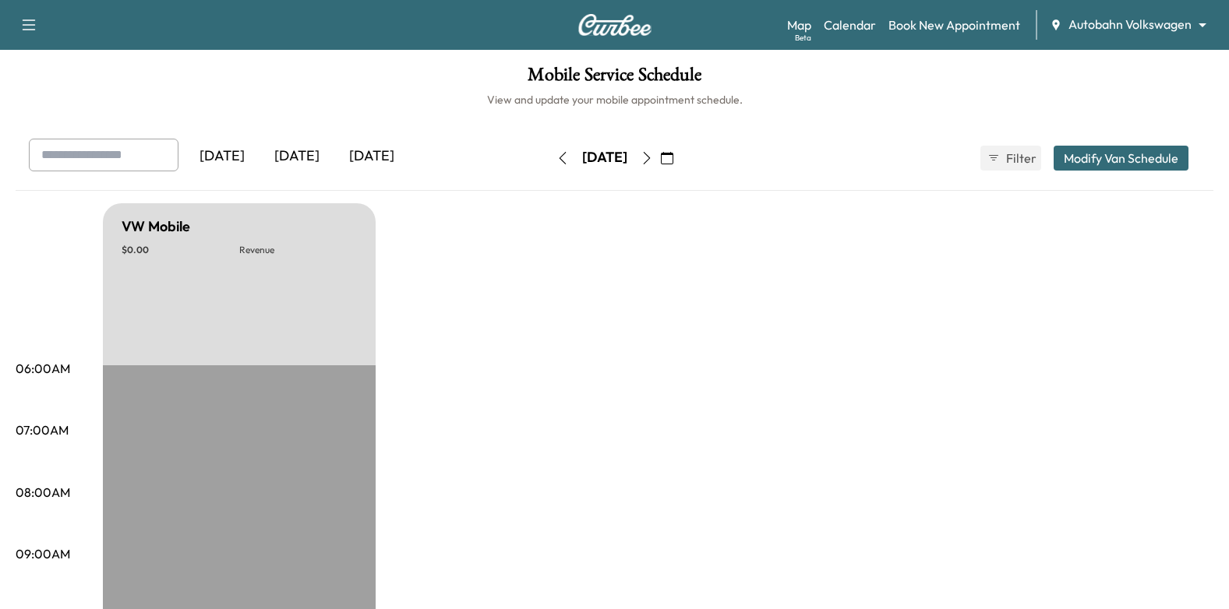
click at [660, 161] on button "button" at bounding box center [647, 158] width 26 height 25
click at [653, 161] on icon "button" at bounding box center [647, 158] width 12 height 12
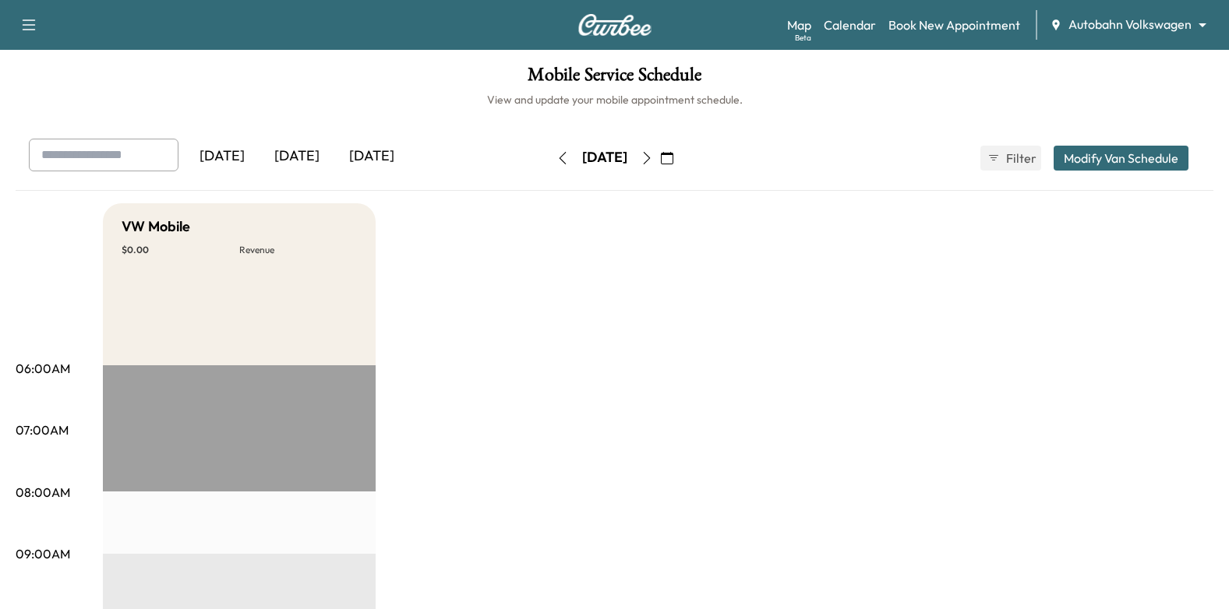
click at [653, 157] on icon "button" at bounding box center [647, 158] width 12 height 12
click at [653, 154] on icon "button" at bounding box center [647, 158] width 12 height 12
click at [653, 158] on icon "button" at bounding box center [647, 158] width 12 height 12
click at [653, 157] on icon "button" at bounding box center [647, 158] width 12 height 12
click at [653, 160] on icon "button" at bounding box center [647, 158] width 12 height 12
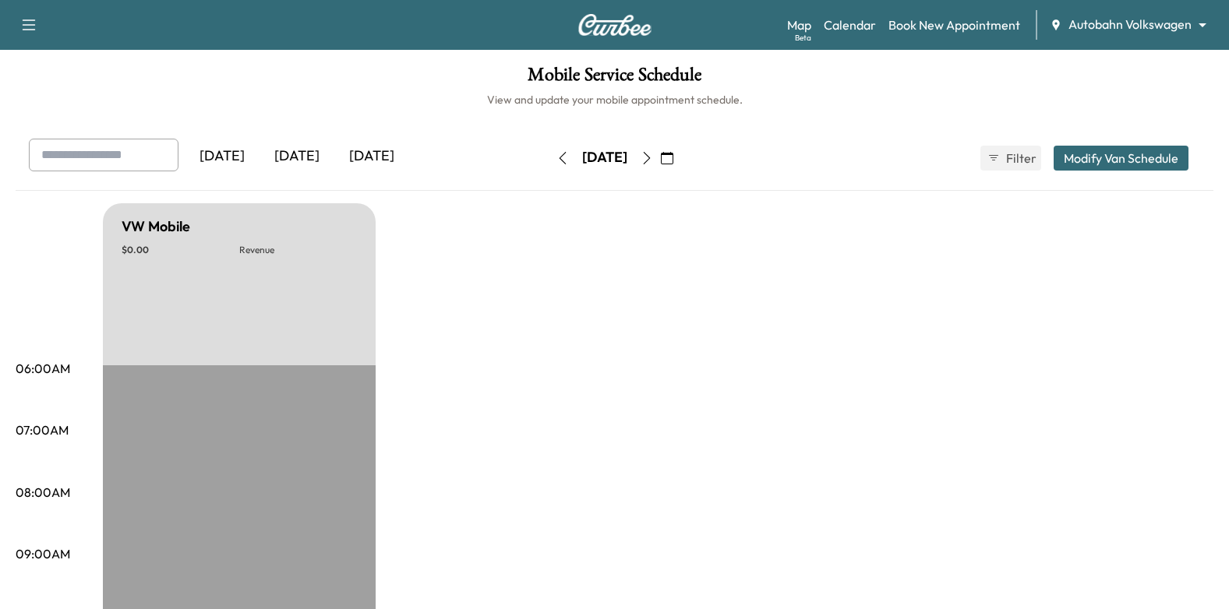
click at [673, 156] on icon "button" at bounding box center [667, 158] width 12 height 12
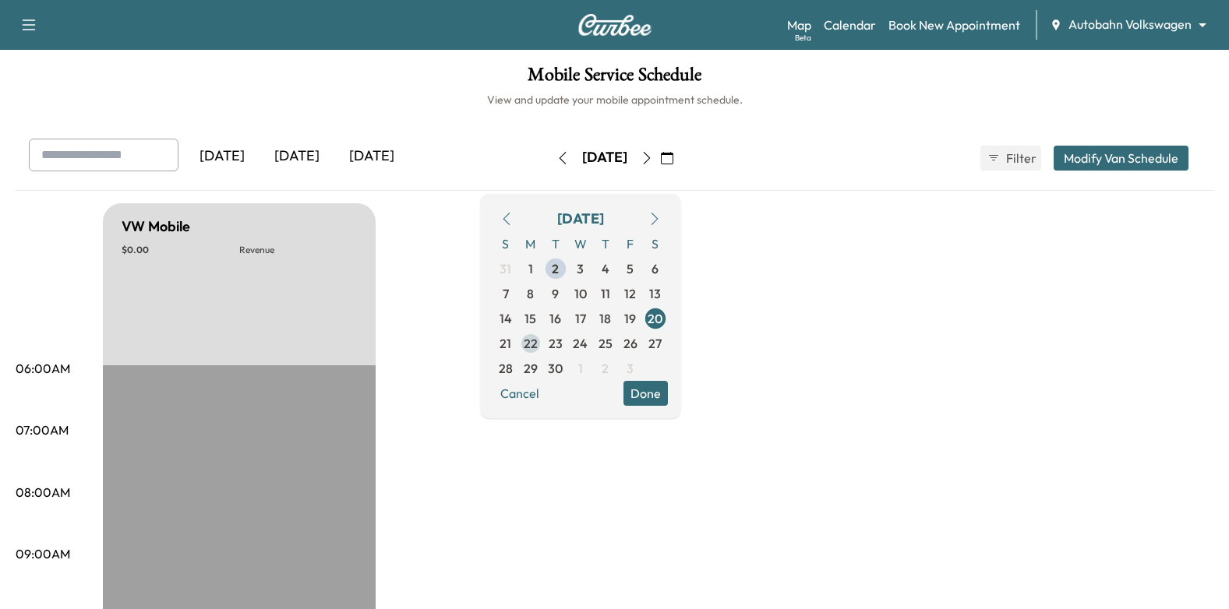
click at [538, 343] on span "22" at bounding box center [531, 343] width 14 height 19
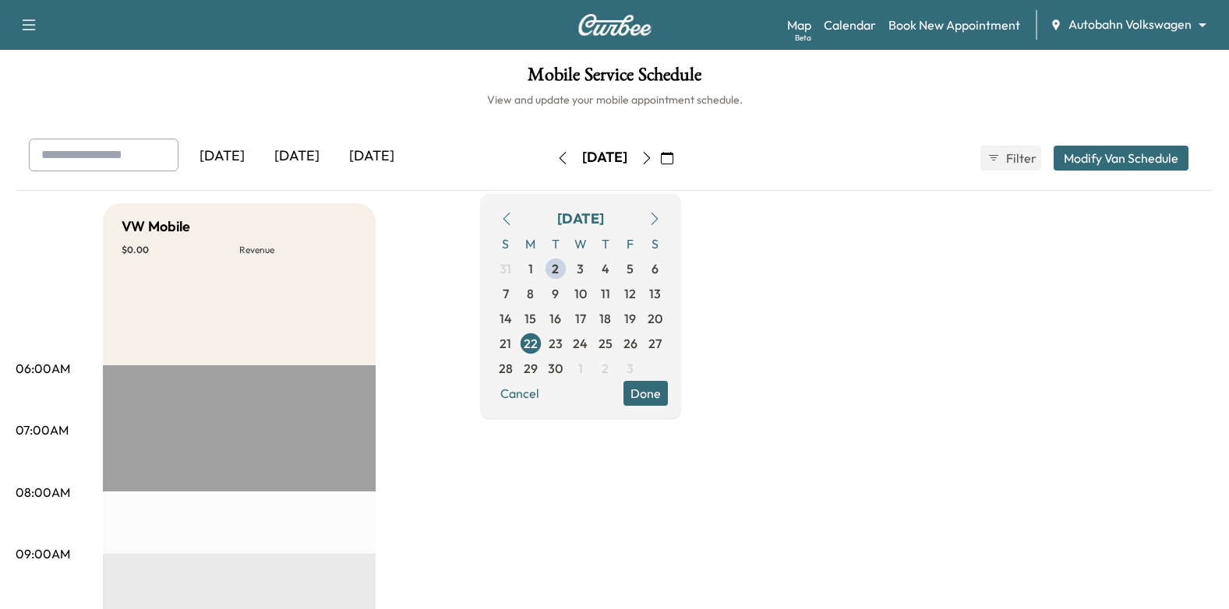
click at [668, 392] on button "Done" at bounding box center [645, 393] width 44 height 25
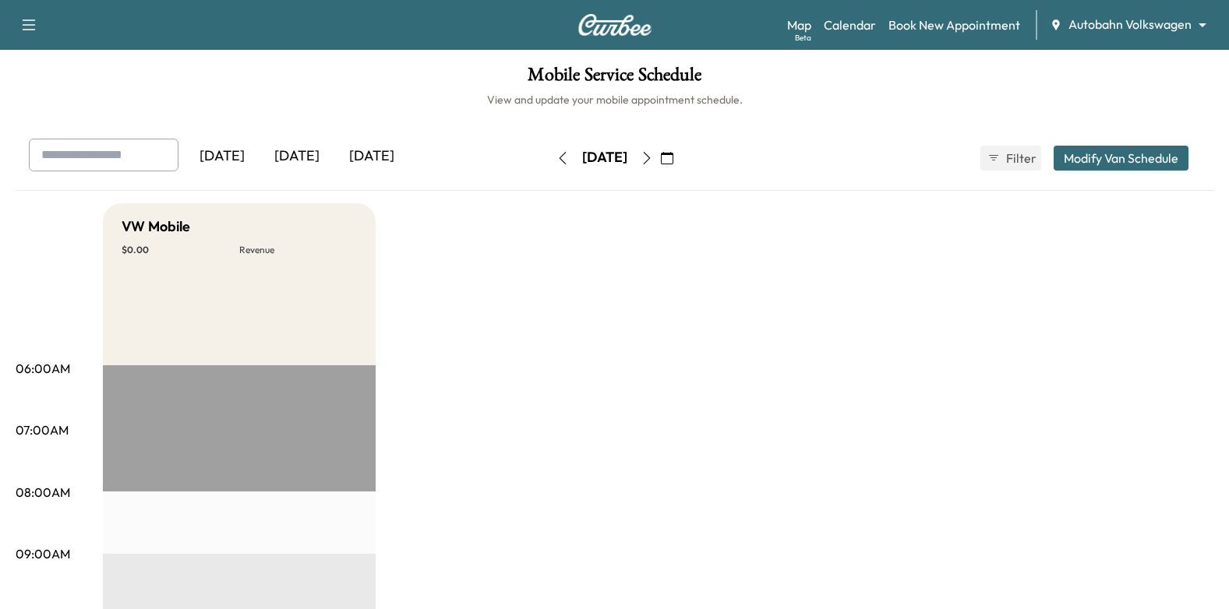
click at [680, 157] on button "button" at bounding box center [667, 158] width 26 height 25
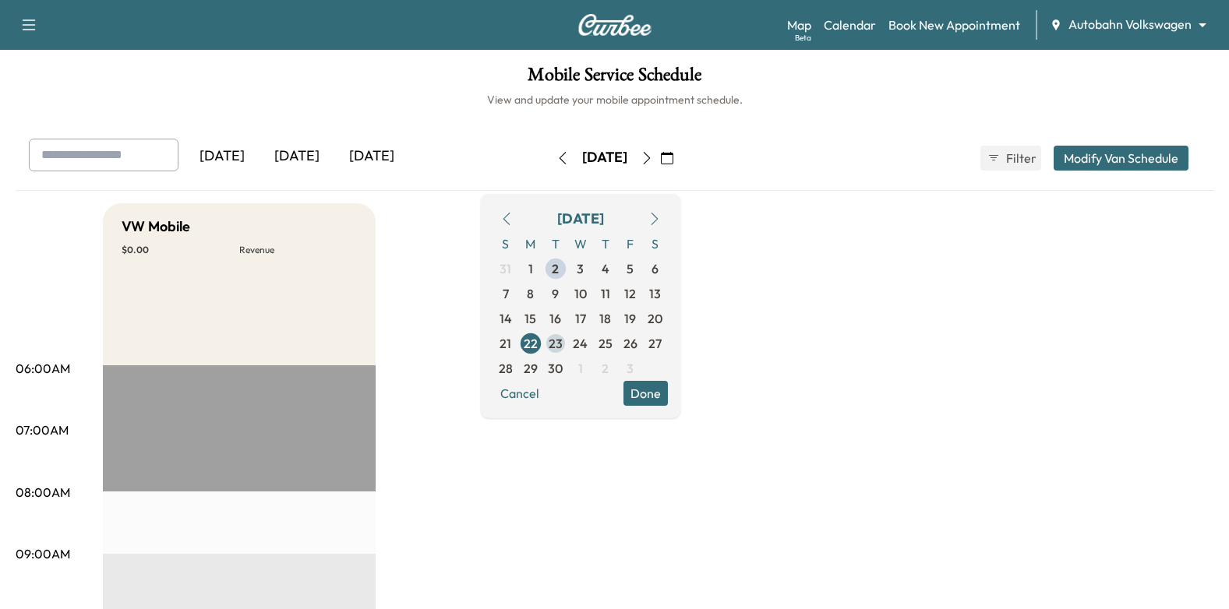
click at [563, 349] on span "23" at bounding box center [556, 343] width 14 height 19
click at [668, 393] on button "Done" at bounding box center [645, 393] width 44 height 25
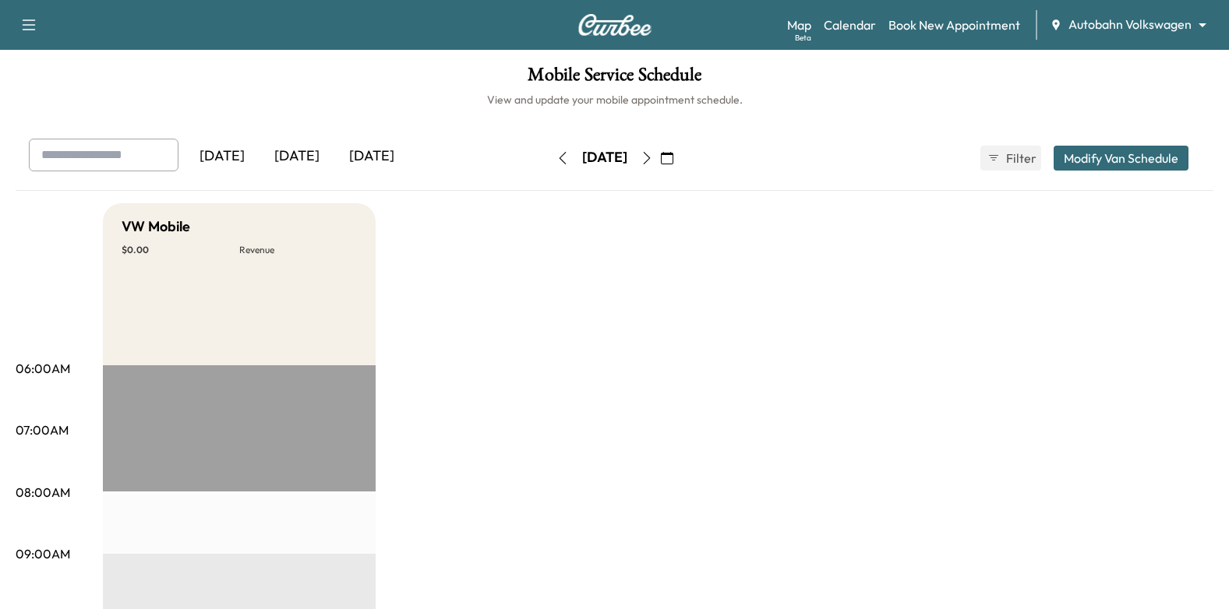
click at [653, 157] on icon "button" at bounding box center [647, 158] width 12 height 12
click at [653, 159] on icon "button" at bounding box center [647, 158] width 12 height 12
click at [680, 161] on button "button" at bounding box center [667, 158] width 26 height 25
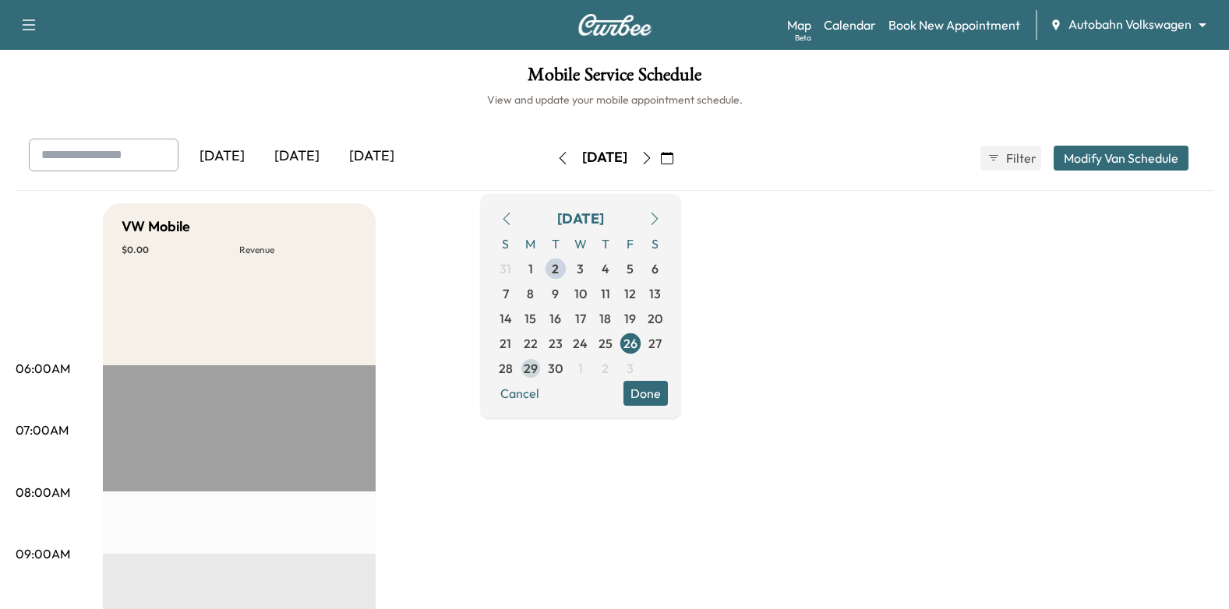
click at [538, 373] on span "29" at bounding box center [531, 368] width 14 height 19
click at [668, 391] on button "Done" at bounding box center [645, 393] width 44 height 25
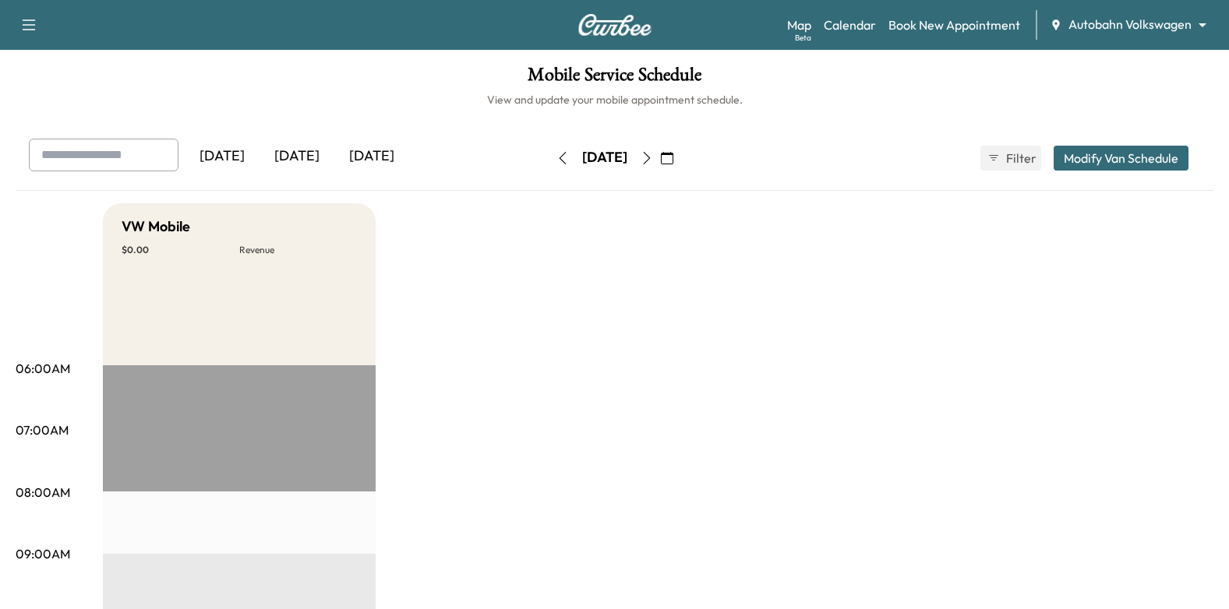
click at [653, 164] on icon "button" at bounding box center [647, 158] width 12 height 12
click at [660, 169] on button "button" at bounding box center [647, 158] width 26 height 25
click at [920, 23] on link "Book New Appointment" at bounding box center [954, 25] width 132 height 19
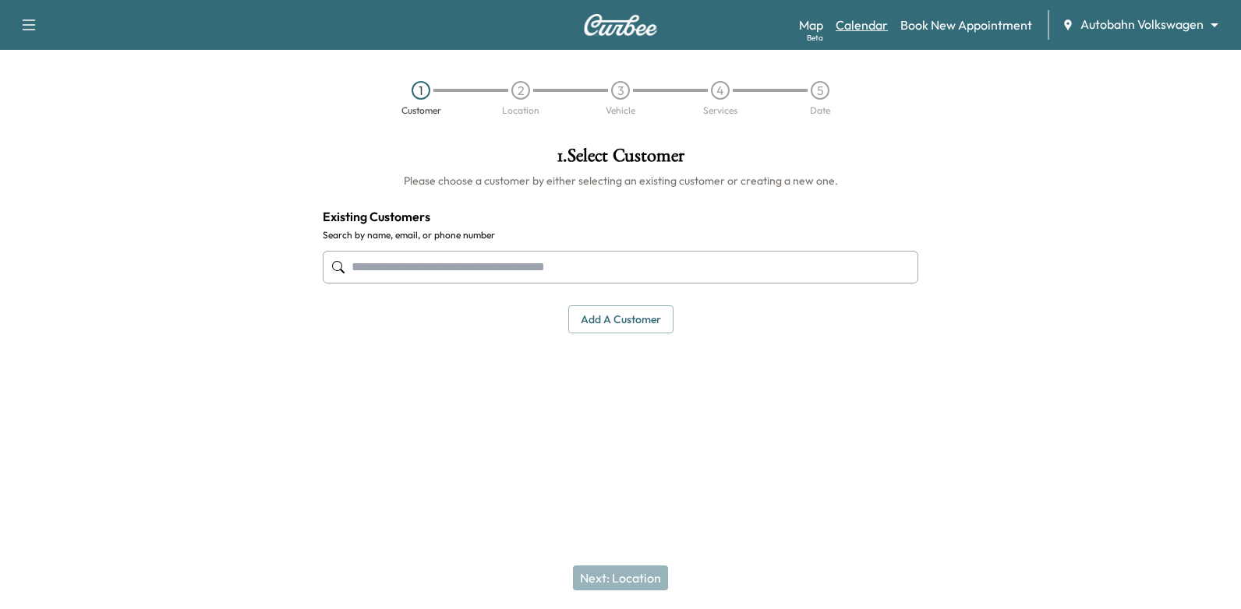
click at [859, 23] on link "Calendar" at bounding box center [861, 25] width 52 height 19
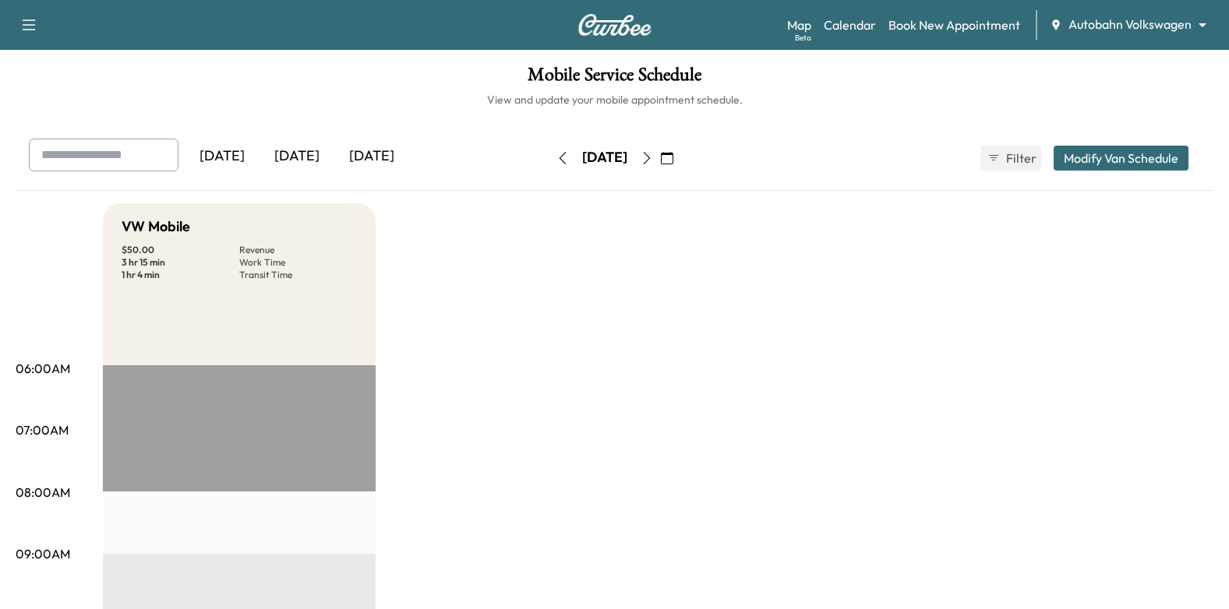
click at [680, 150] on button "button" at bounding box center [667, 158] width 26 height 25
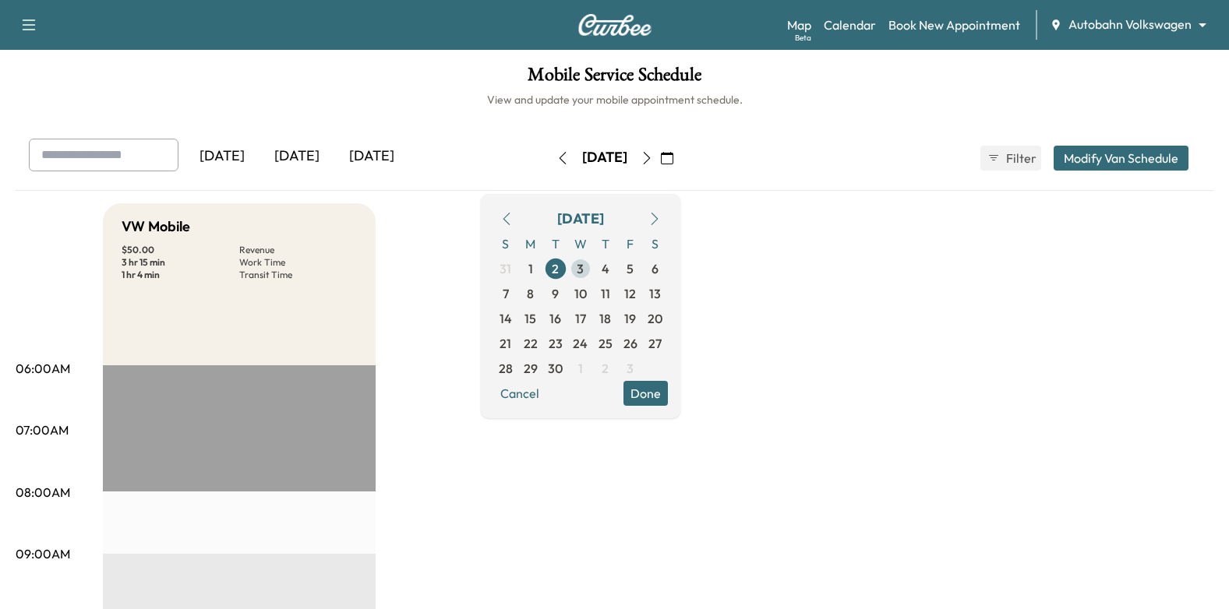
click at [593, 266] on span "3" at bounding box center [580, 268] width 25 height 25
click at [668, 381] on button "Done" at bounding box center [645, 393] width 44 height 25
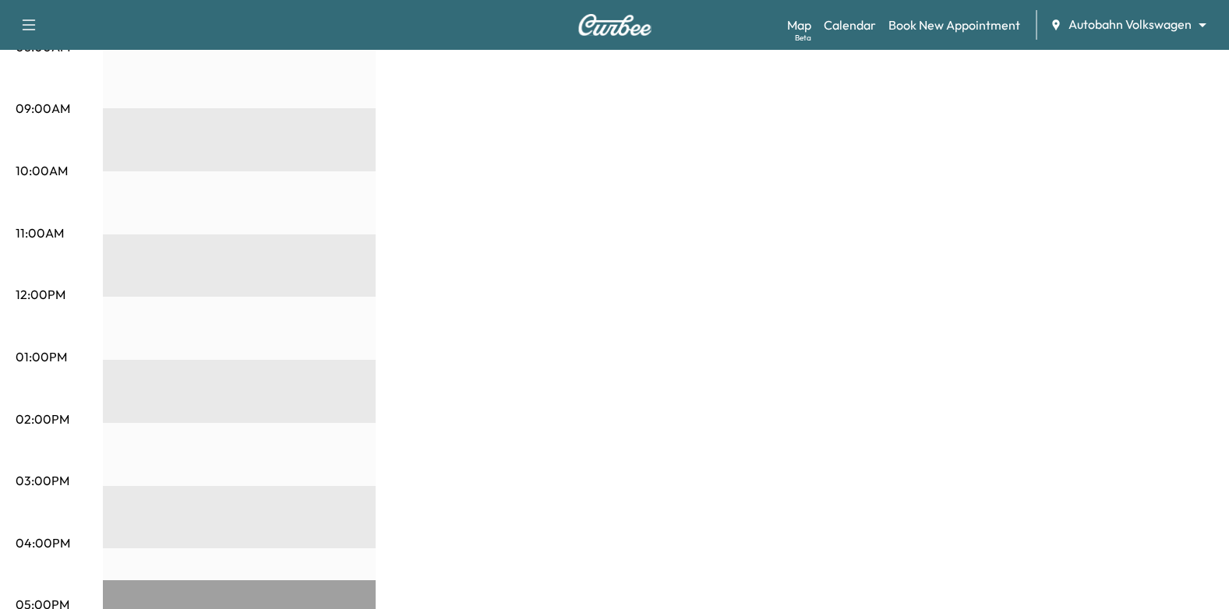
scroll to position [701, 0]
